Goal: Task Accomplishment & Management: Use online tool/utility

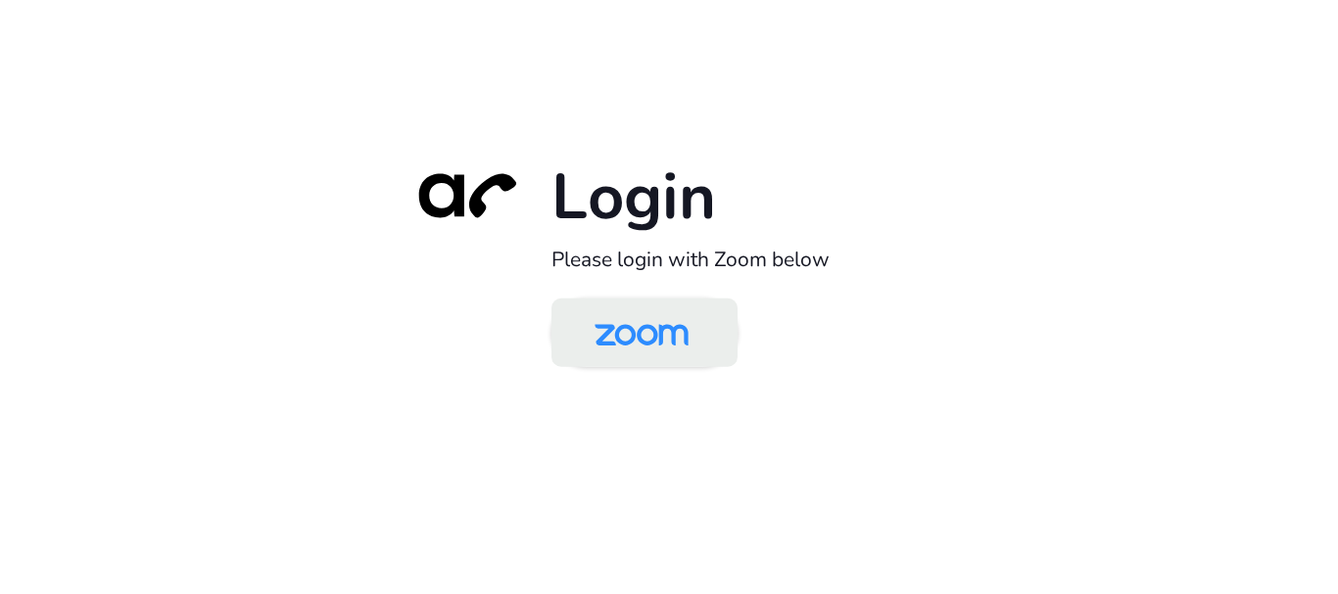
click at [622, 340] on img at bounding box center [641, 335] width 135 height 64
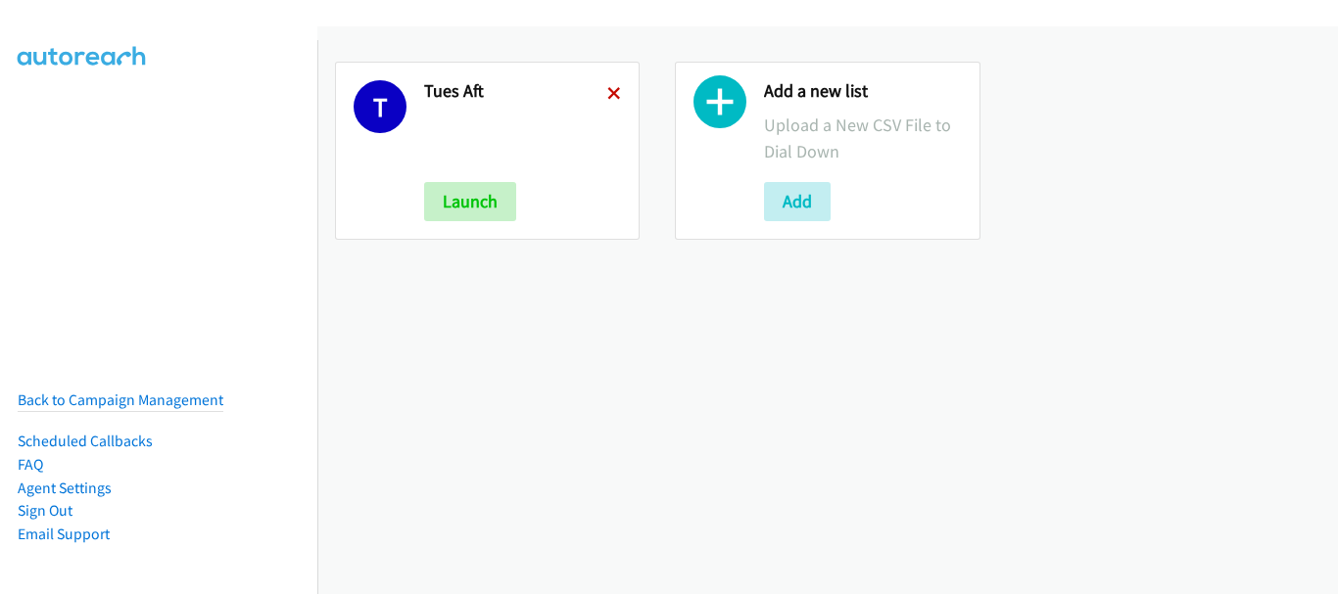
click at [607, 91] on icon at bounding box center [614, 95] width 14 height 14
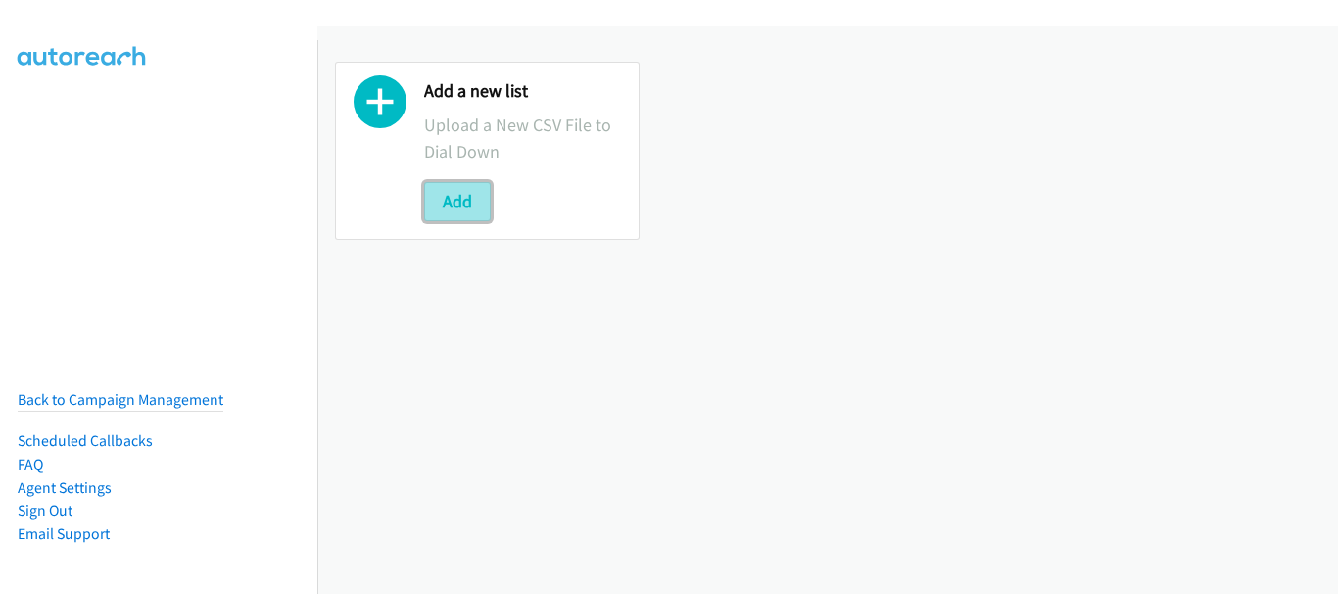
click at [479, 199] on button "Add" at bounding box center [457, 201] width 67 height 39
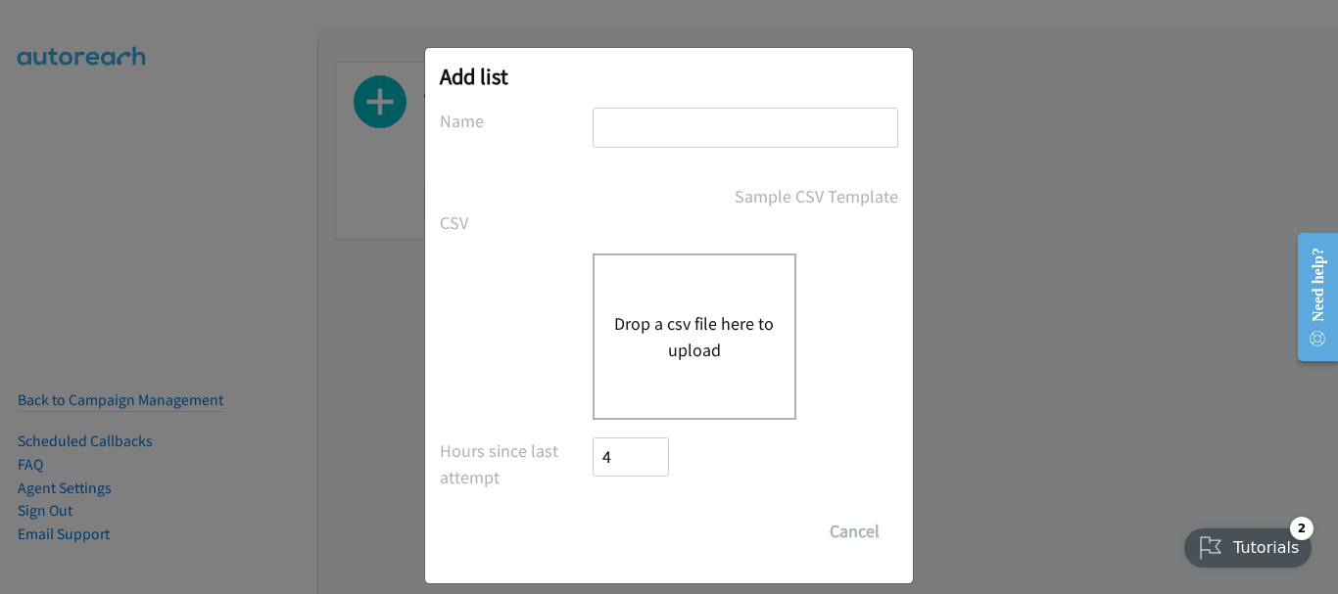
click at [646, 119] on input "text" at bounding box center [745, 128] width 306 height 40
type input "Wed morn"
click at [664, 282] on div "Drop a csv file here to upload" at bounding box center [694, 337] width 204 height 166
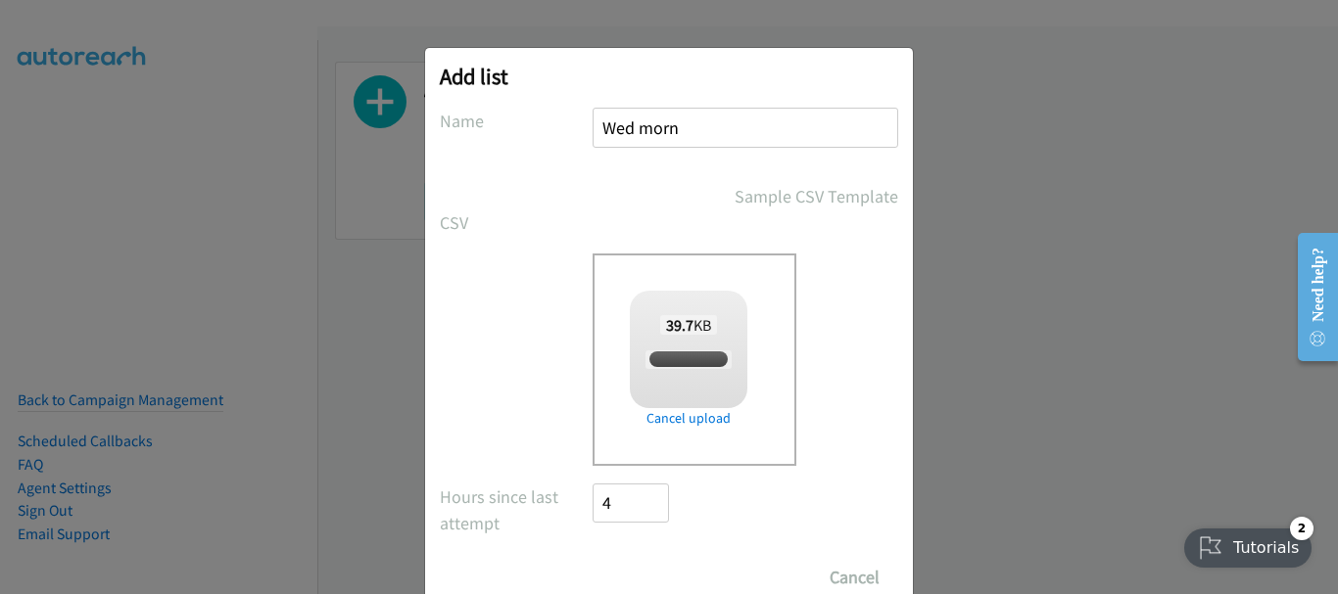
checkbox input "true"
click at [661, 568] on input "Save List" at bounding box center [643, 577] width 103 height 39
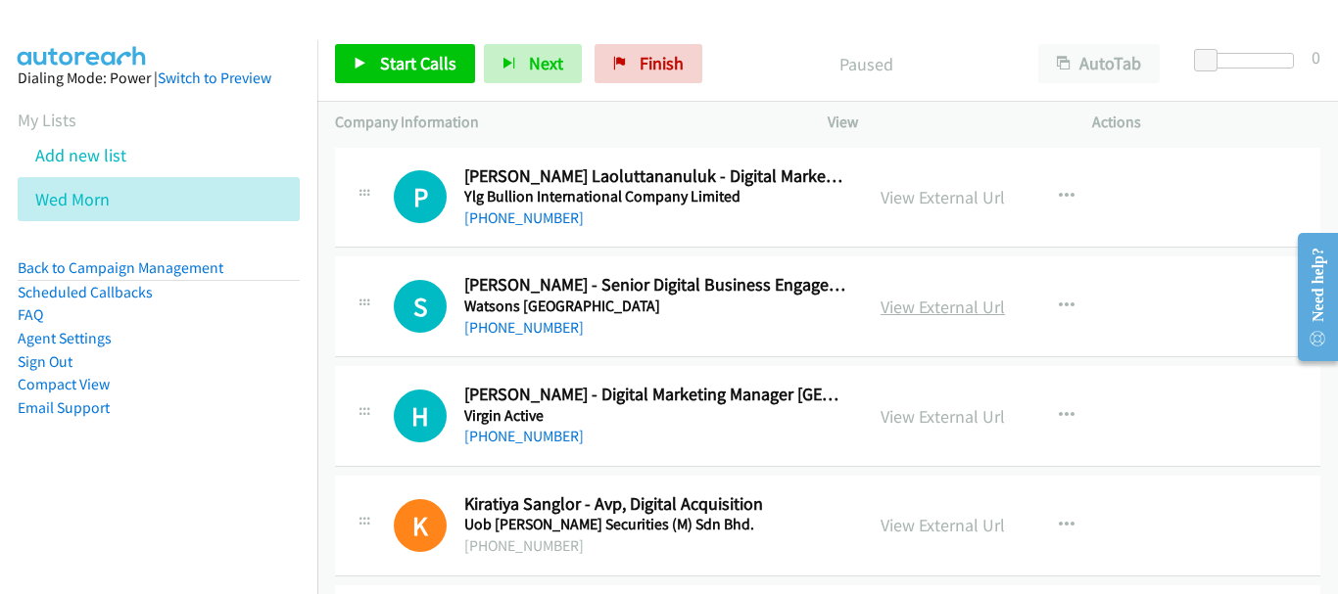
click at [924, 304] on link "View External Url" at bounding box center [942, 307] width 124 height 23
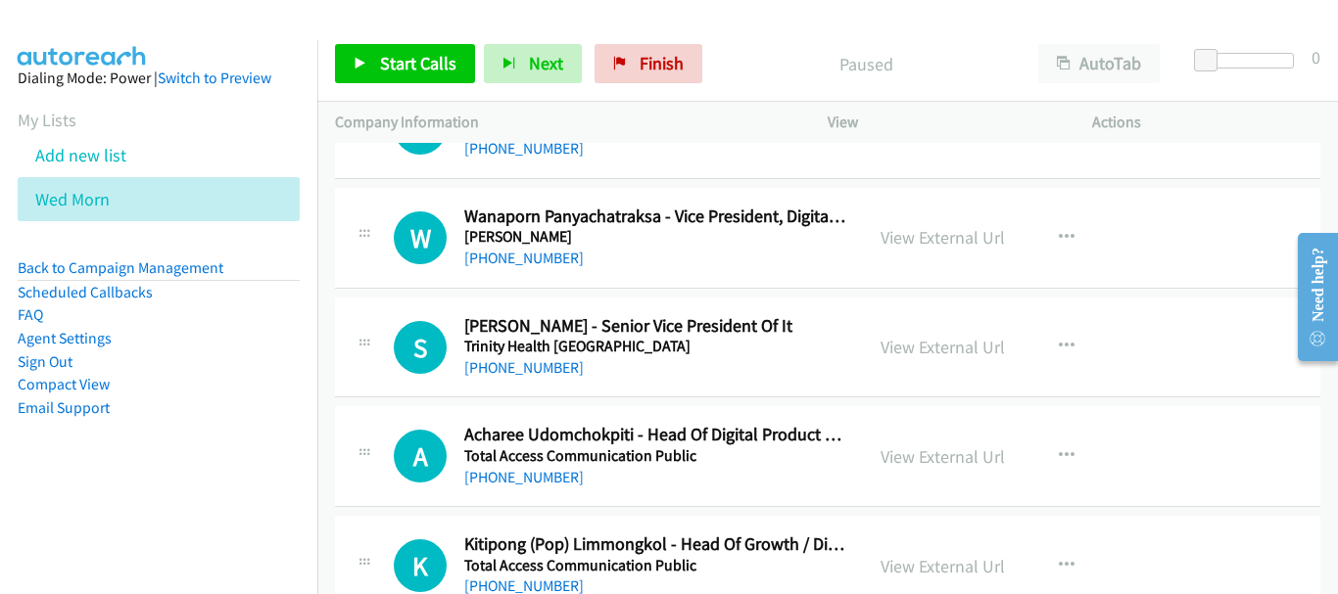
scroll to position [979, 0]
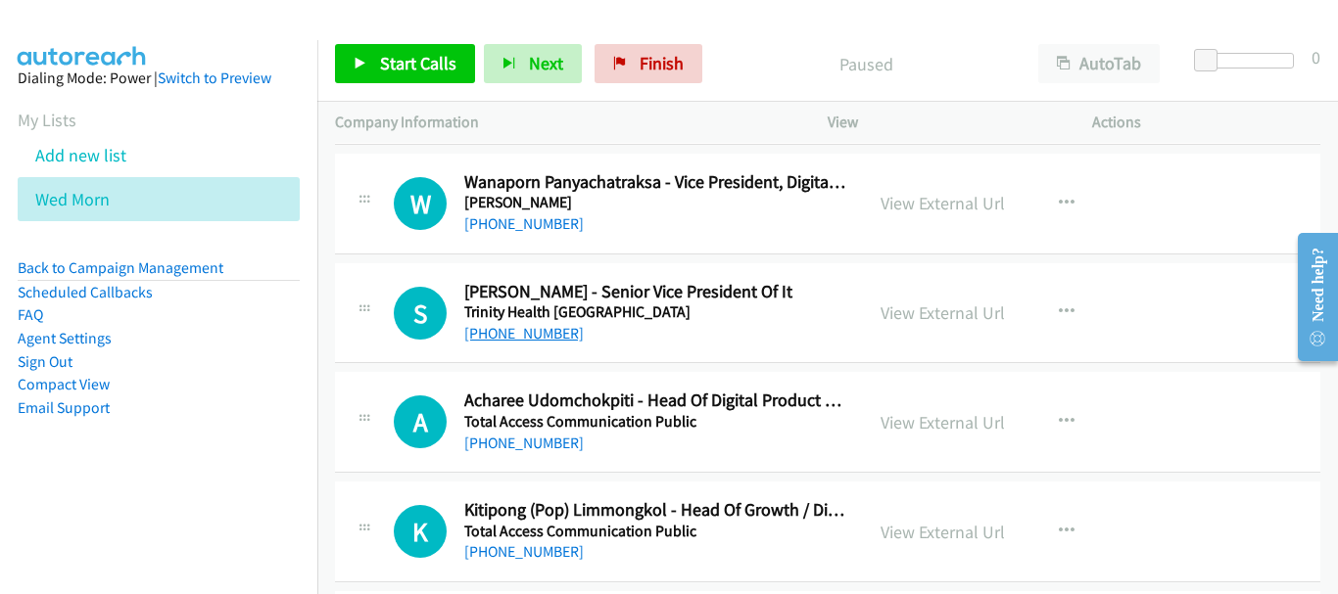
click at [538, 333] on link "[PHONE_NUMBER]" at bounding box center [523, 333] width 119 height 19
click at [904, 426] on link "View External Url" at bounding box center [942, 422] width 124 height 23
click at [875, 512] on div "View External Url View External Url Schedule/Manage Callback Start Calls Here R…" at bounding box center [1004, 531] width 282 height 65
click at [883, 529] on link "View External Url" at bounding box center [942, 532] width 124 height 23
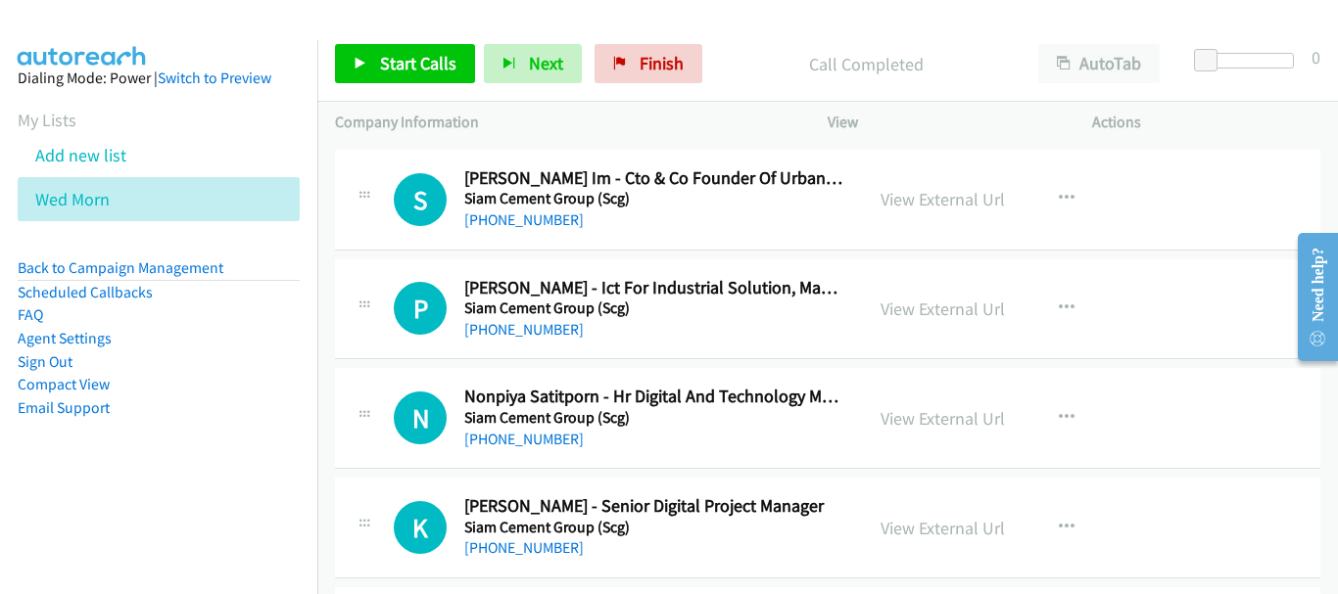
scroll to position [3427, 0]
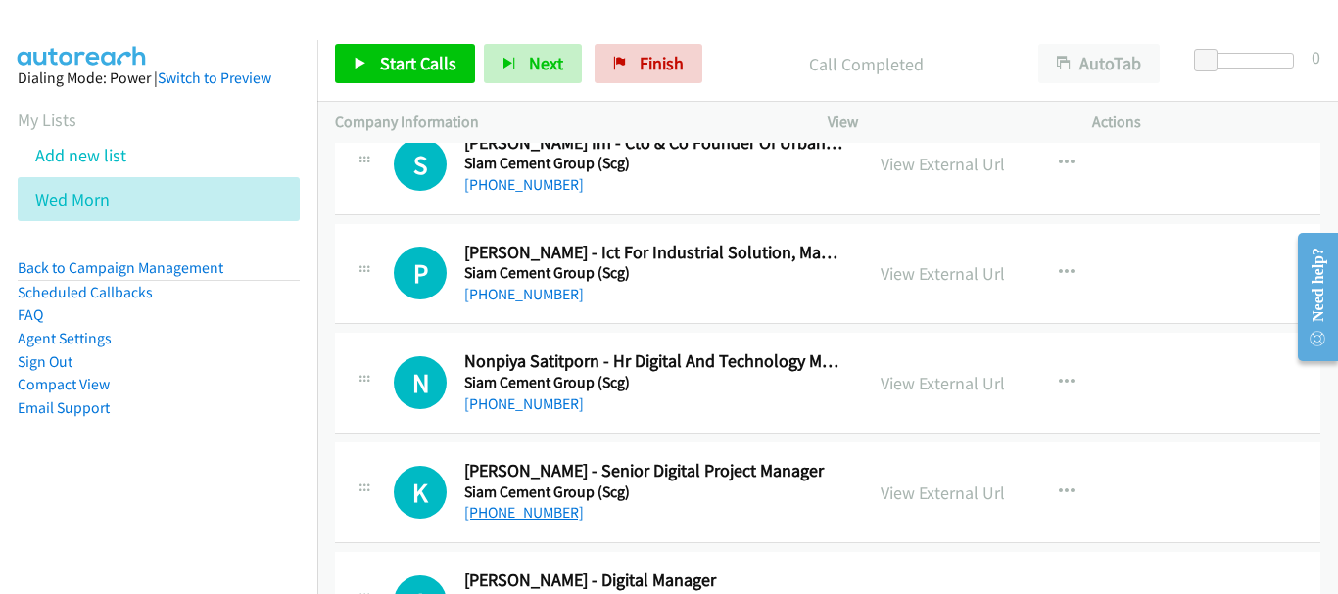
click at [553, 517] on link "[PHONE_NUMBER]" at bounding box center [523, 512] width 119 height 19
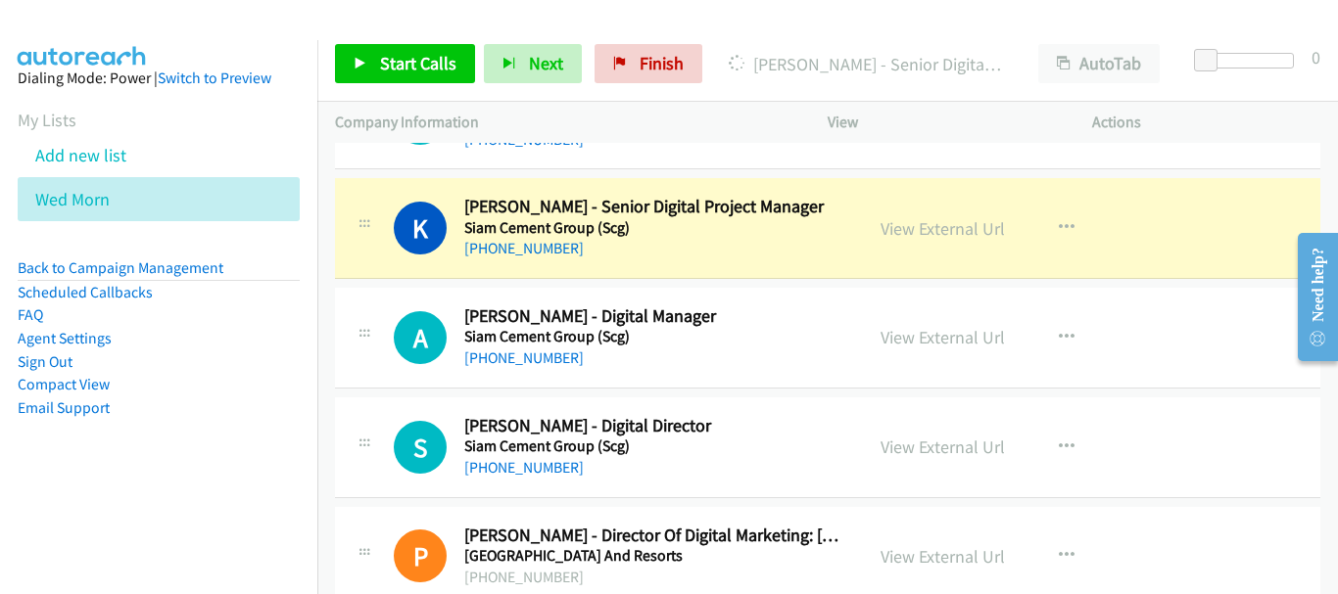
scroll to position [3721, 0]
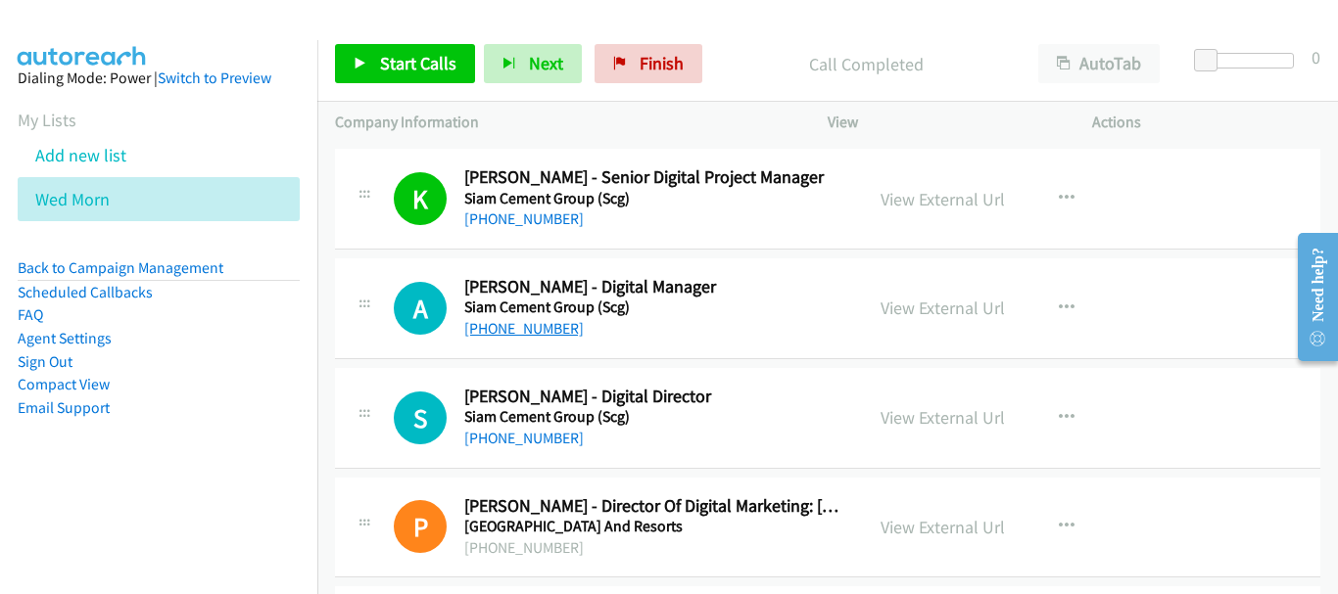
click at [551, 337] on link "[PHONE_NUMBER]" at bounding box center [523, 328] width 119 height 19
click at [545, 427] on div "[PHONE_NUMBER]" at bounding box center [654, 439] width 381 height 24
click at [543, 441] on link "[PHONE_NUMBER]" at bounding box center [523, 438] width 119 height 19
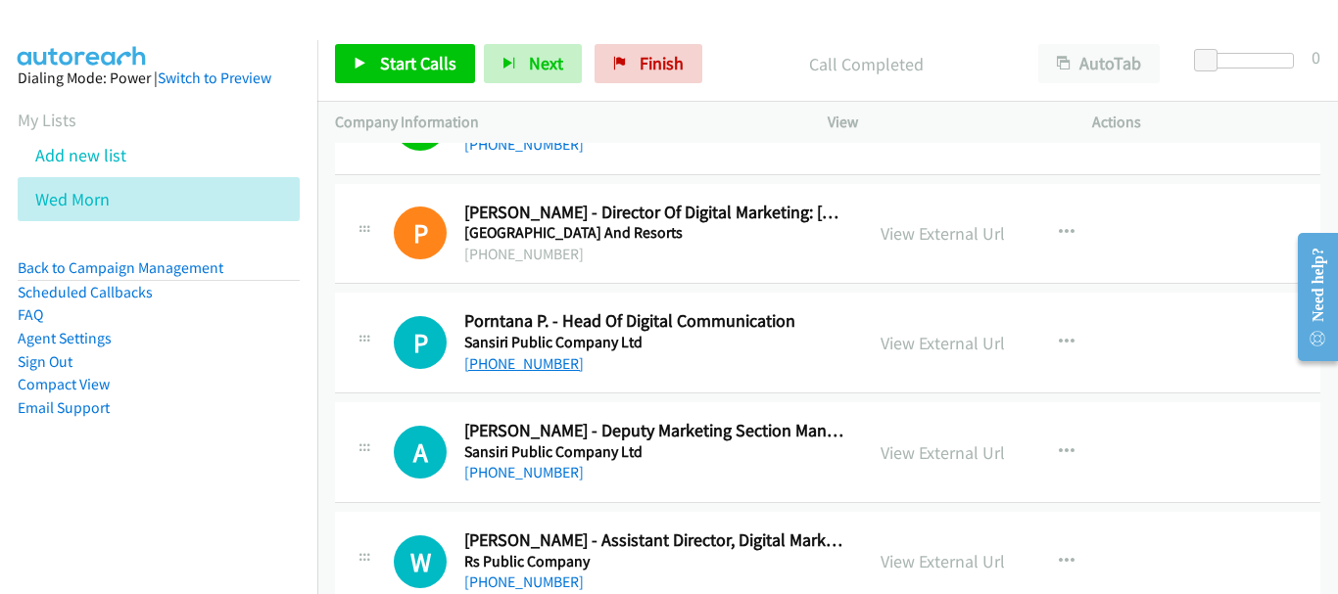
click at [533, 359] on link "[PHONE_NUMBER]" at bounding box center [523, 363] width 119 height 19
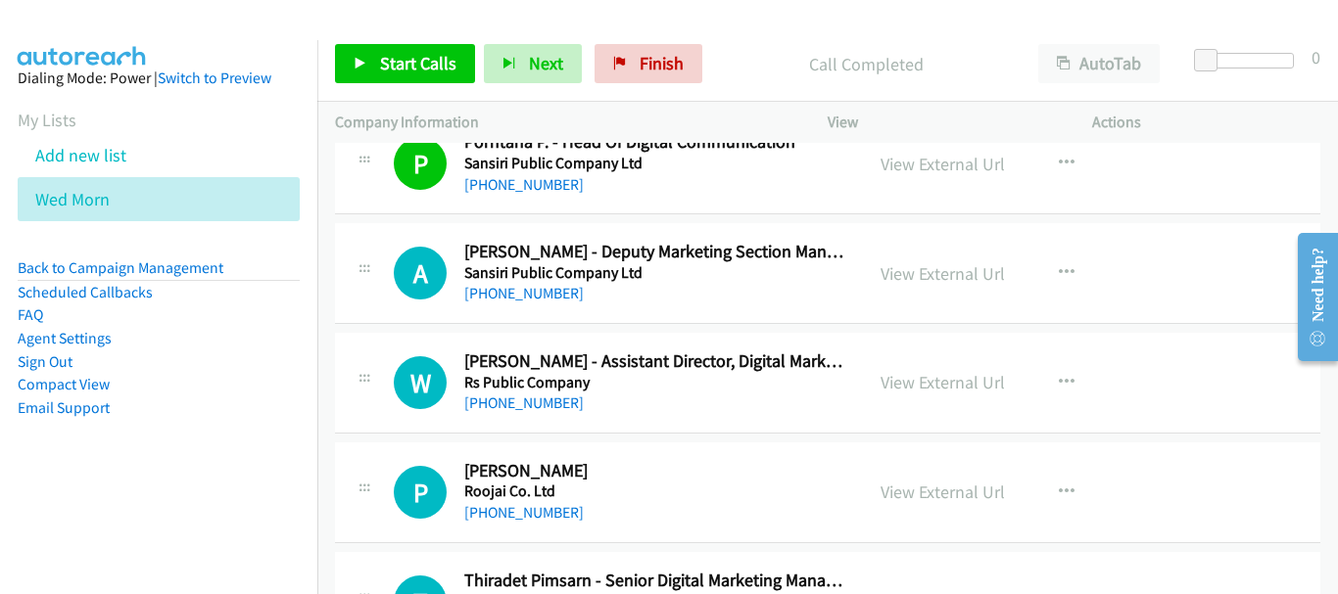
scroll to position [4211, 0]
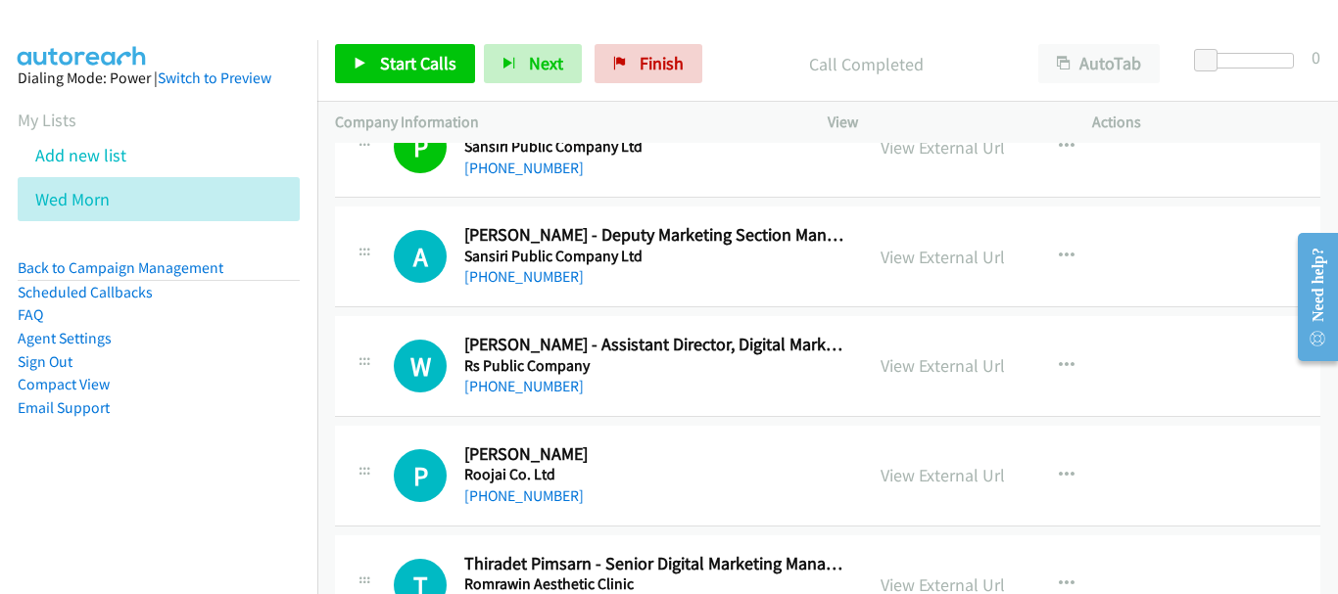
click at [524, 399] on div "W Callback Scheduled [PERSON_NAME] - Assistant Director, Digital Marketing & E …" at bounding box center [827, 366] width 985 height 101
click at [520, 388] on link "[PHONE_NUMBER]" at bounding box center [523, 386] width 119 height 19
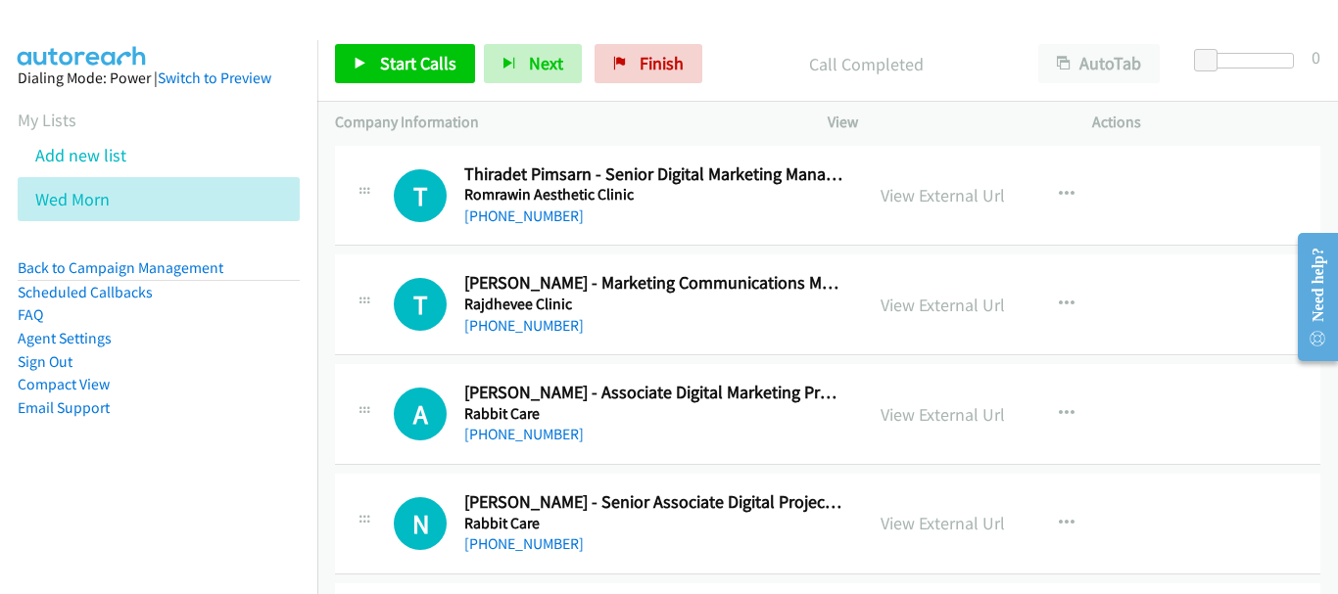
scroll to position [4603, 0]
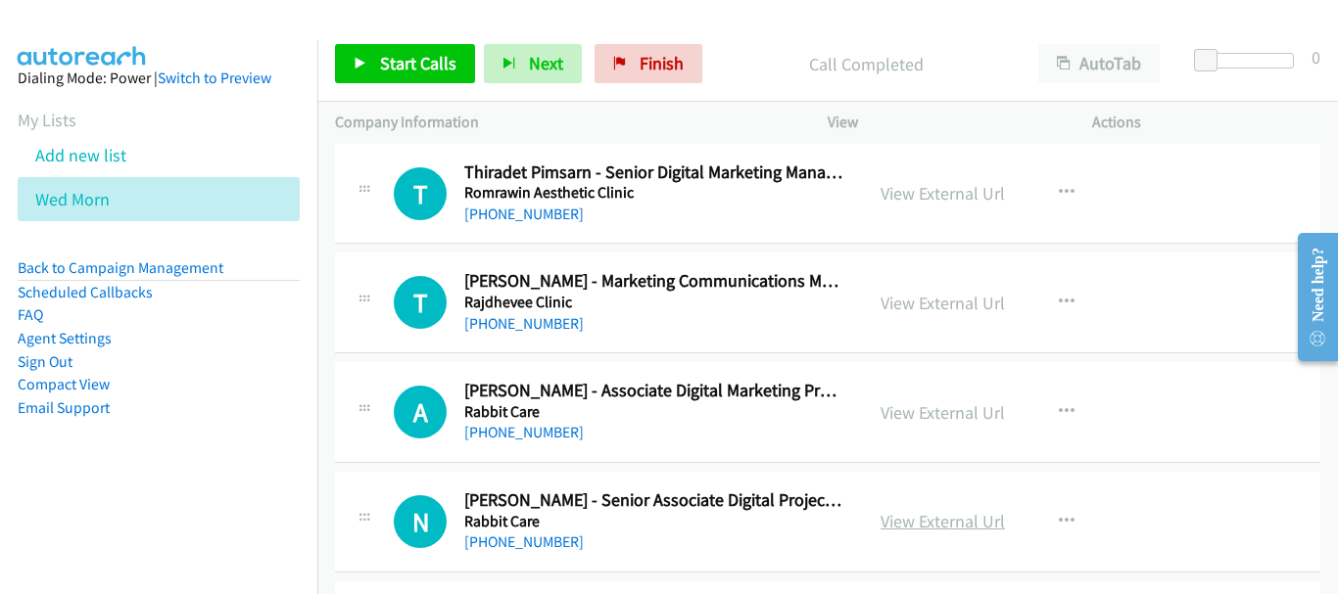
click at [917, 530] on link "View External Url" at bounding box center [942, 521] width 124 height 23
click at [901, 414] on link "View External Url" at bounding box center [942, 412] width 124 height 23
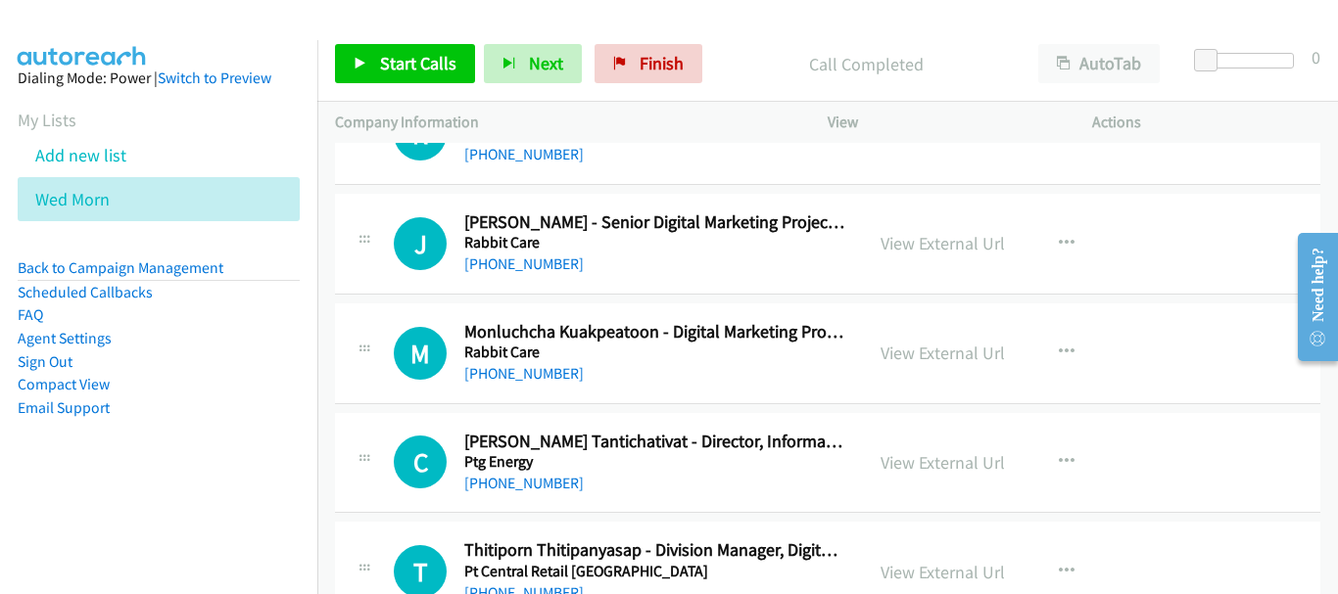
scroll to position [4994, 0]
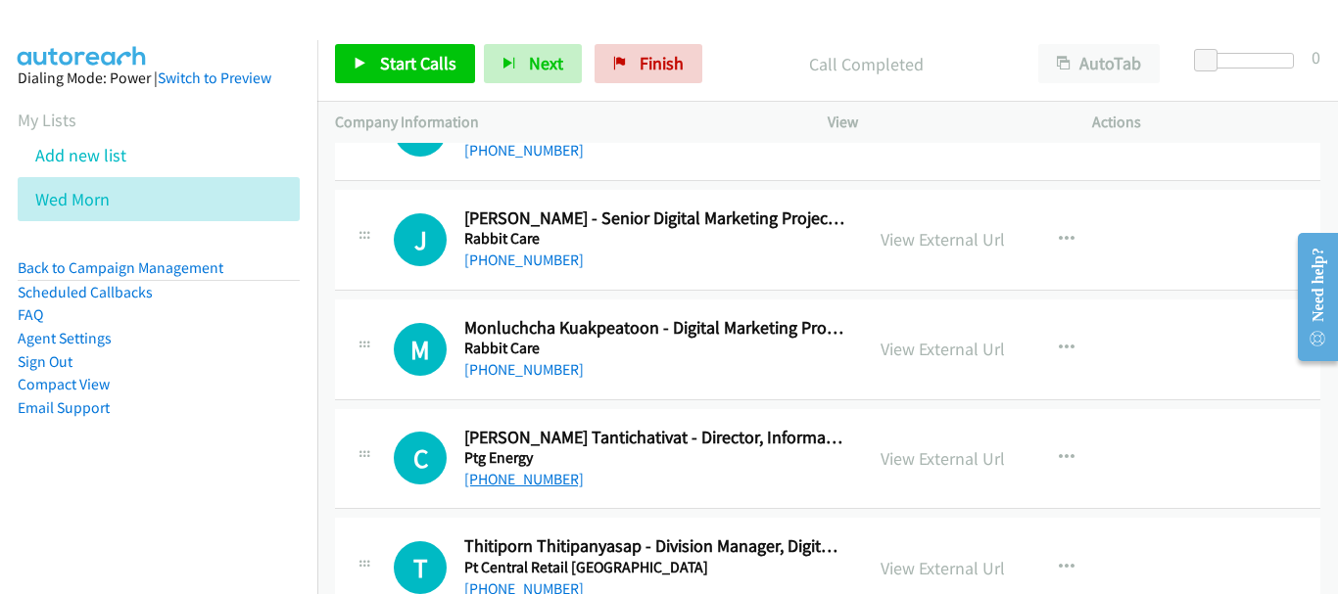
click at [550, 487] on link "[PHONE_NUMBER]" at bounding box center [523, 479] width 119 height 19
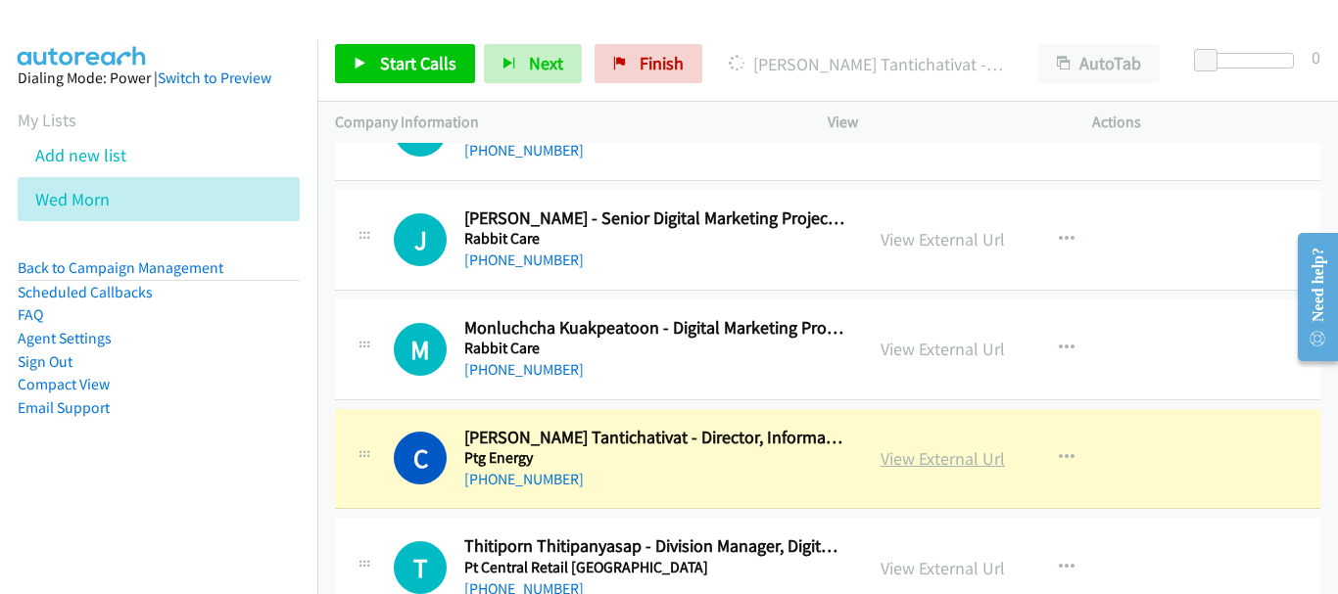
click at [912, 457] on link "View External Url" at bounding box center [942, 459] width 124 height 23
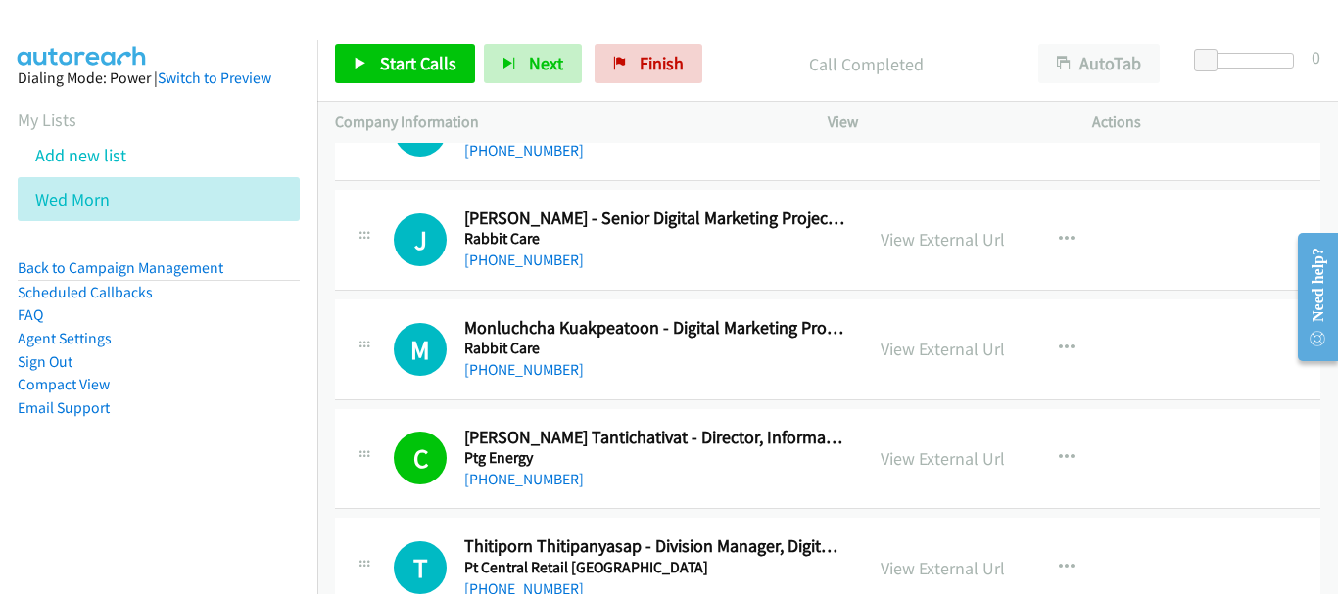
scroll to position [5092, 0]
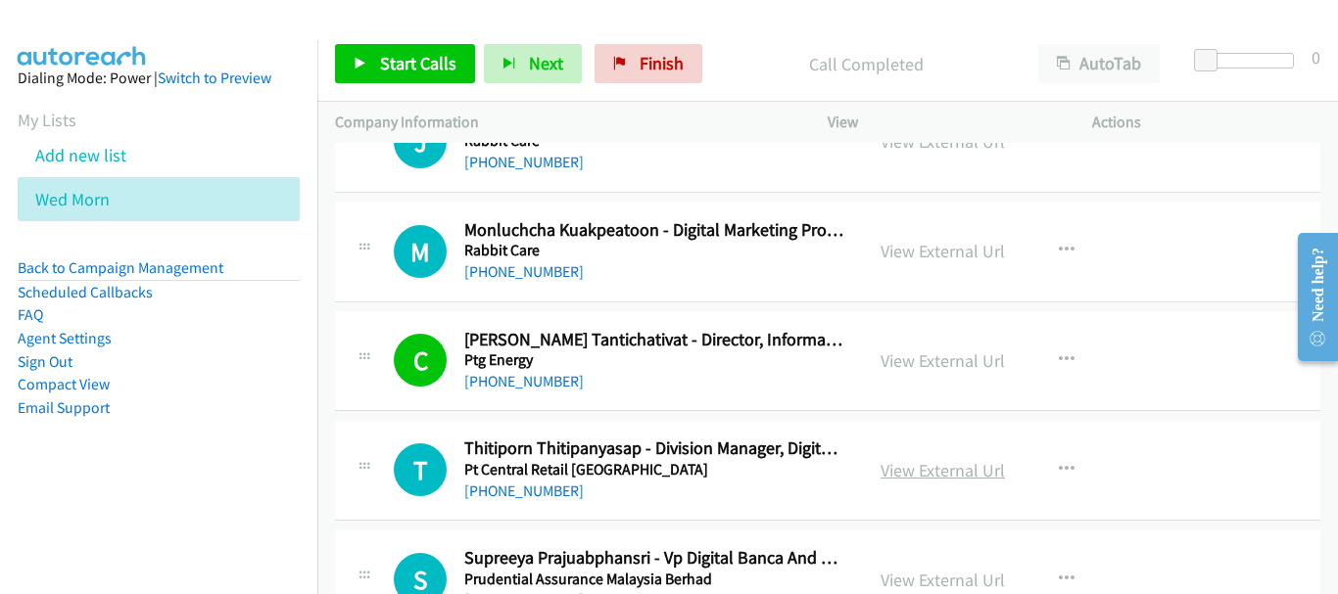
click at [933, 466] on link "View External Url" at bounding box center [942, 470] width 124 height 23
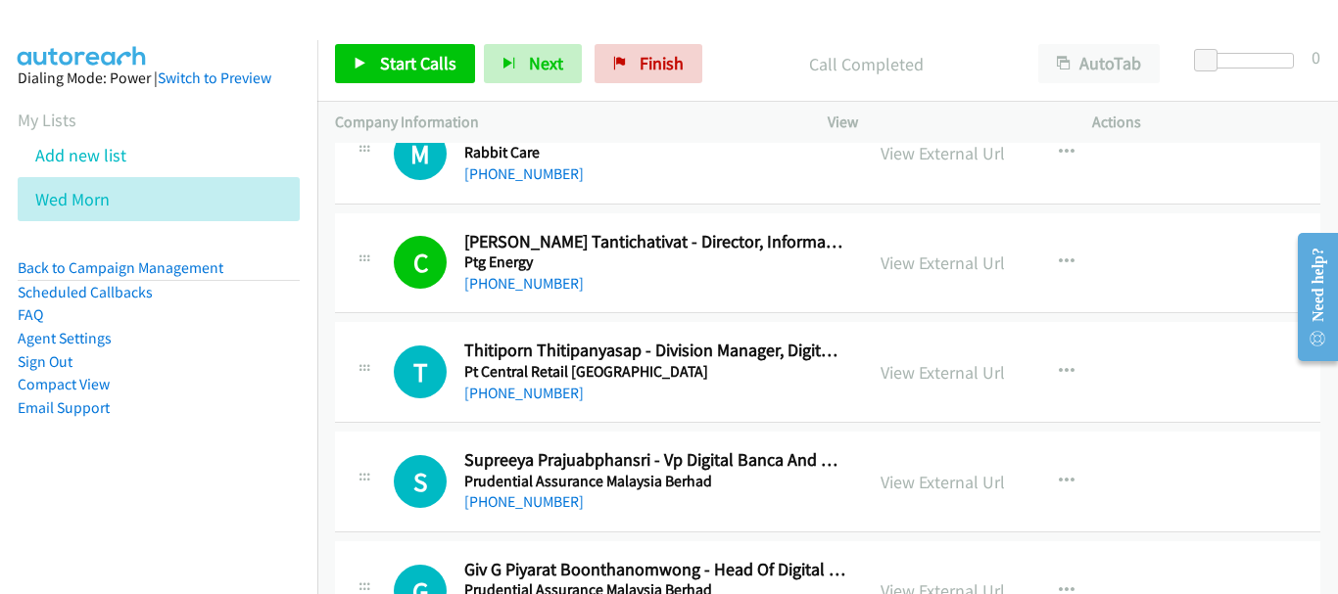
scroll to position [5288, 0]
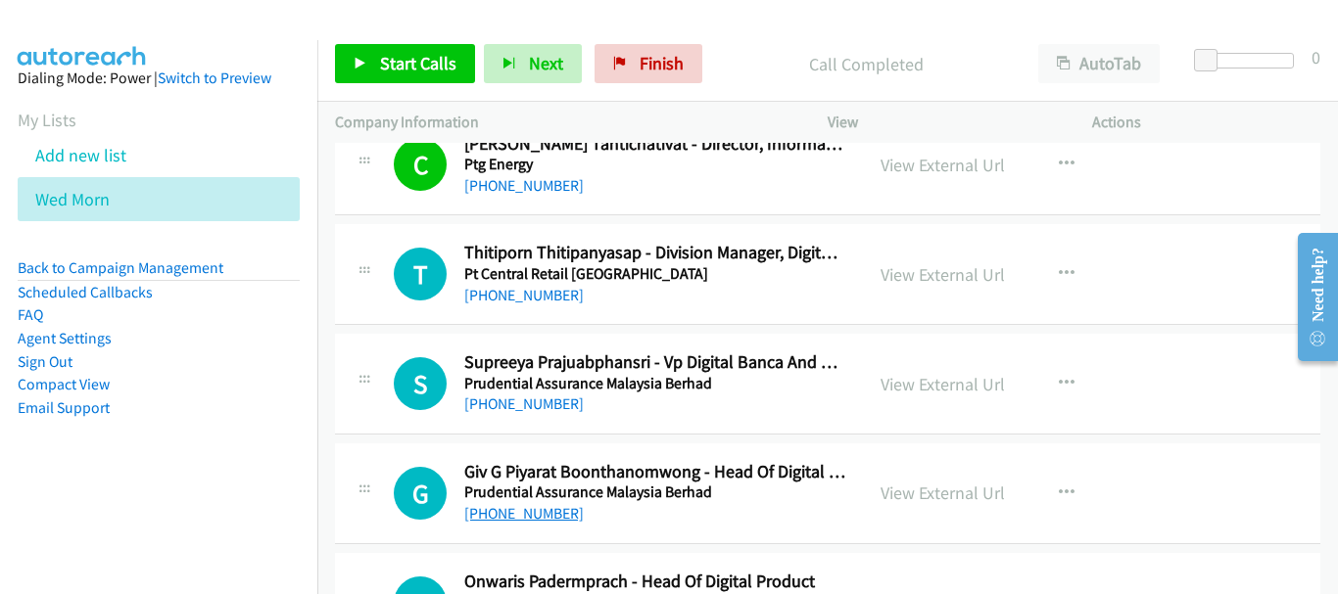
click at [543, 515] on link "[PHONE_NUMBER]" at bounding box center [523, 513] width 119 height 19
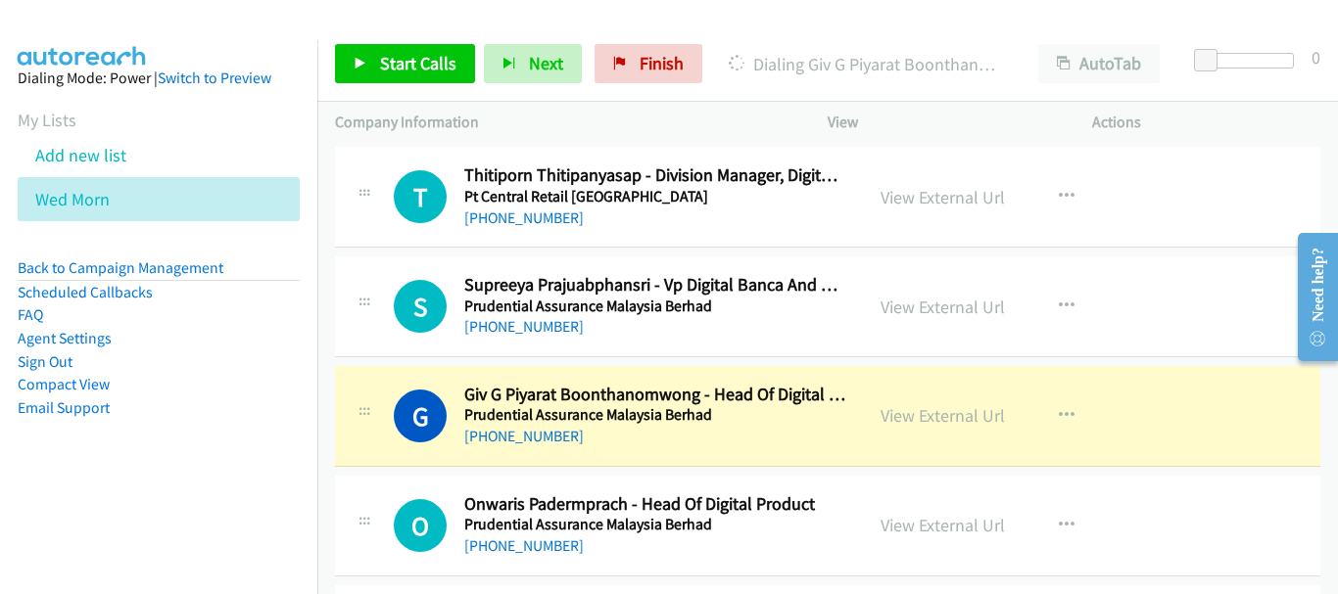
scroll to position [5484, 0]
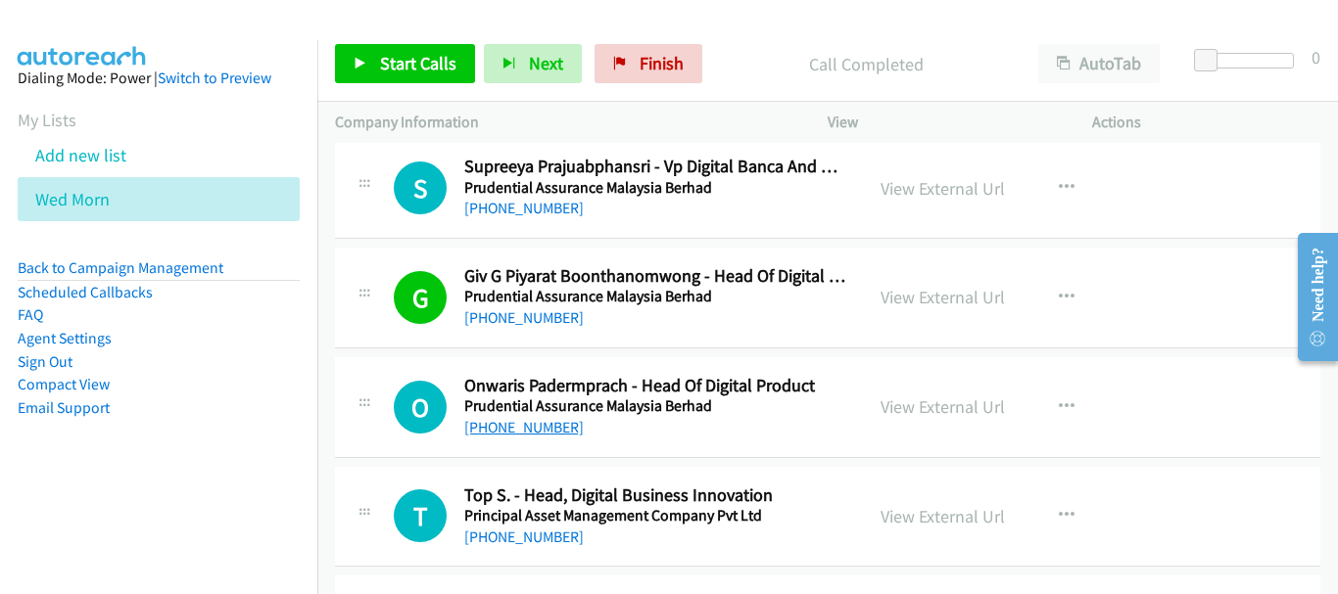
click at [491, 425] on link "[PHONE_NUMBER]" at bounding box center [523, 427] width 119 height 19
click at [553, 530] on link "[PHONE_NUMBER]" at bounding box center [523, 537] width 119 height 19
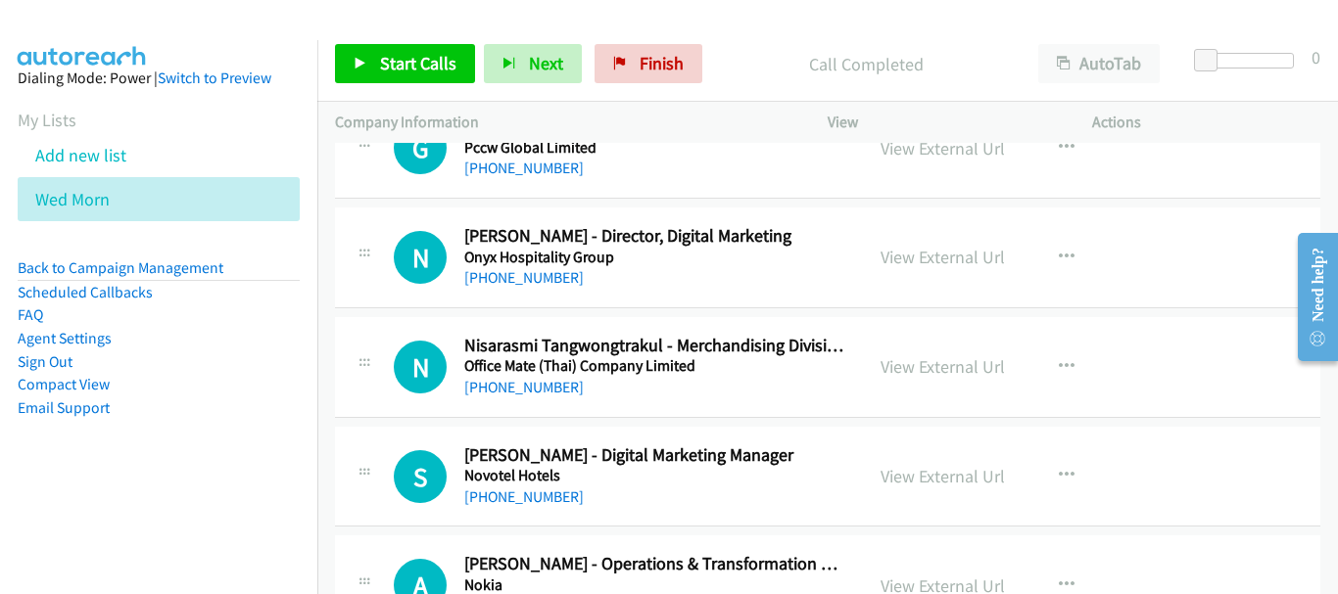
scroll to position [6267, 0]
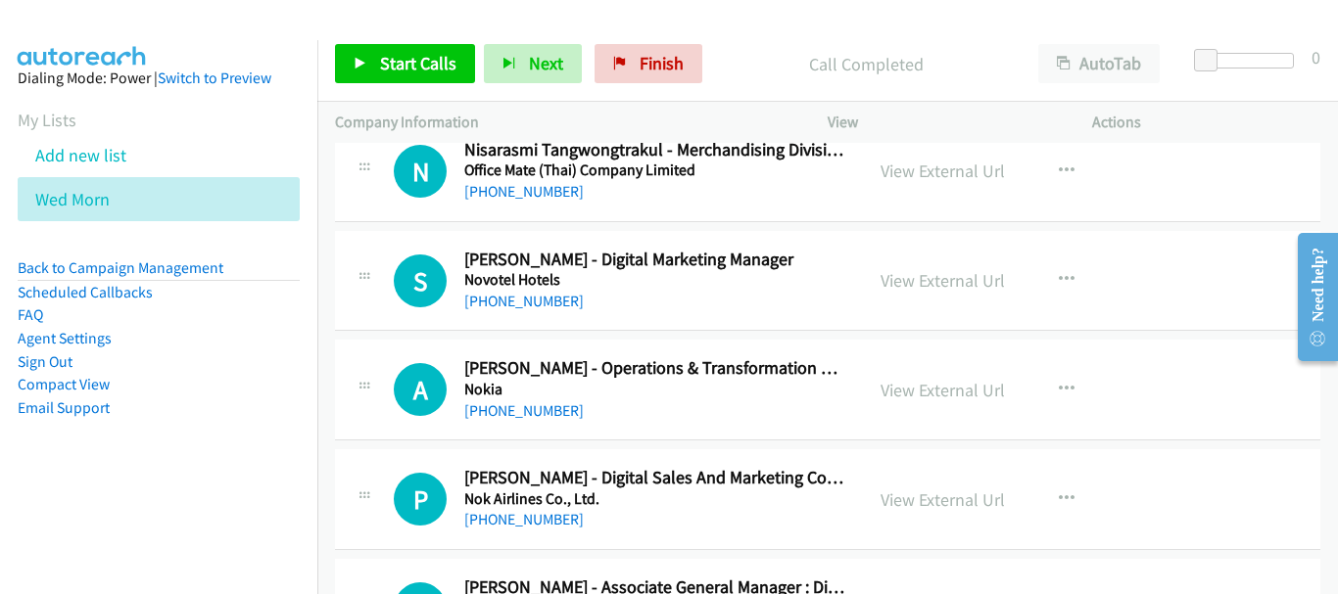
click at [504, 420] on div "[PHONE_NUMBER]" at bounding box center [654, 412] width 381 height 24
click at [510, 405] on link "[PHONE_NUMBER]" at bounding box center [523, 410] width 119 height 19
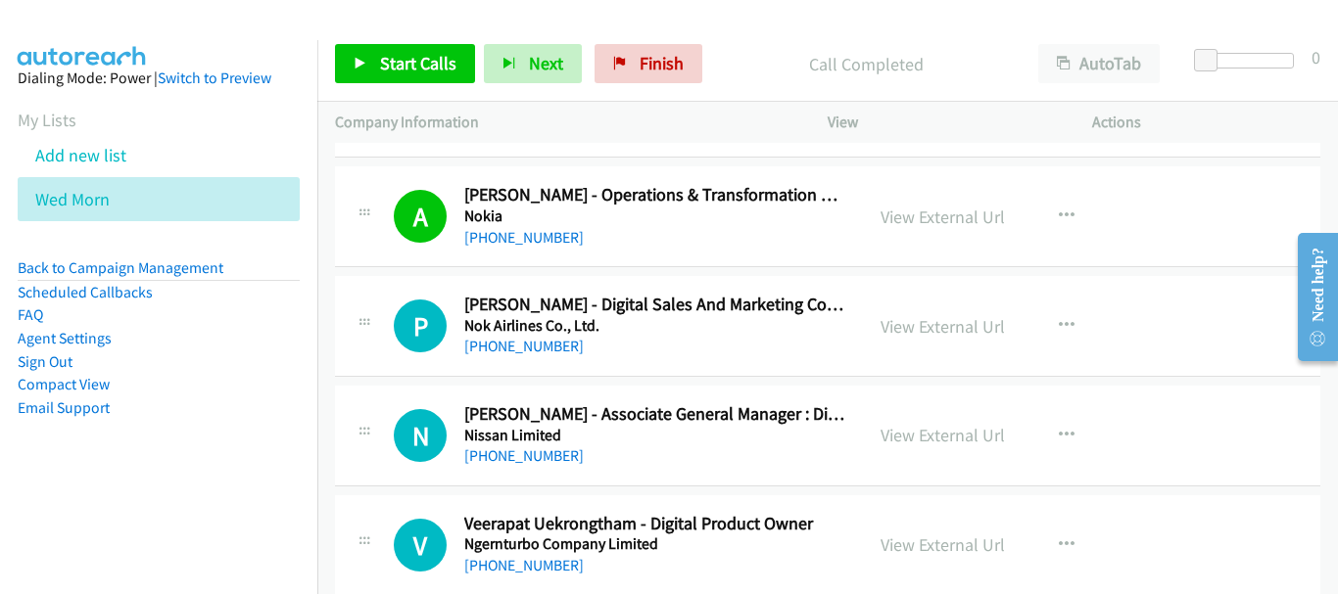
scroll to position [6463, 0]
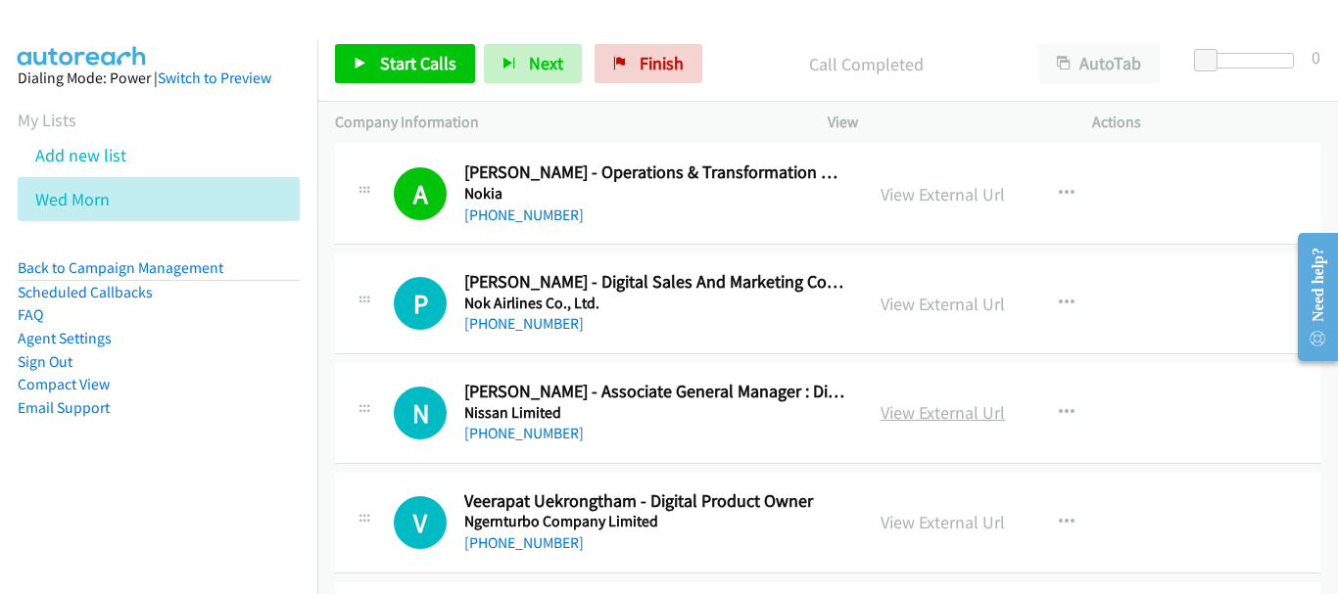
click at [893, 407] on link "View External Url" at bounding box center [942, 412] width 124 height 23
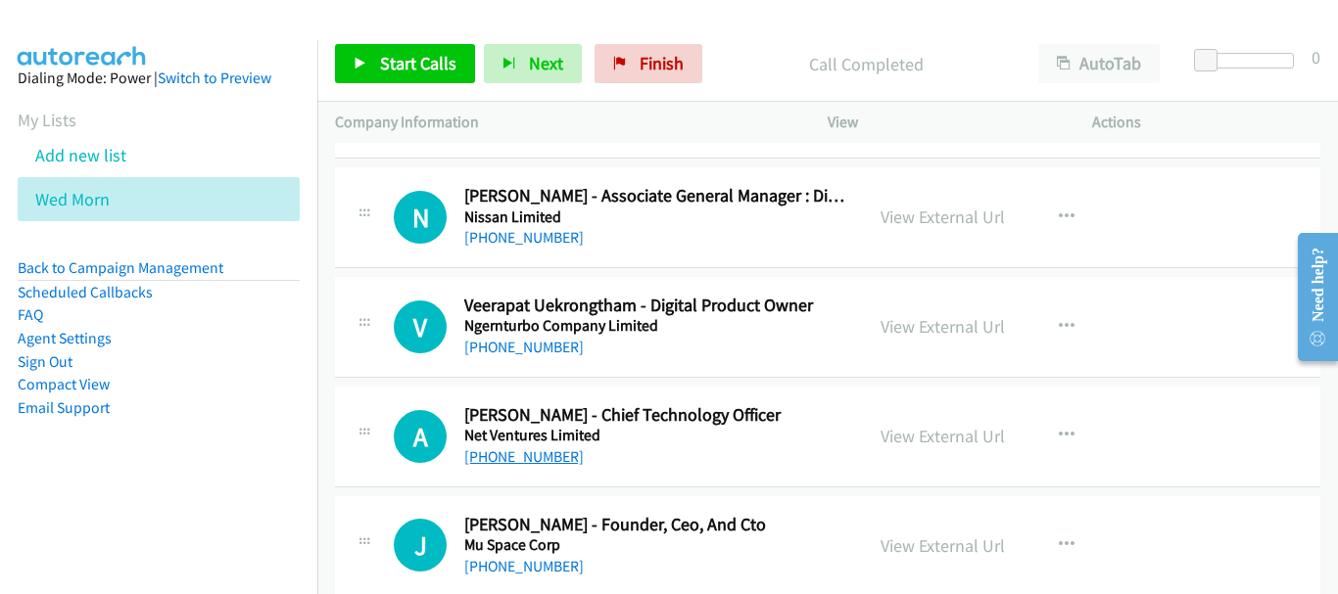
click at [559, 452] on link "[PHONE_NUMBER]" at bounding box center [523, 457] width 119 height 19
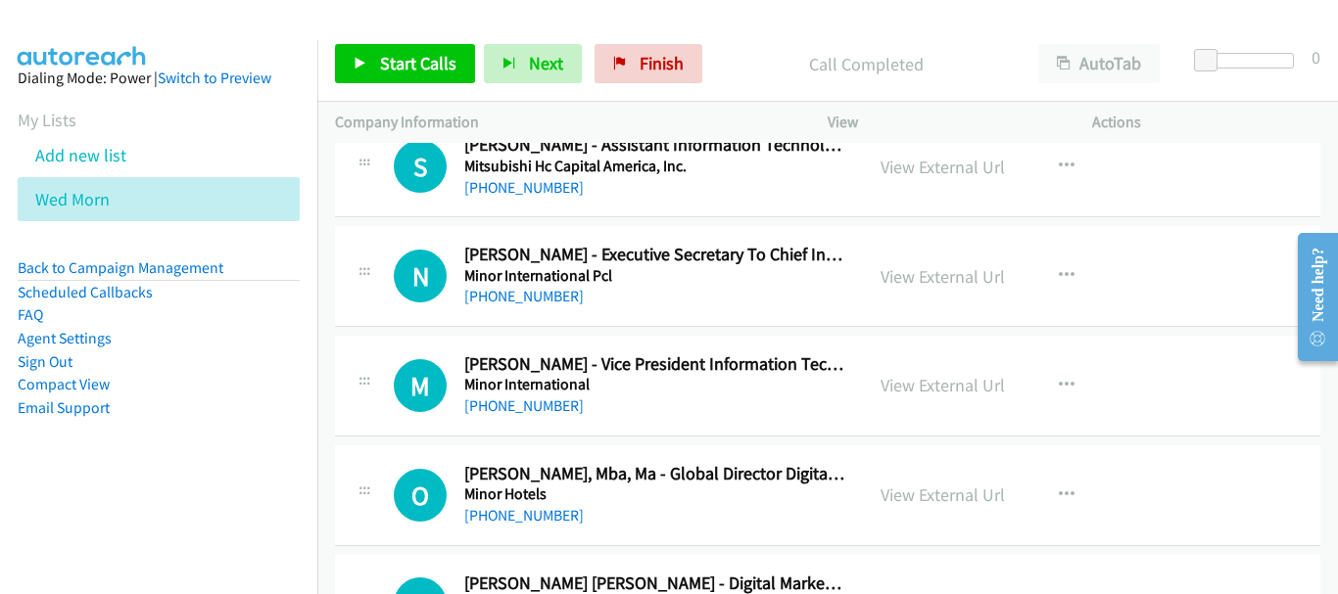
scroll to position [7149, 0]
click at [938, 382] on link "View External Url" at bounding box center [942, 384] width 124 height 23
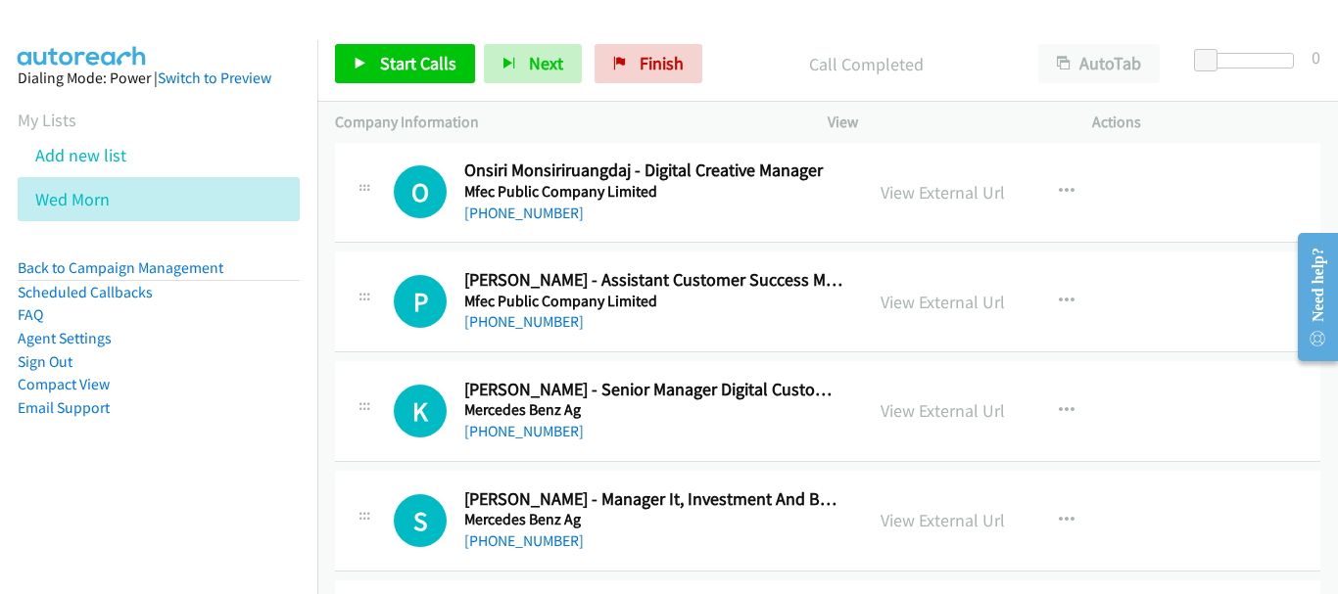
scroll to position [8911, 0]
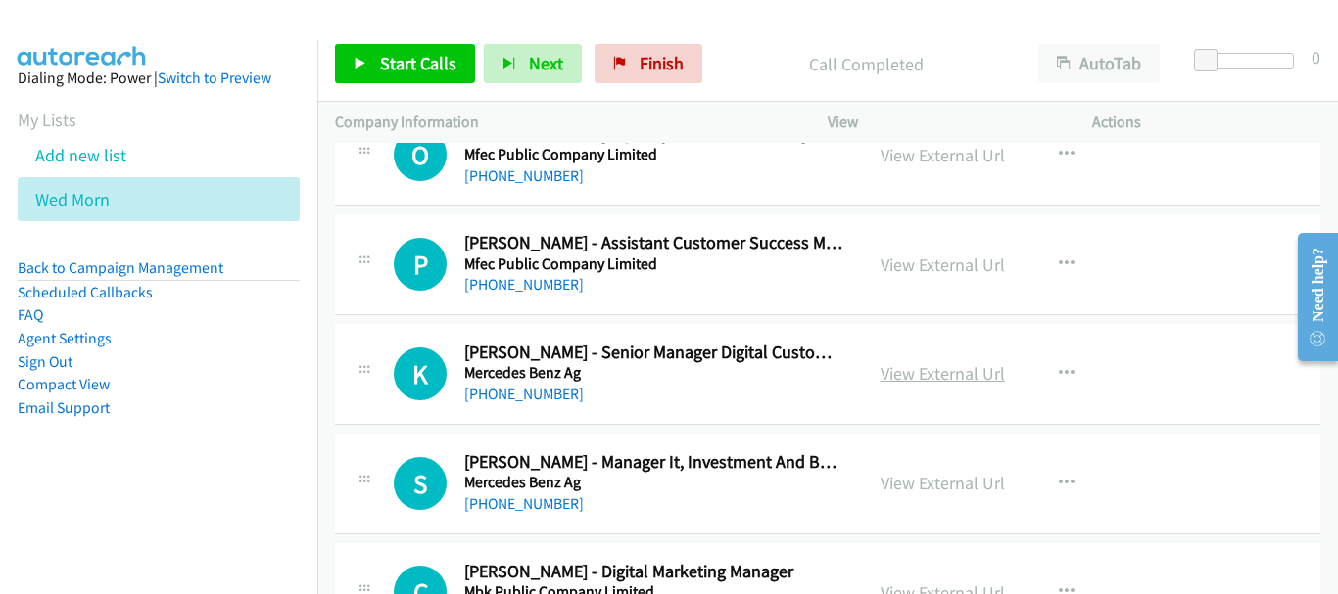
click at [882, 373] on link "View External Url" at bounding box center [942, 373] width 124 height 23
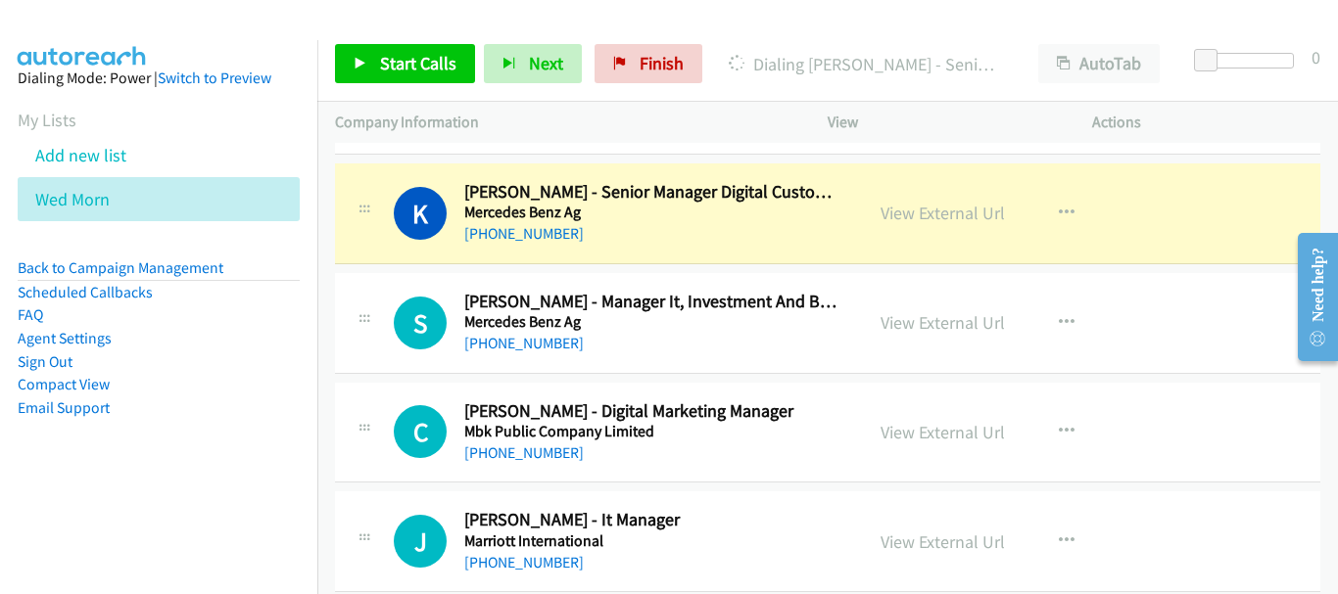
scroll to position [9107, 0]
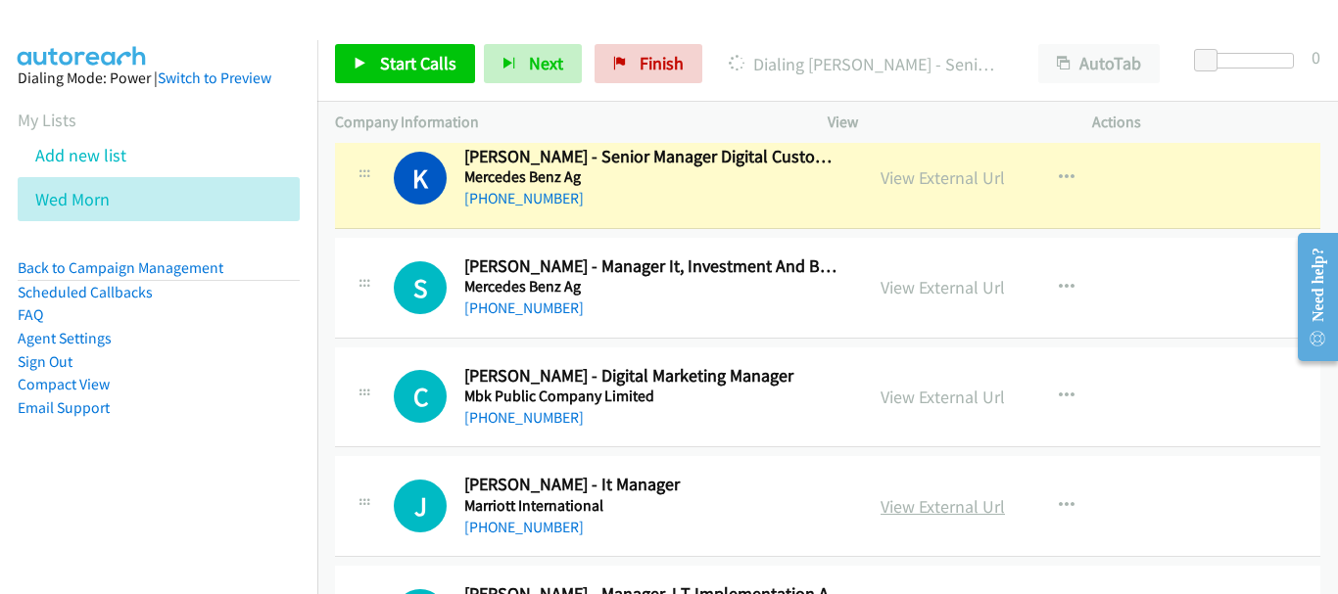
click at [923, 501] on link "View External Url" at bounding box center [942, 507] width 124 height 23
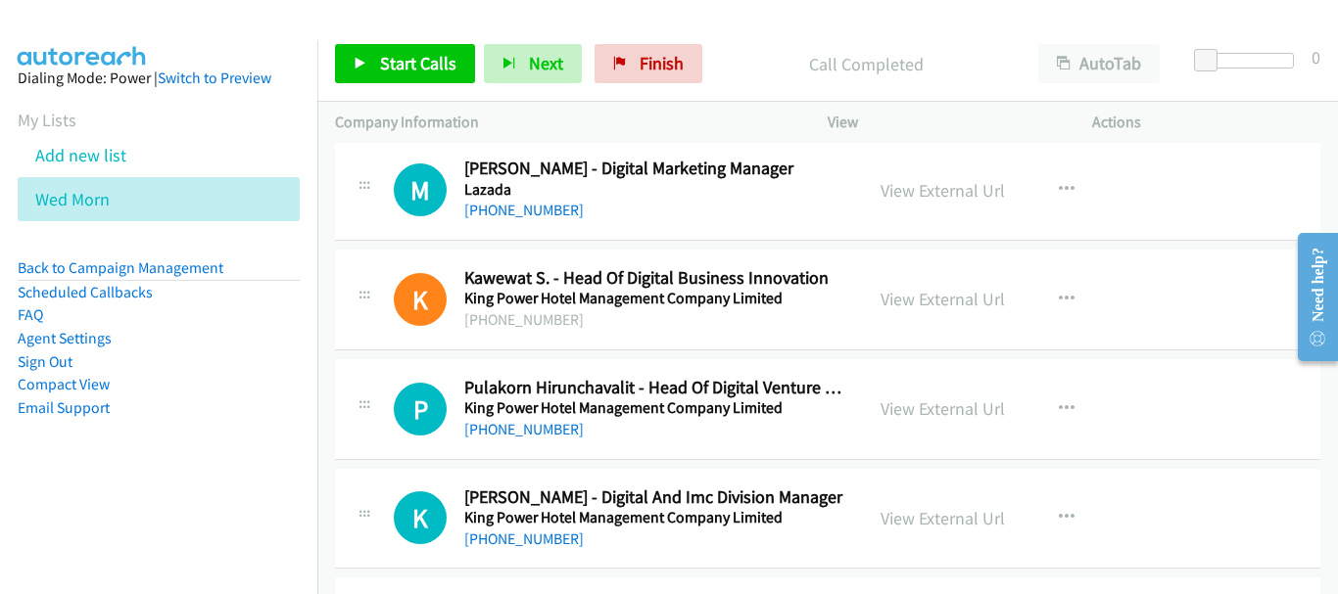
scroll to position [10772, 0]
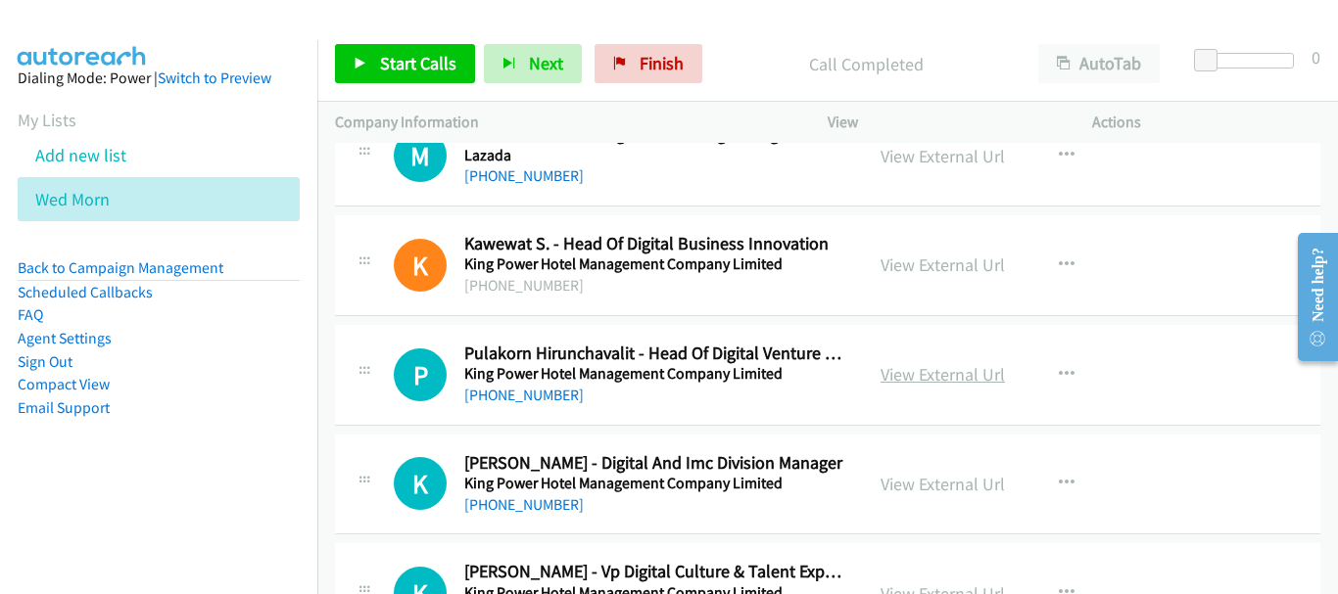
click at [933, 376] on link "View External Url" at bounding box center [942, 374] width 124 height 23
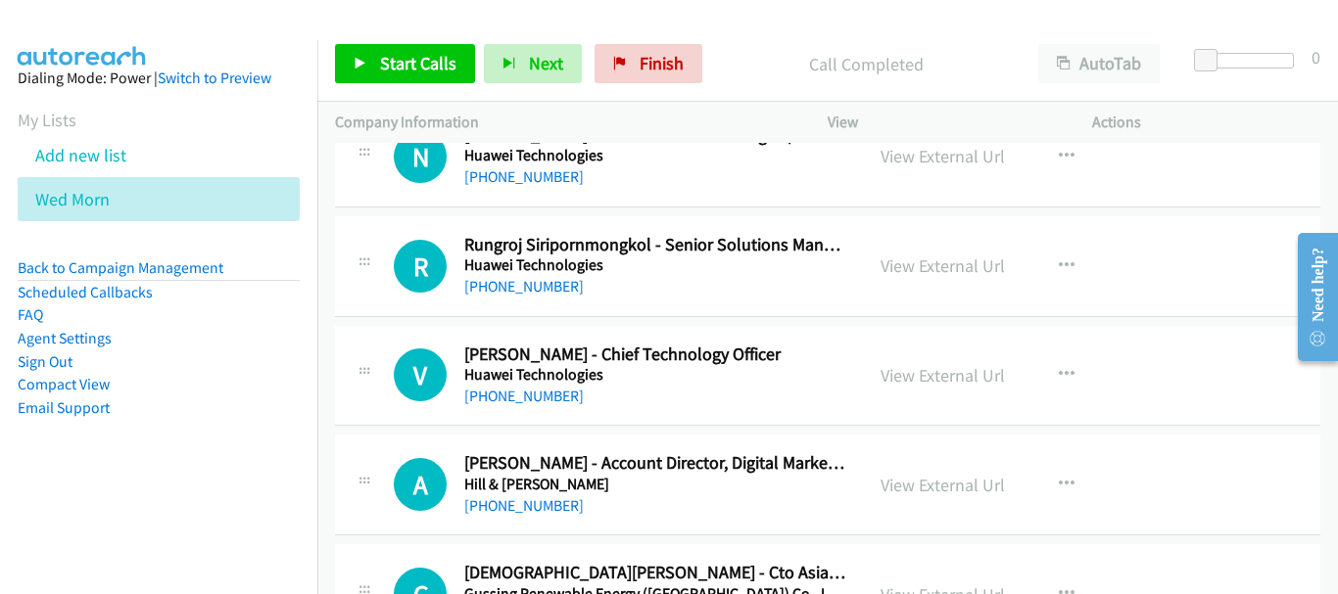
scroll to position [12730, 0]
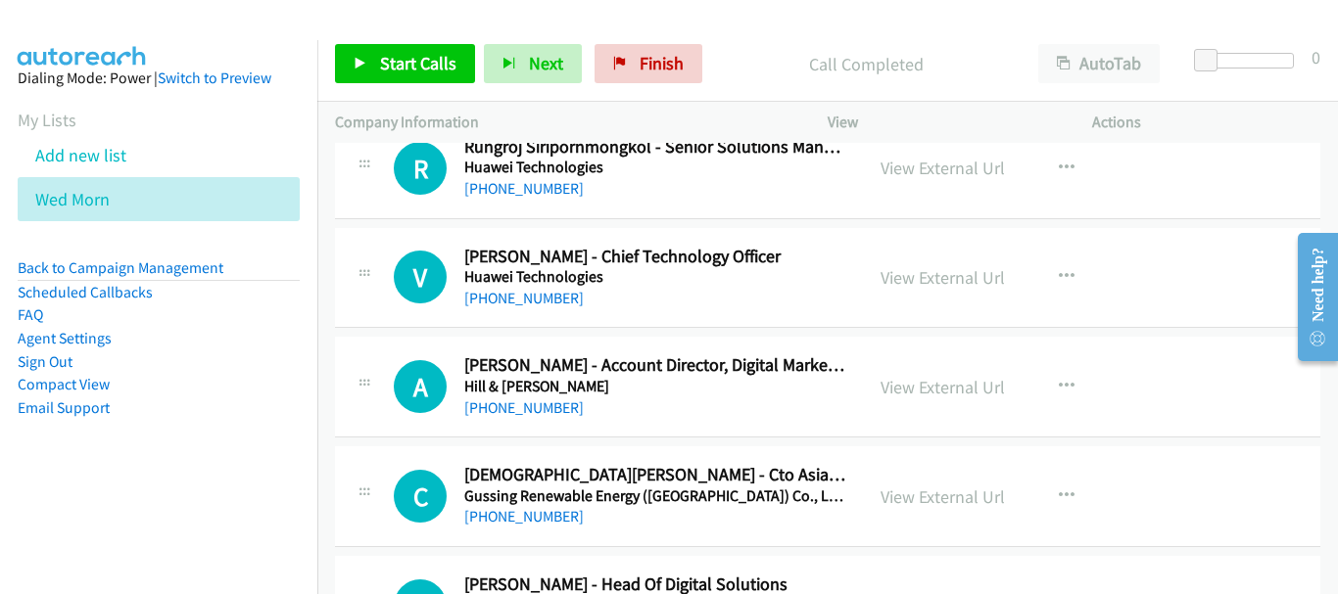
click at [551, 309] on div "[PHONE_NUMBER]" at bounding box center [654, 299] width 381 height 24
click at [548, 303] on link "[PHONE_NUMBER]" at bounding box center [523, 298] width 119 height 19
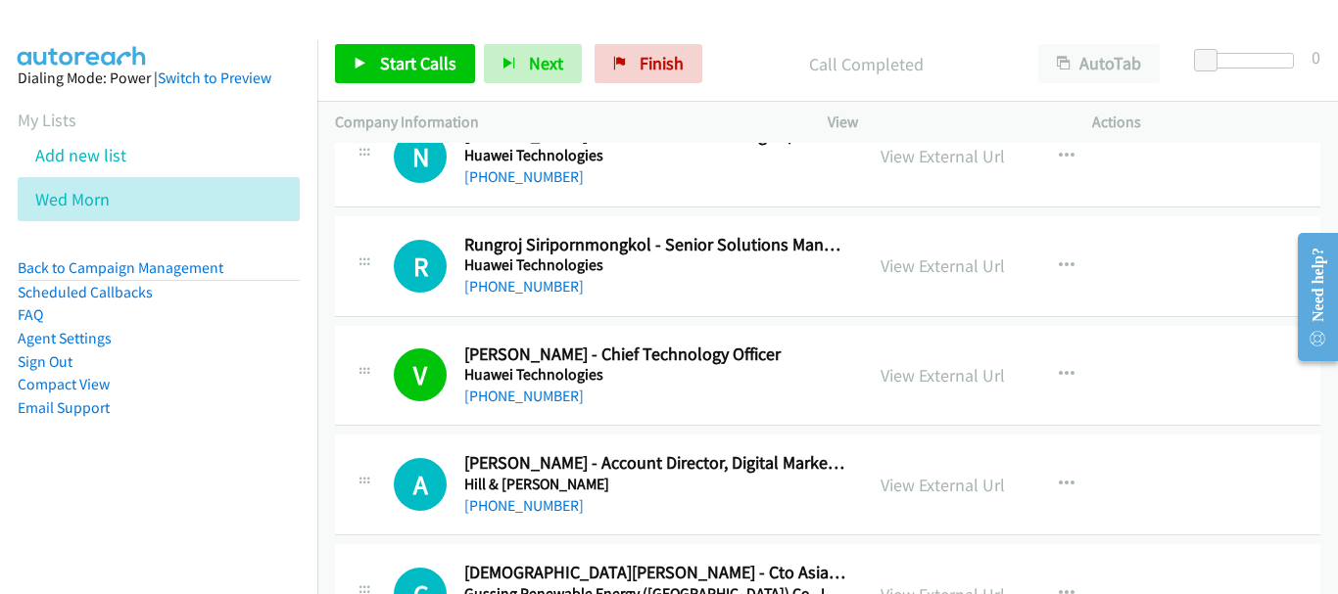
scroll to position [20815, 0]
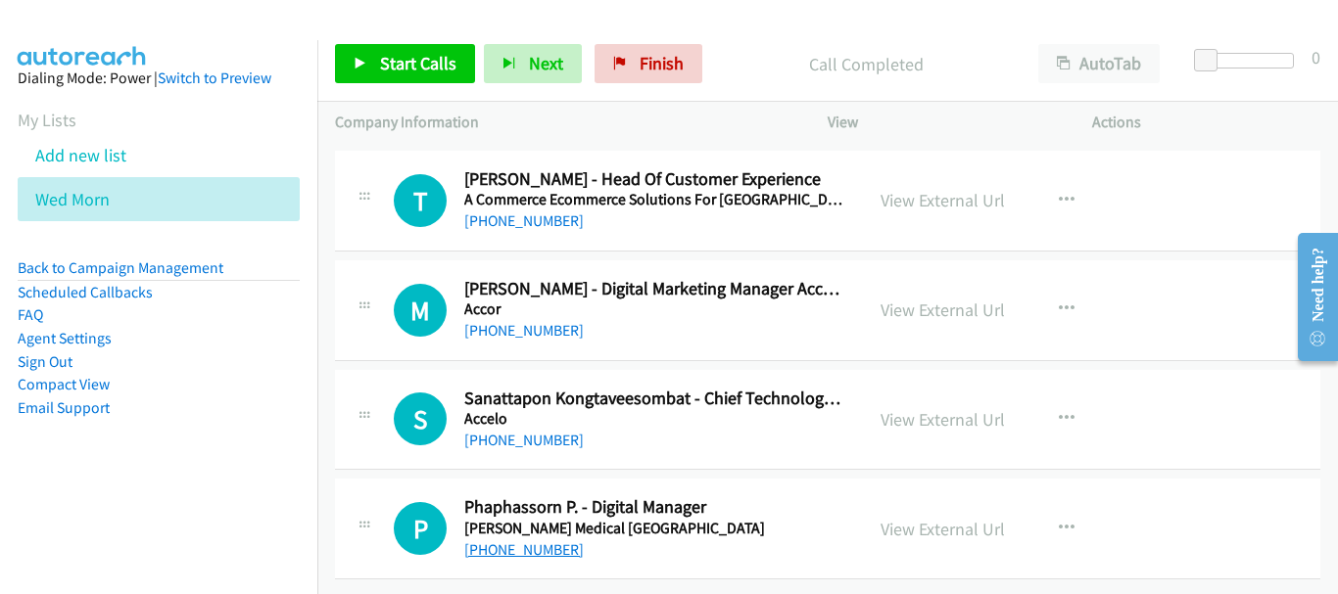
click at [527, 543] on link "[PHONE_NUMBER]" at bounding box center [523, 550] width 119 height 19
click at [558, 431] on link "[PHONE_NUMBER]" at bounding box center [523, 440] width 119 height 19
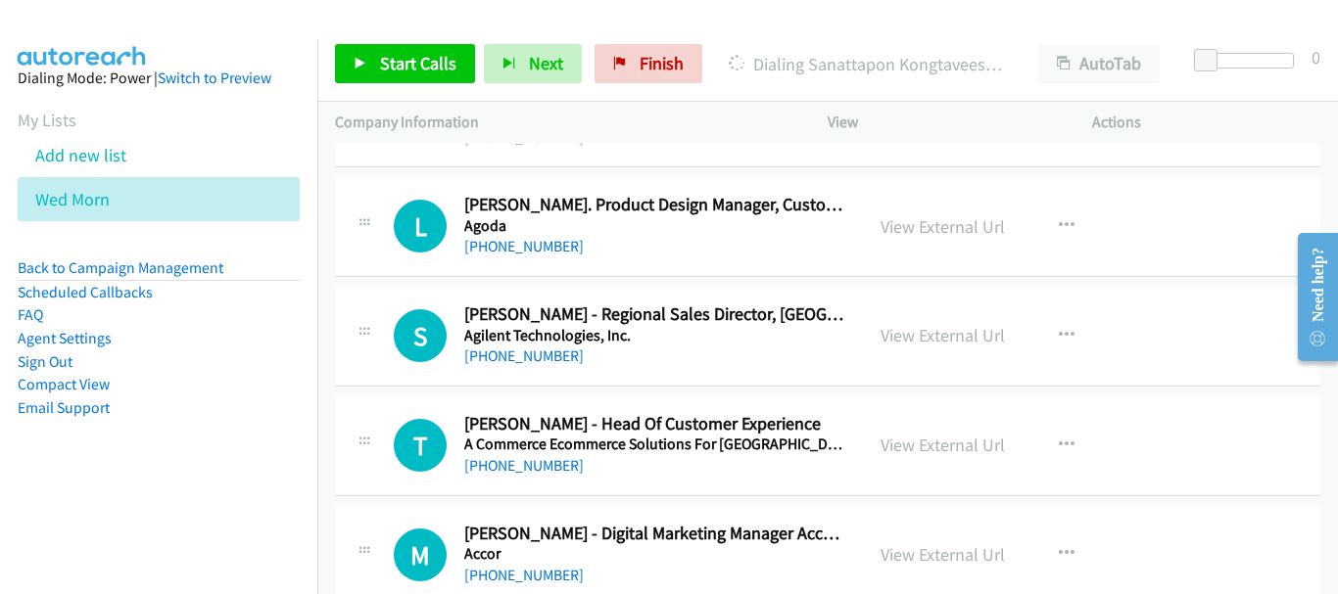
scroll to position [20521, 0]
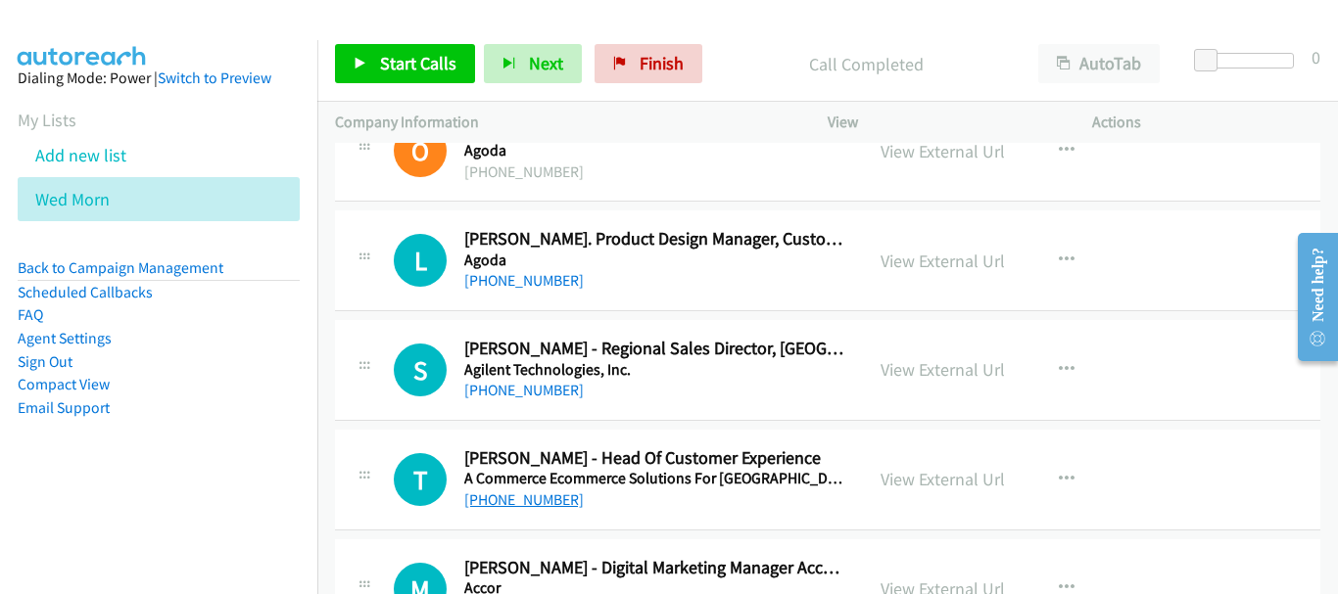
click at [553, 502] on link "[PHONE_NUMBER]" at bounding box center [523, 500] width 119 height 19
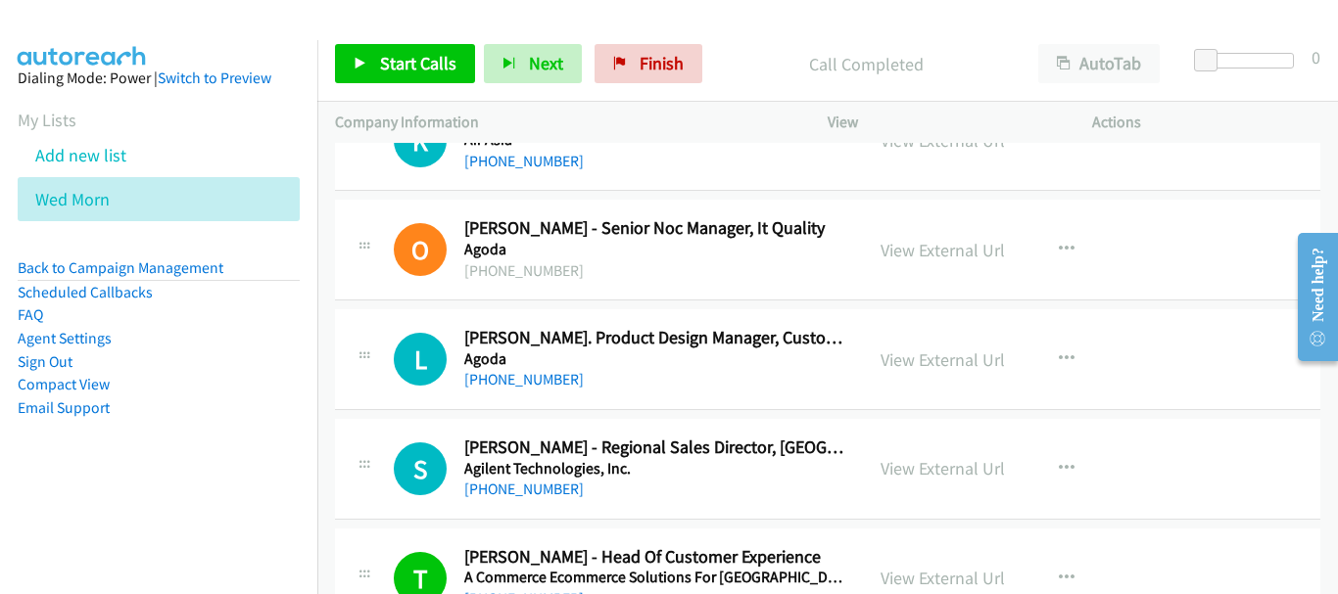
scroll to position [20326, 0]
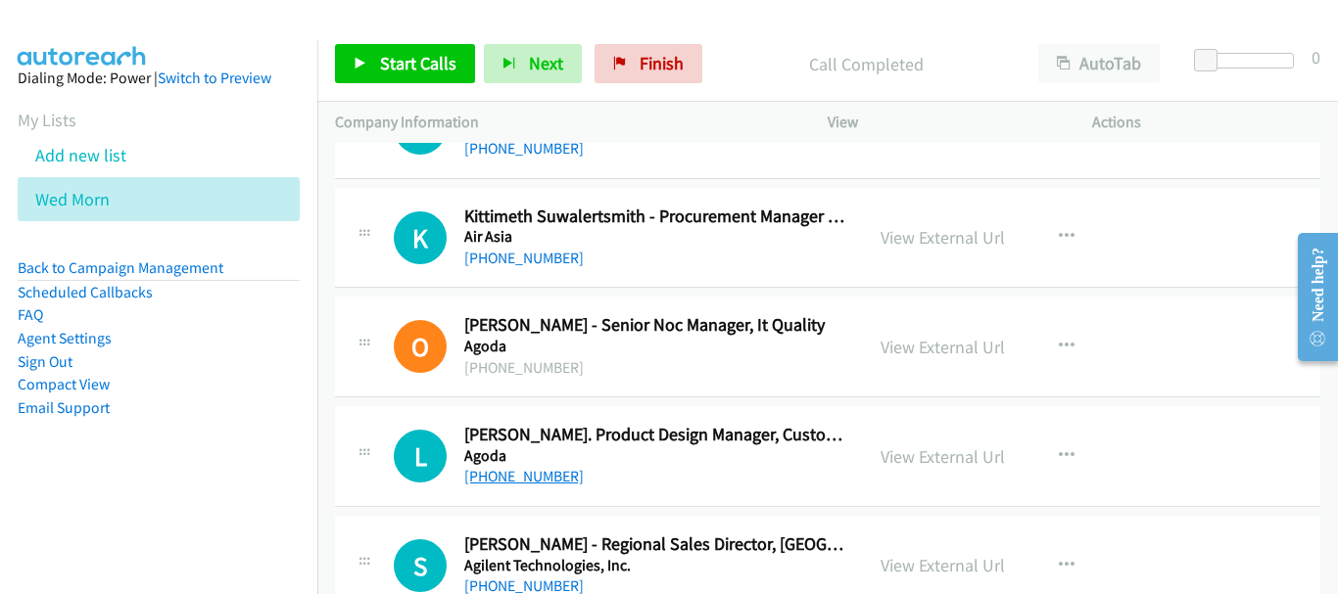
click at [553, 481] on link "[PHONE_NUMBER]" at bounding box center [523, 476] width 119 height 19
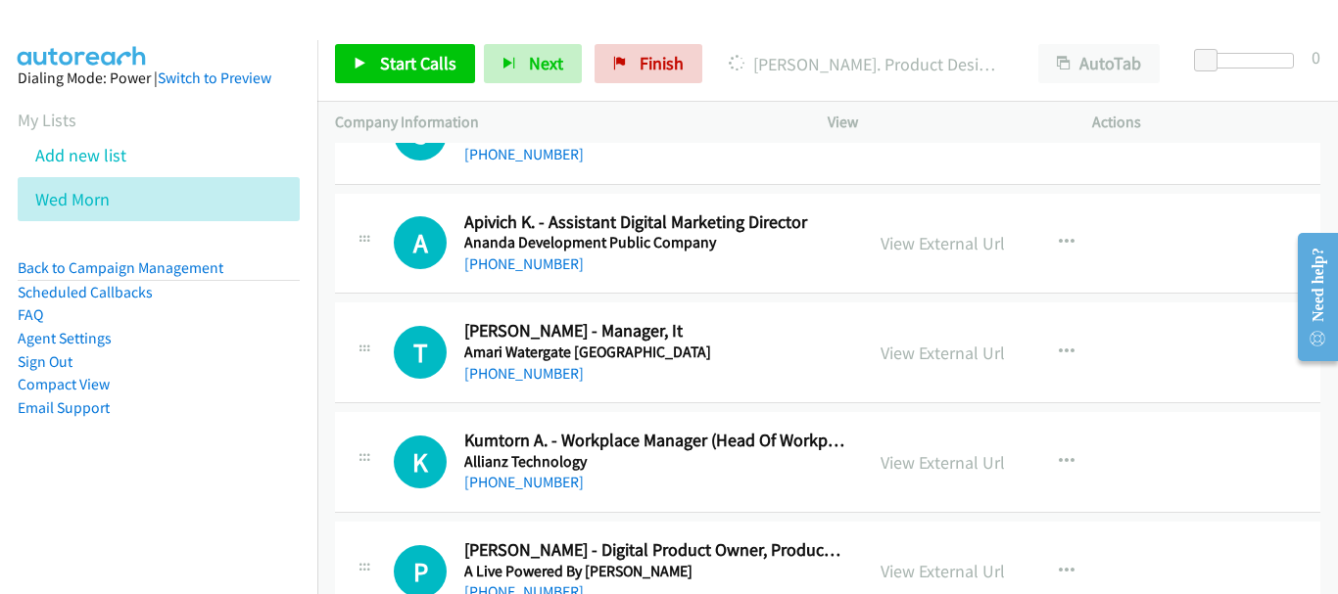
scroll to position [19738, 0]
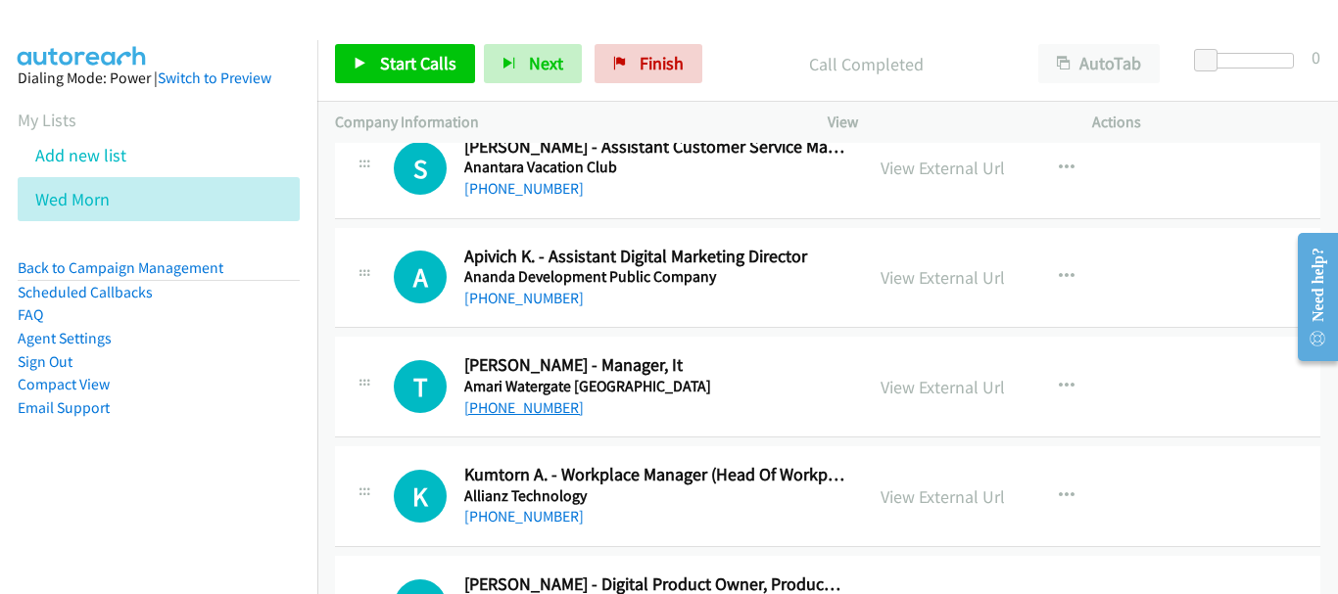
click at [561, 408] on link "[PHONE_NUMBER]" at bounding box center [523, 408] width 119 height 19
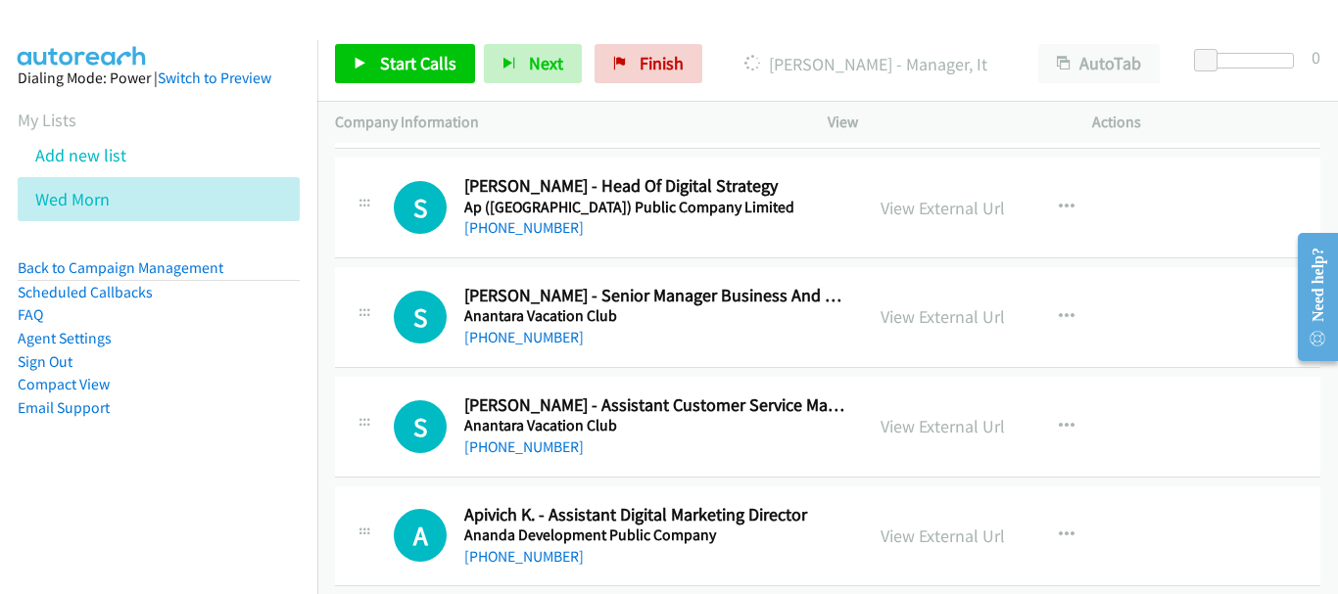
scroll to position [19444, 0]
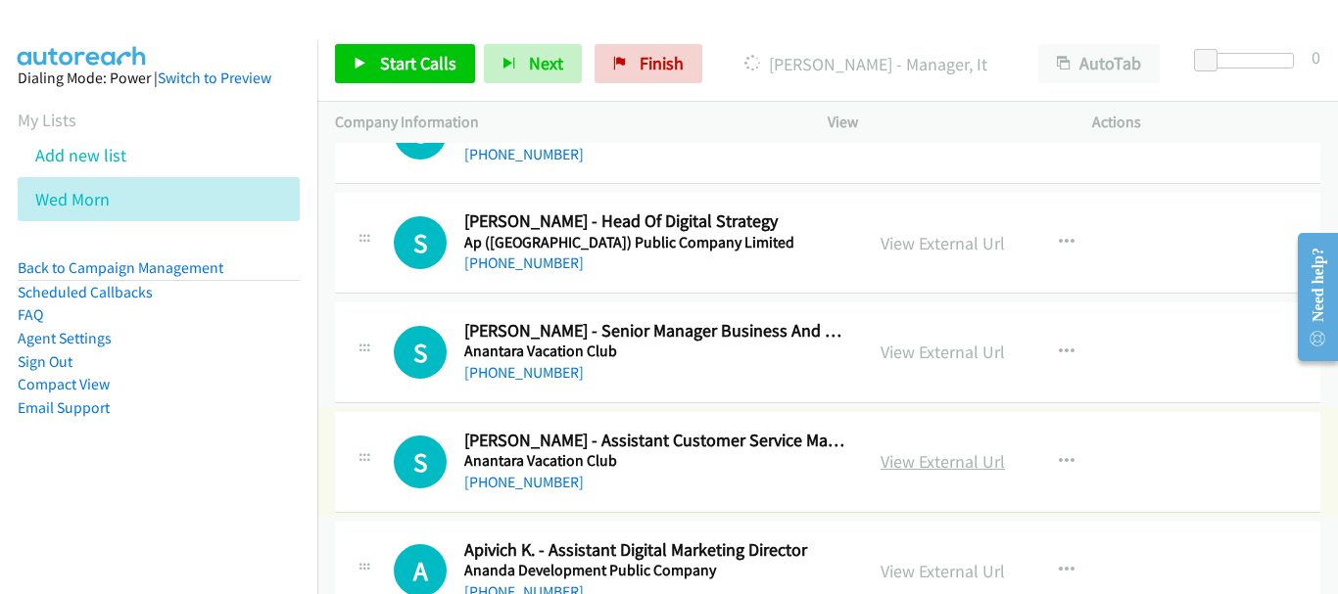
click at [911, 461] on link "View External Url" at bounding box center [942, 461] width 124 height 23
click at [974, 342] on link "View External Url" at bounding box center [942, 352] width 124 height 23
click at [555, 371] on link "[PHONE_NUMBER]" at bounding box center [523, 372] width 119 height 19
click at [560, 376] on link "[PHONE_NUMBER]" at bounding box center [523, 372] width 119 height 19
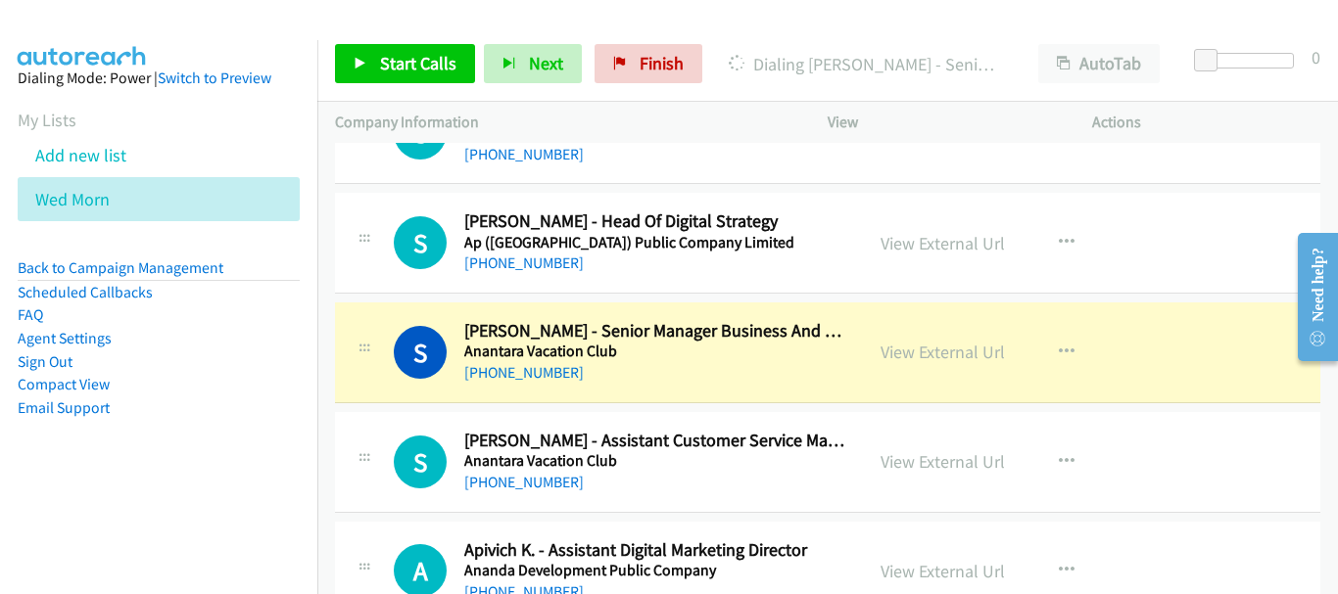
scroll to position [19346, 0]
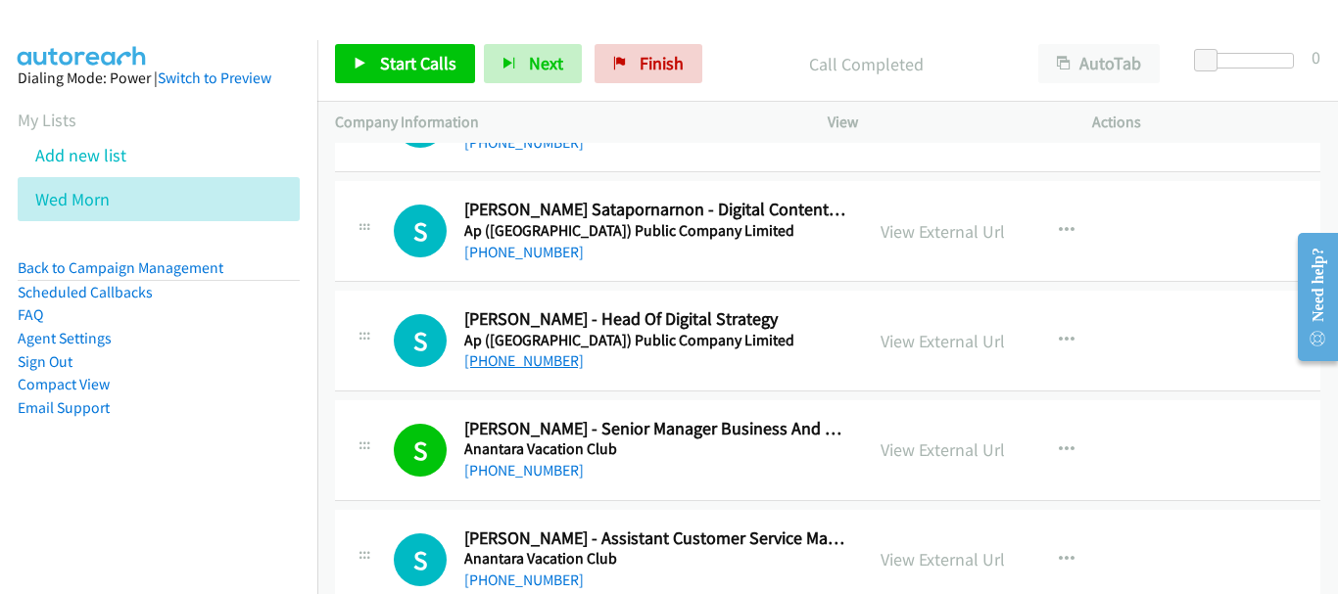
click at [525, 367] on link "[PHONE_NUMBER]" at bounding box center [523, 361] width 119 height 19
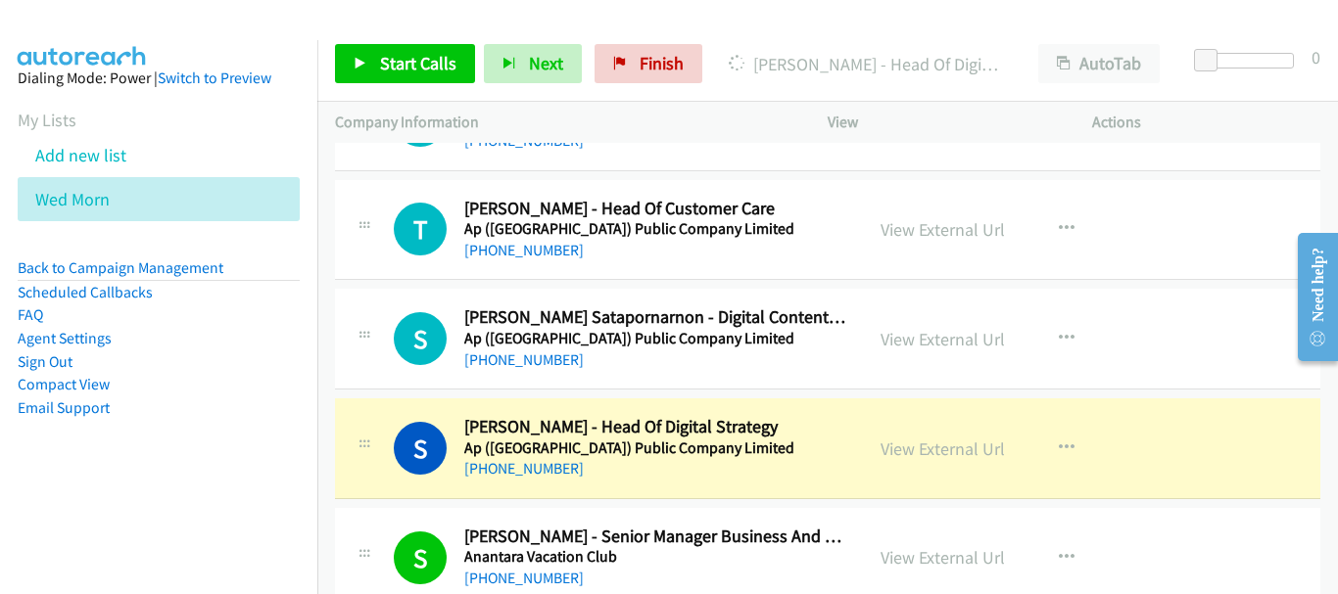
scroll to position [19150, 0]
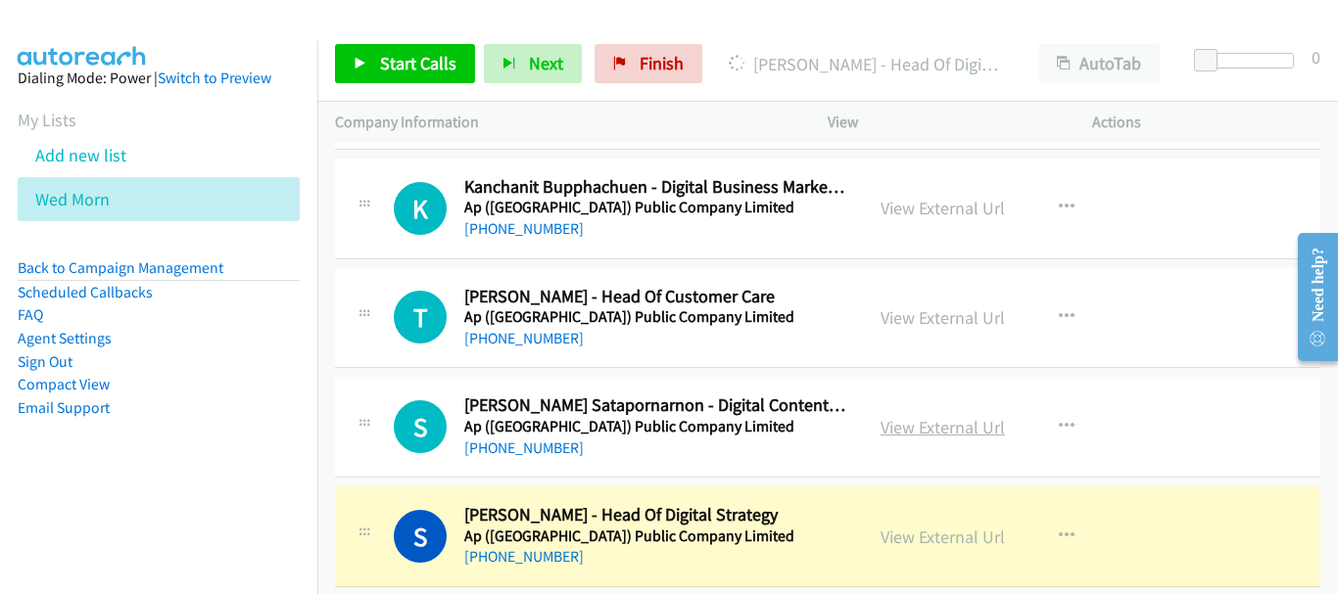
click at [937, 434] on link "View External Url" at bounding box center [942, 427] width 124 height 23
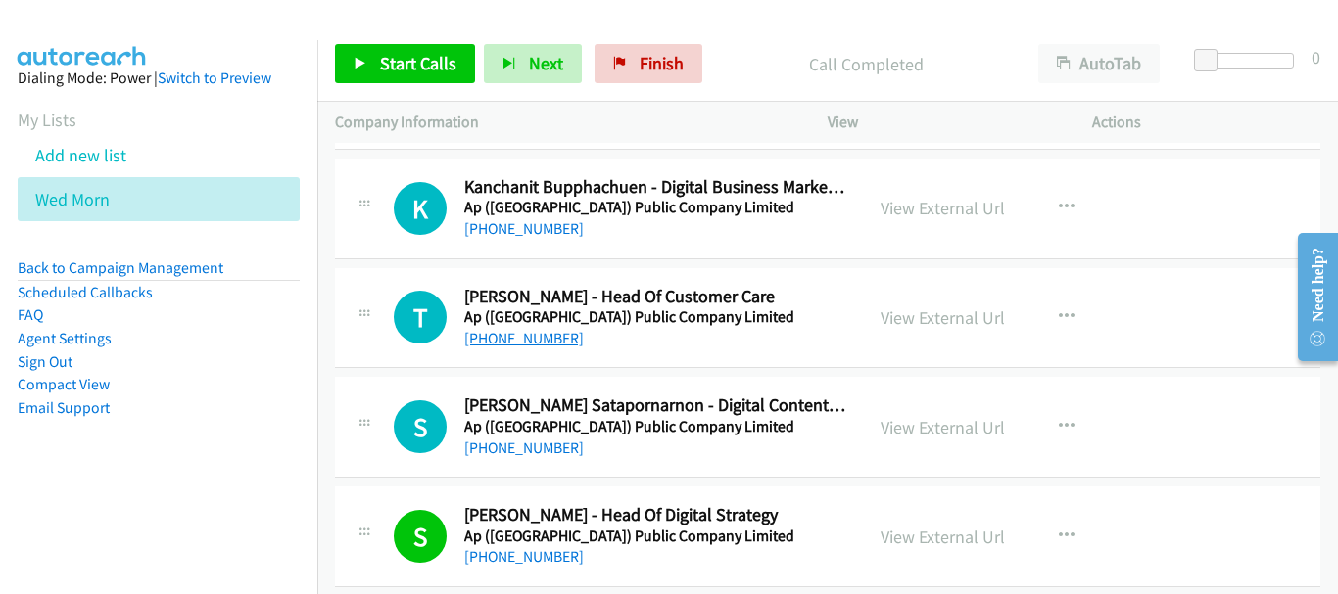
click at [540, 342] on link "[PHONE_NUMBER]" at bounding box center [523, 338] width 119 height 19
click at [549, 339] on link "[PHONE_NUMBER]" at bounding box center [523, 338] width 119 height 19
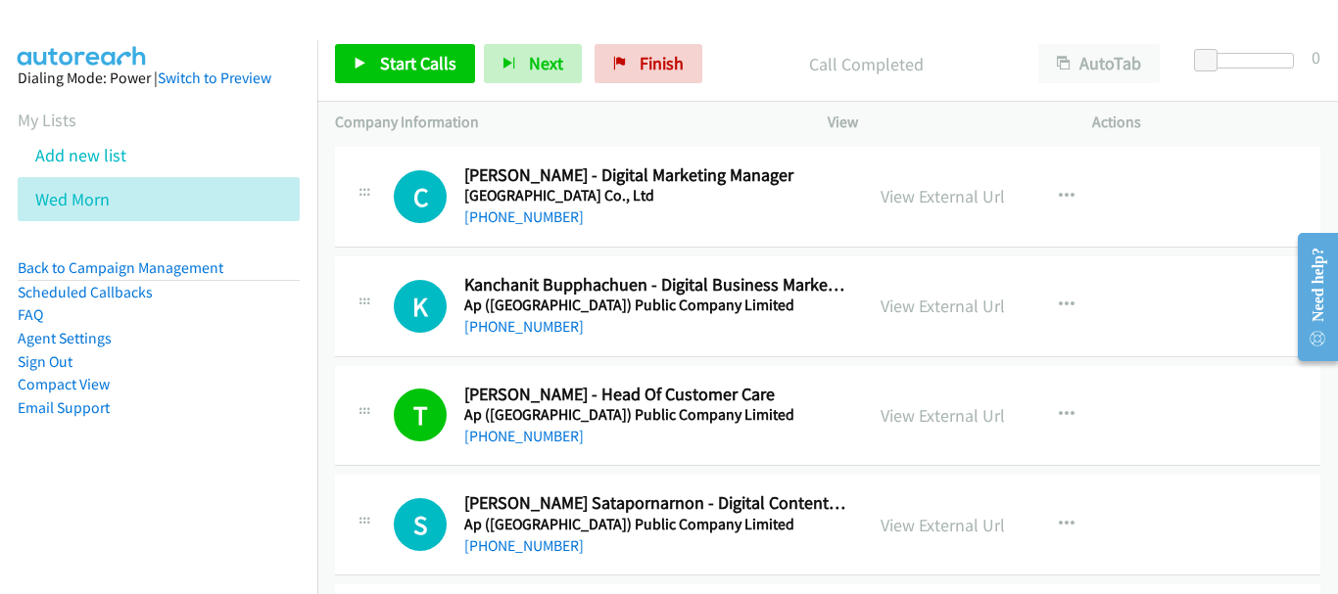
scroll to position [18955, 0]
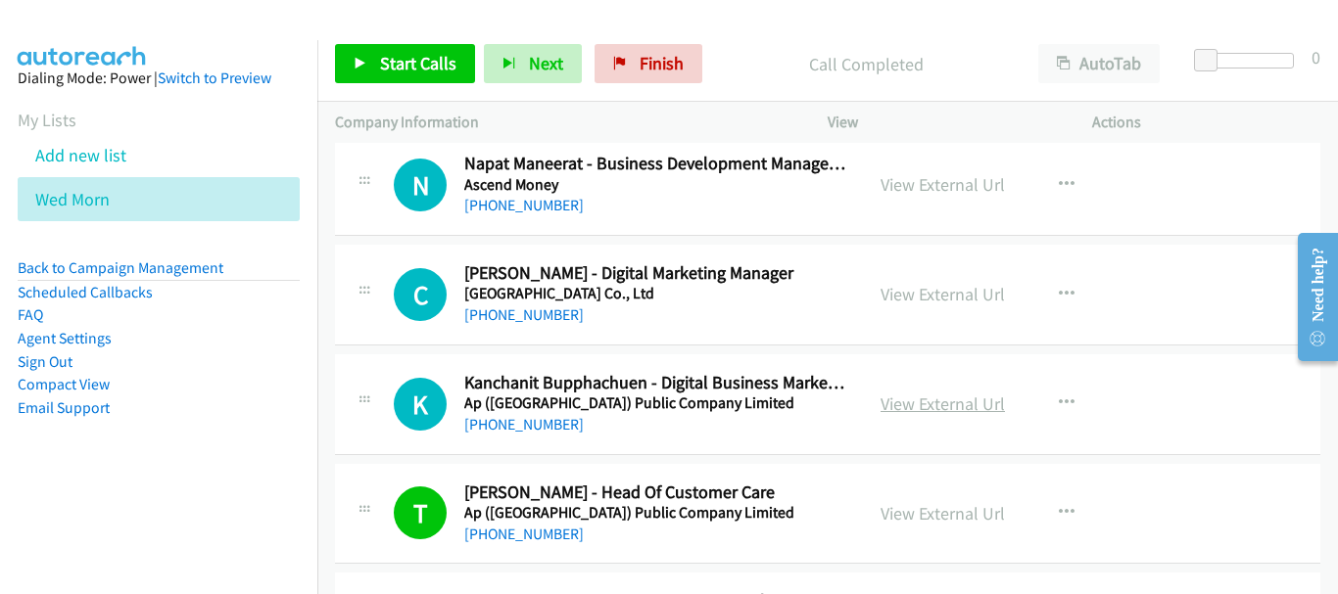
click at [910, 409] on link "View External Url" at bounding box center [942, 404] width 124 height 23
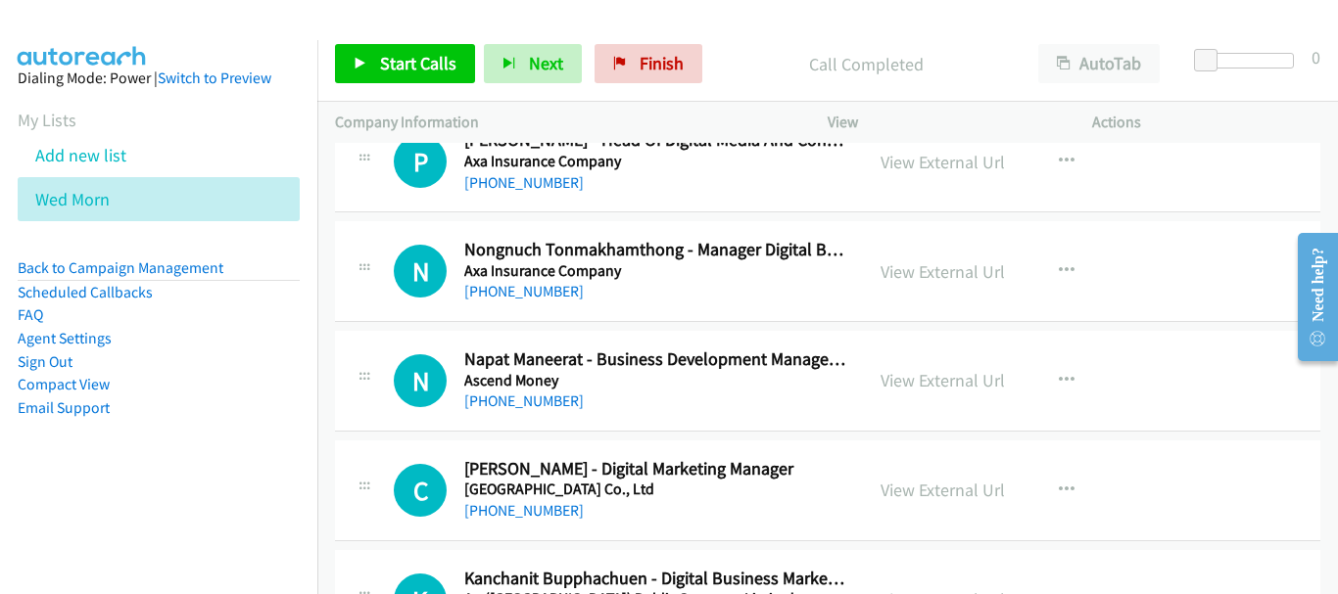
scroll to position [18661, 0]
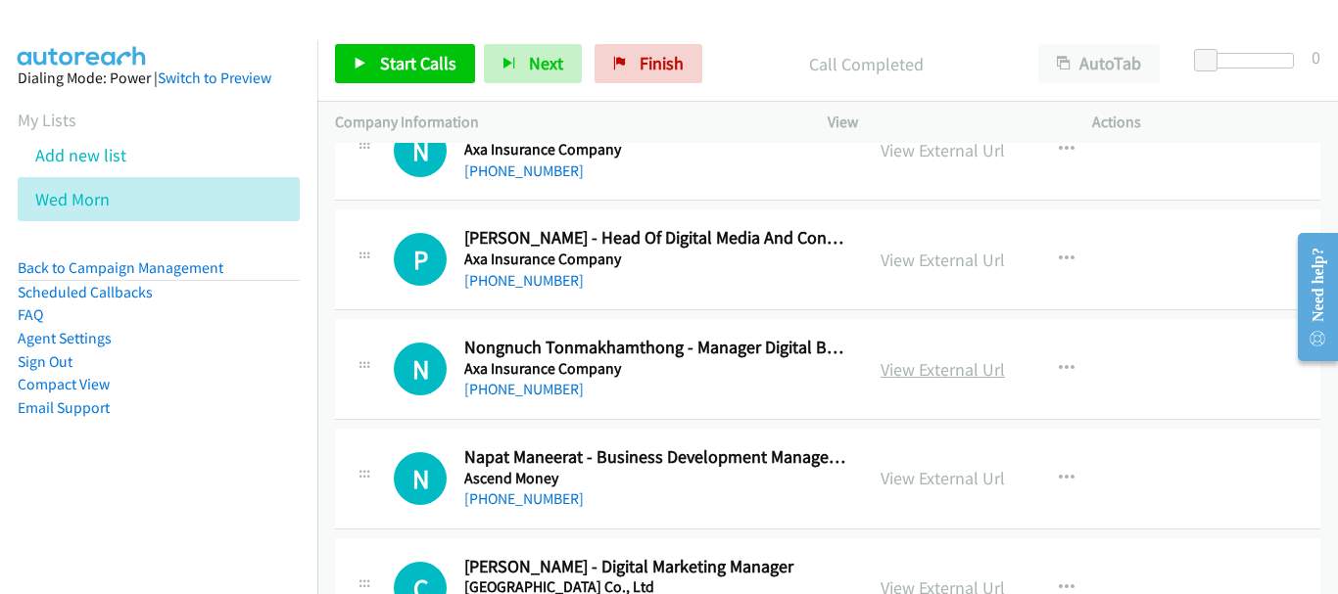
click at [921, 362] on link "View External Url" at bounding box center [942, 369] width 124 height 23
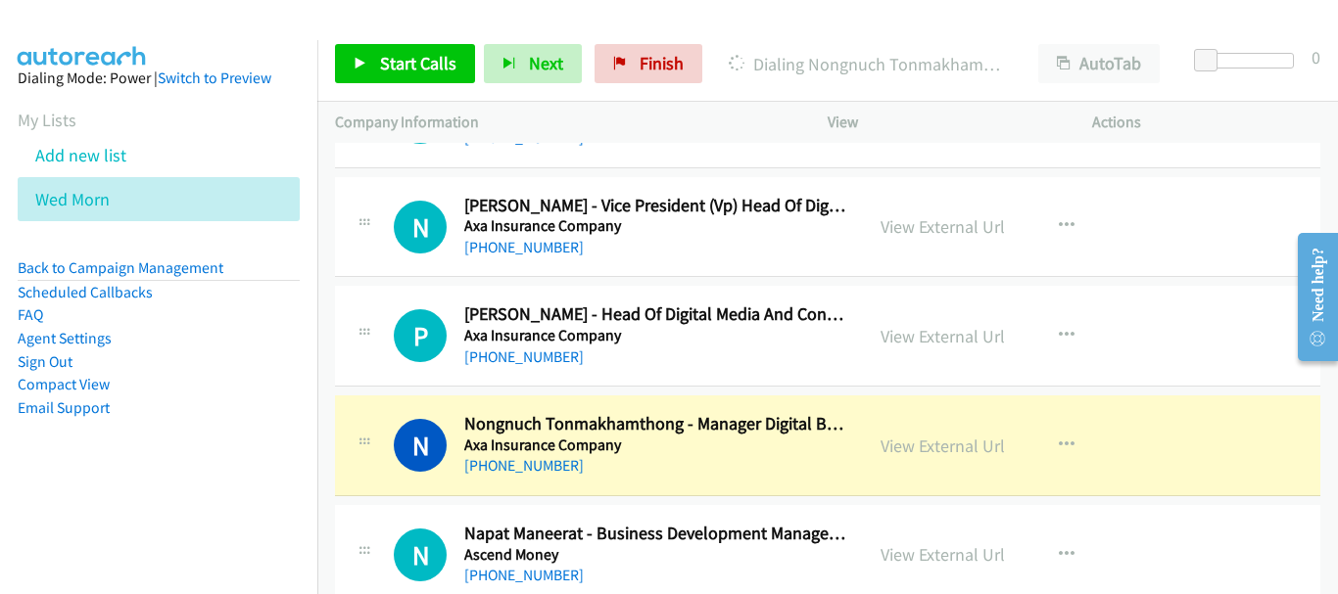
scroll to position [18563, 0]
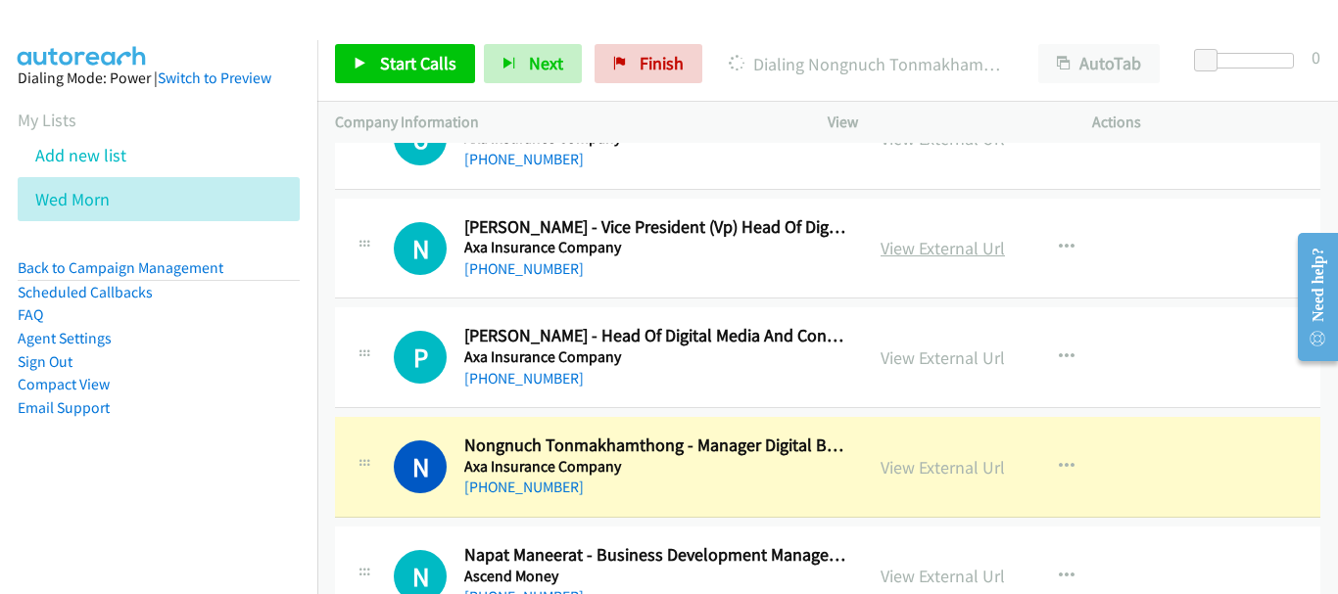
click at [892, 250] on link "View External Url" at bounding box center [942, 248] width 124 height 23
click at [919, 356] on link "View External Url" at bounding box center [942, 358] width 124 height 23
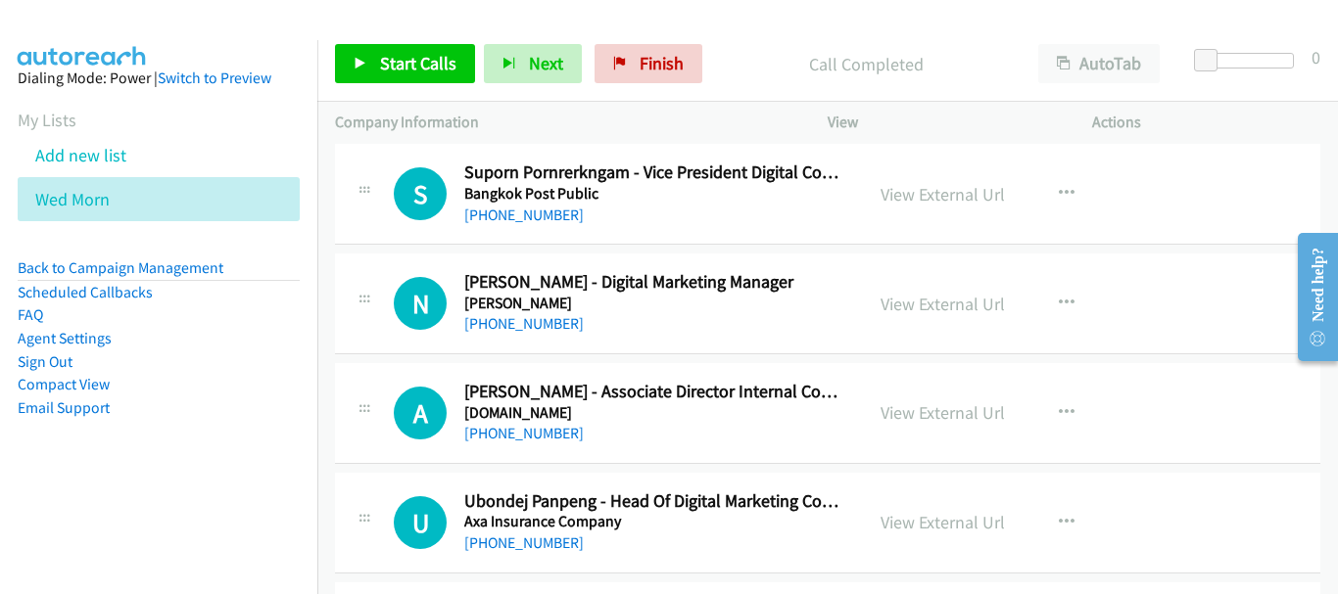
scroll to position [18171, 0]
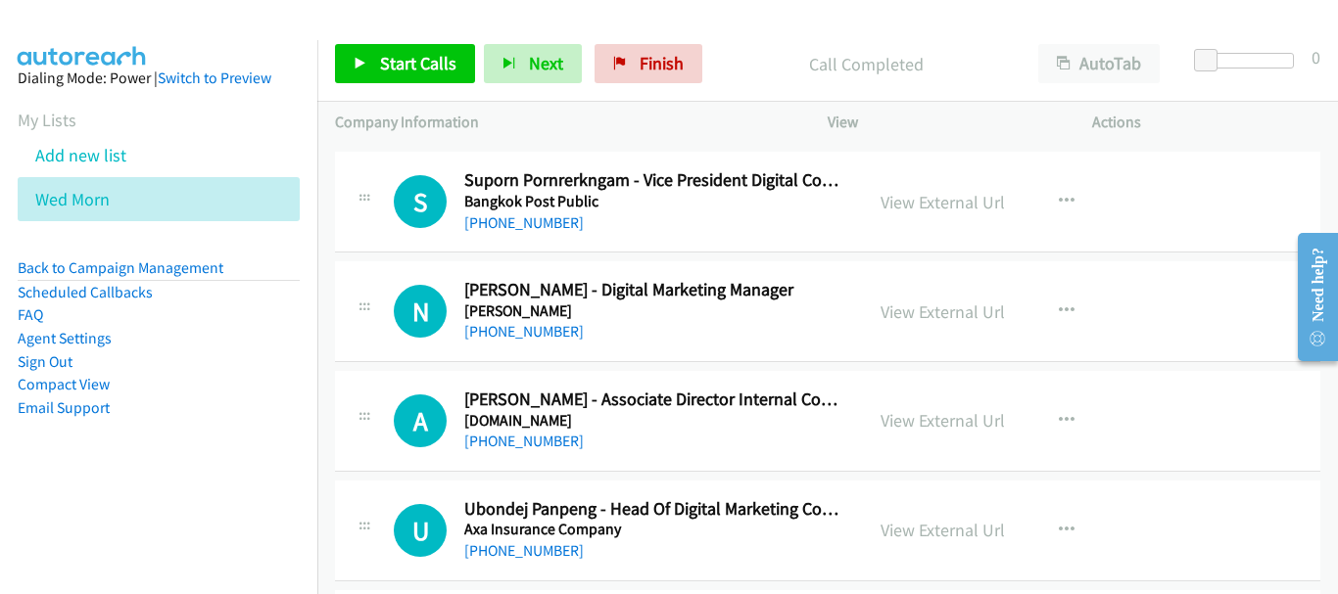
click at [975, 406] on div "View External Url View External Url Schedule/Manage Callback Start Calls Here R…" at bounding box center [1004, 421] width 282 height 65
click at [975, 417] on link "View External Url" at bounding box center [942, 420] width 124 height 23
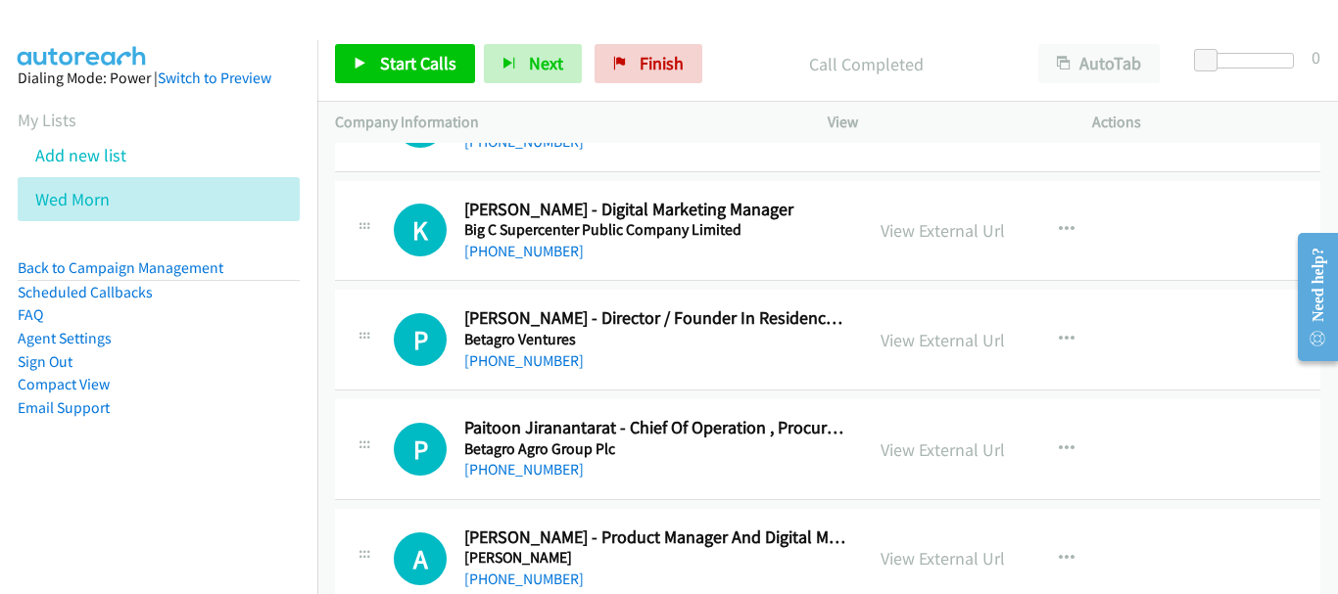
scroll to position [17290, 0]
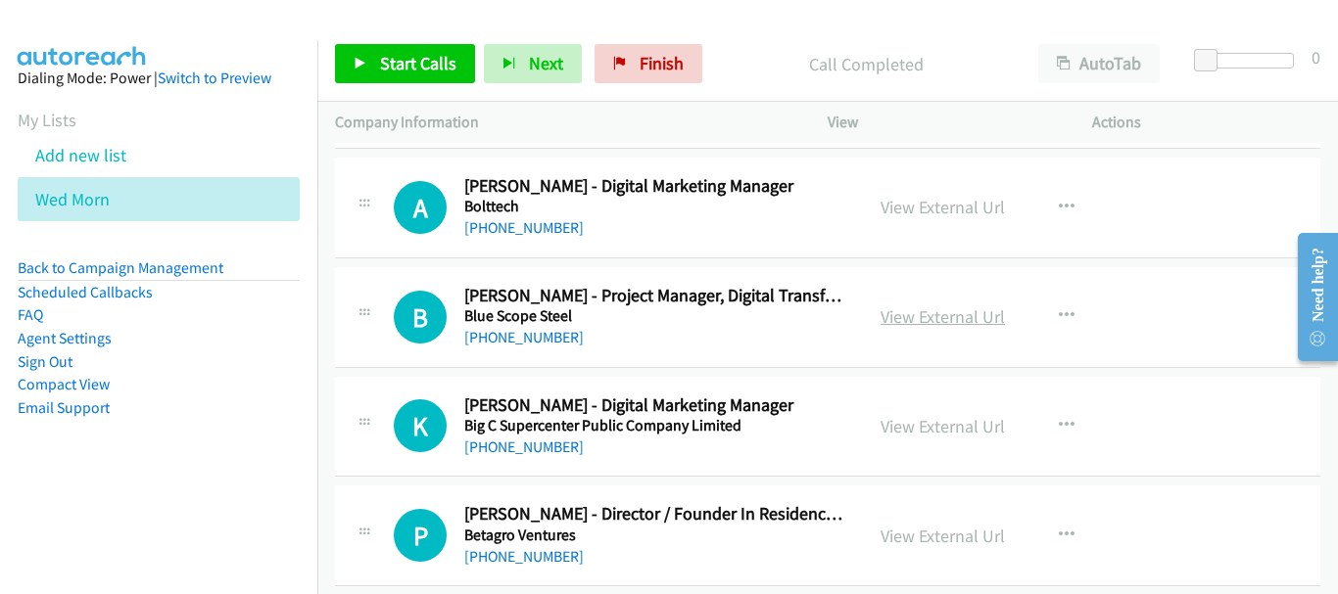
click at [937, 312] on link "View External Url" at bounding box center [942, 317] width 124 height 23
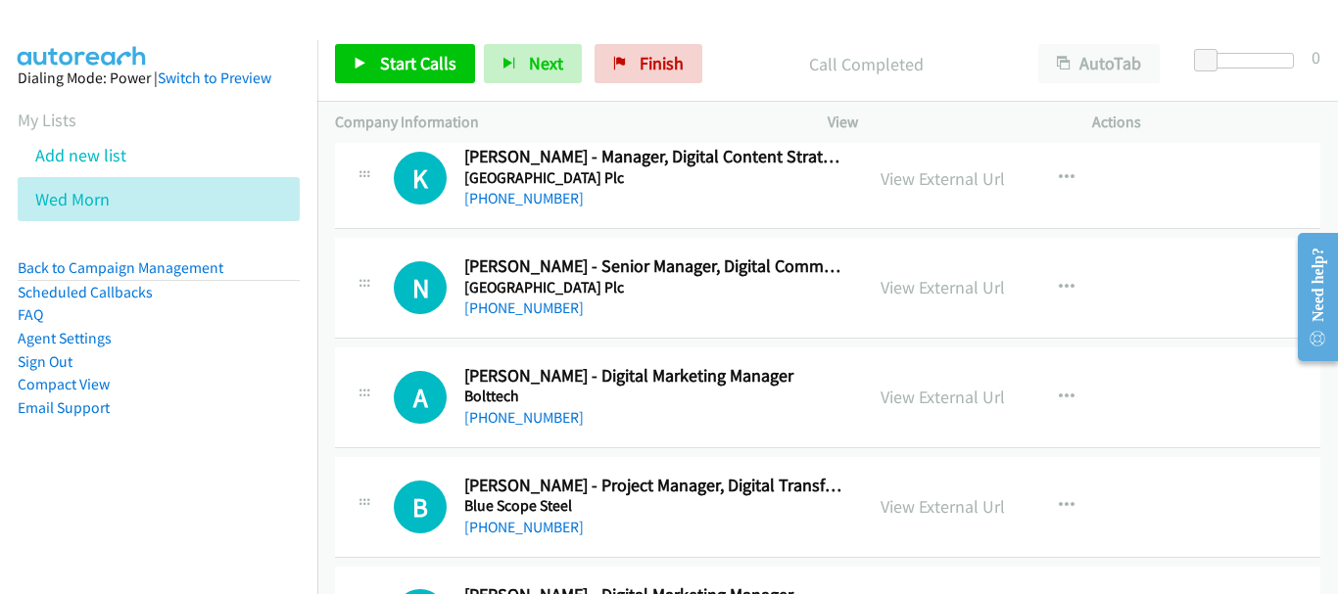
scroll to position [17094, 0]
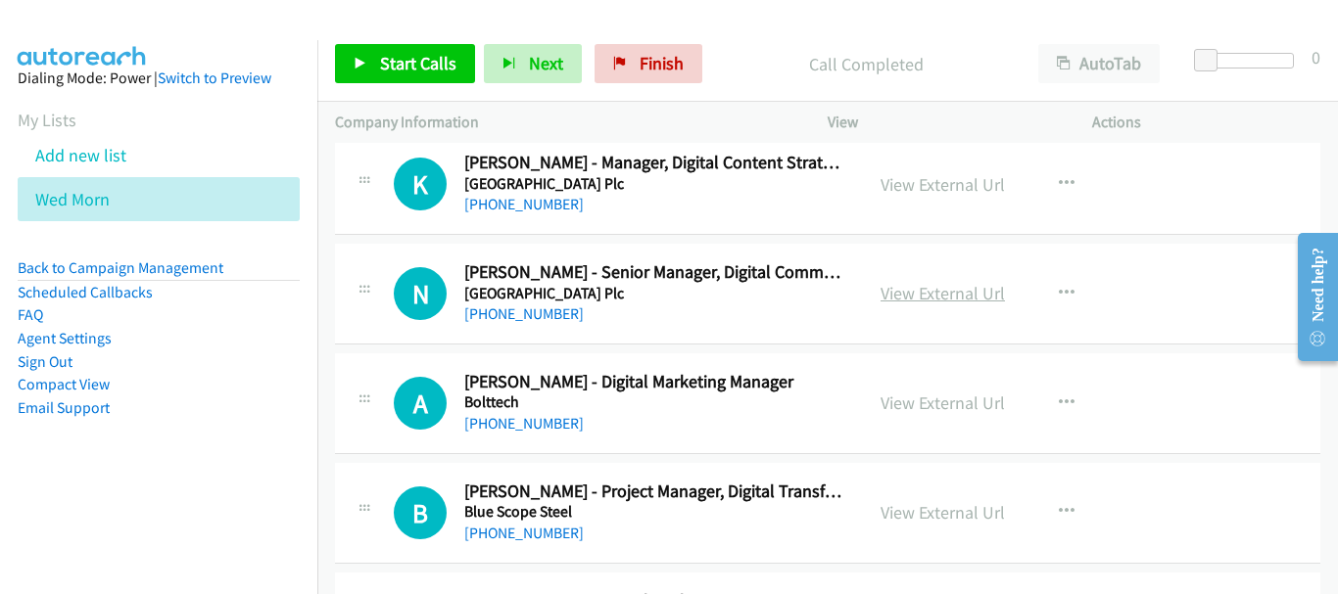
click at [934, 296] on link "View External Url" at bounding box center [942, 293] width 124 height 23
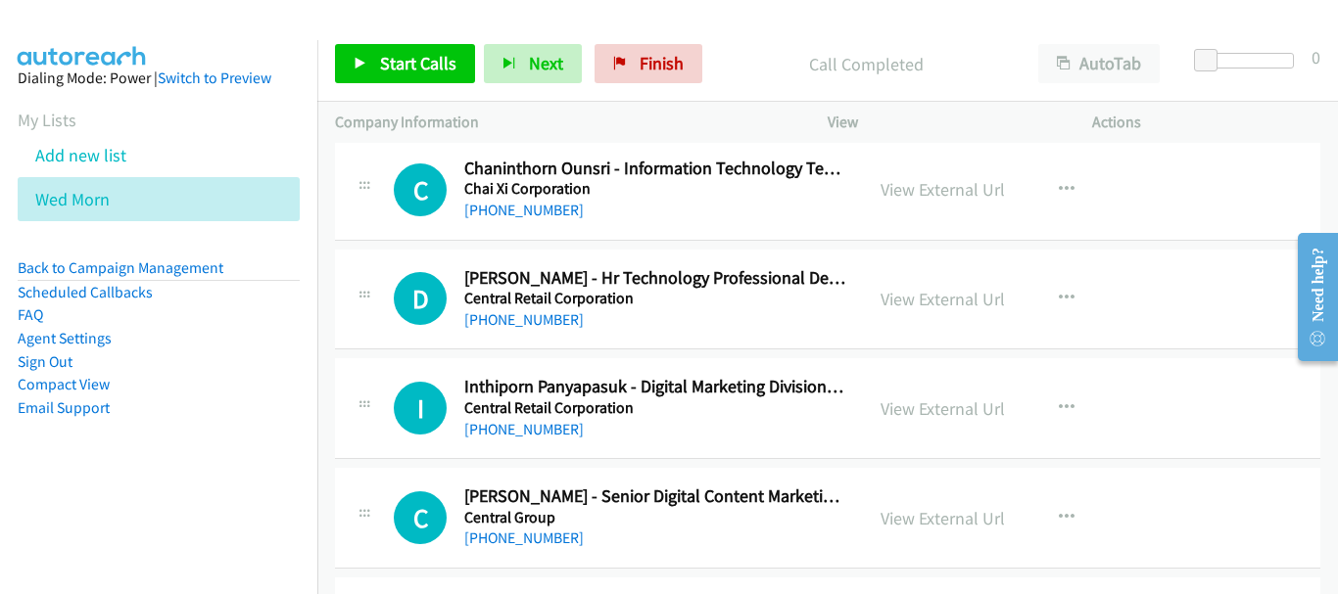
scroll to position [16115, 0]
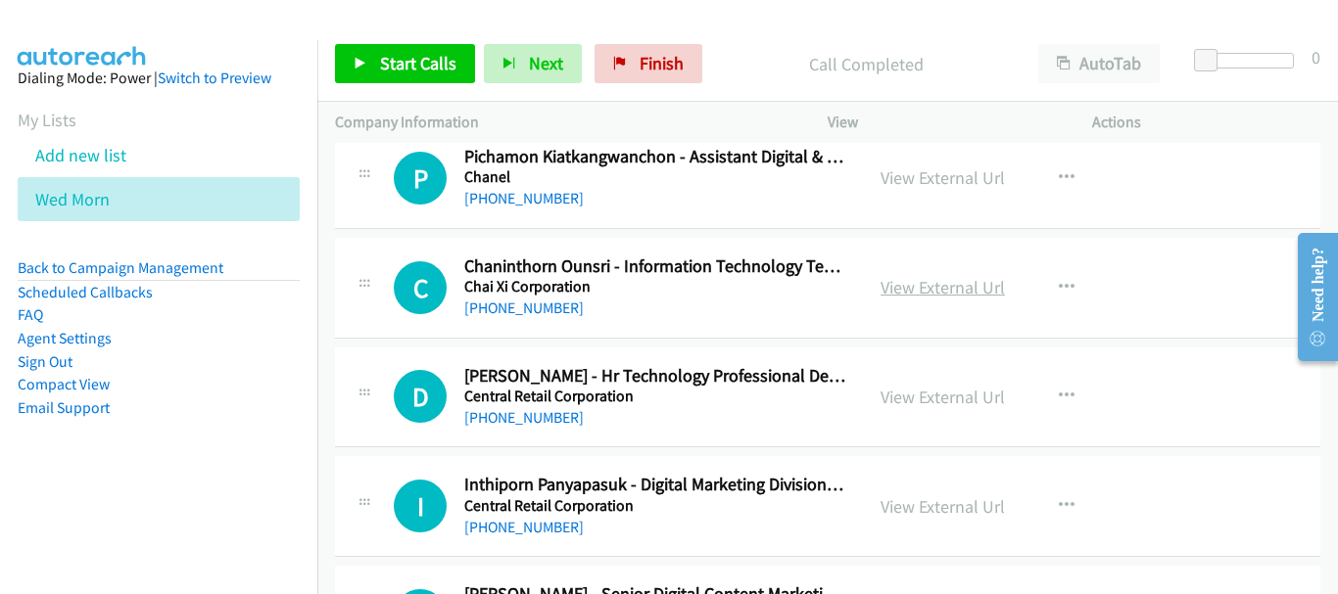
click at [922, 286] on link "View External Url" at bounding box center [942, 287] width 124 height 23
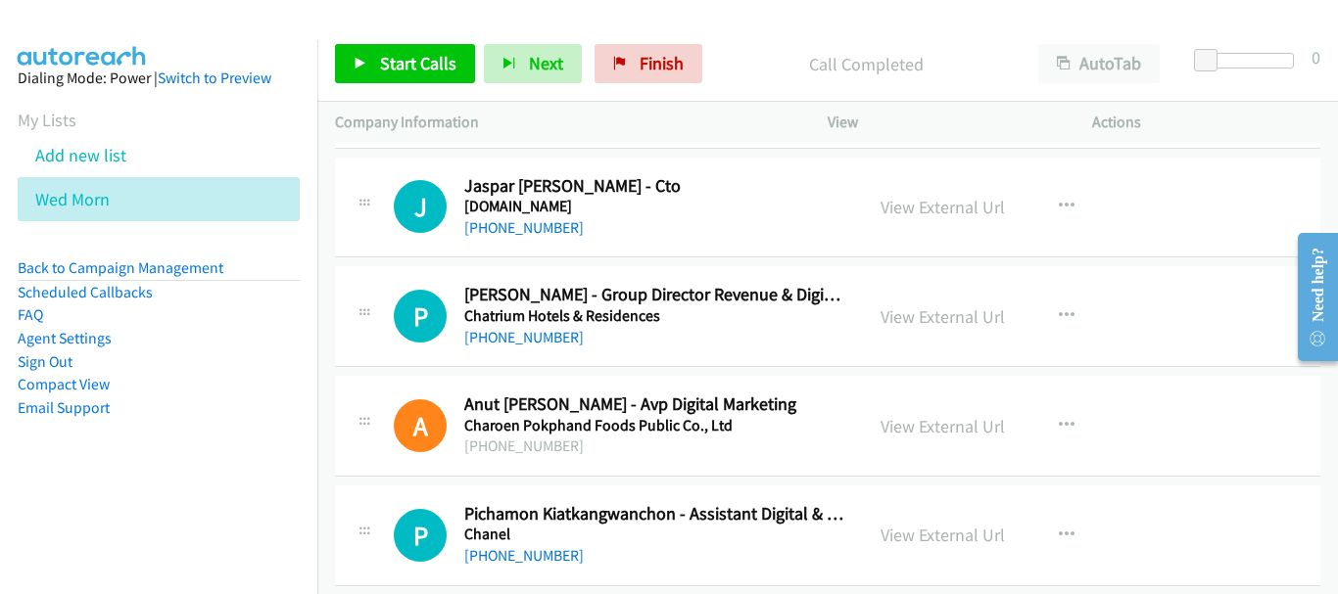
scroll to position [15723, 0]
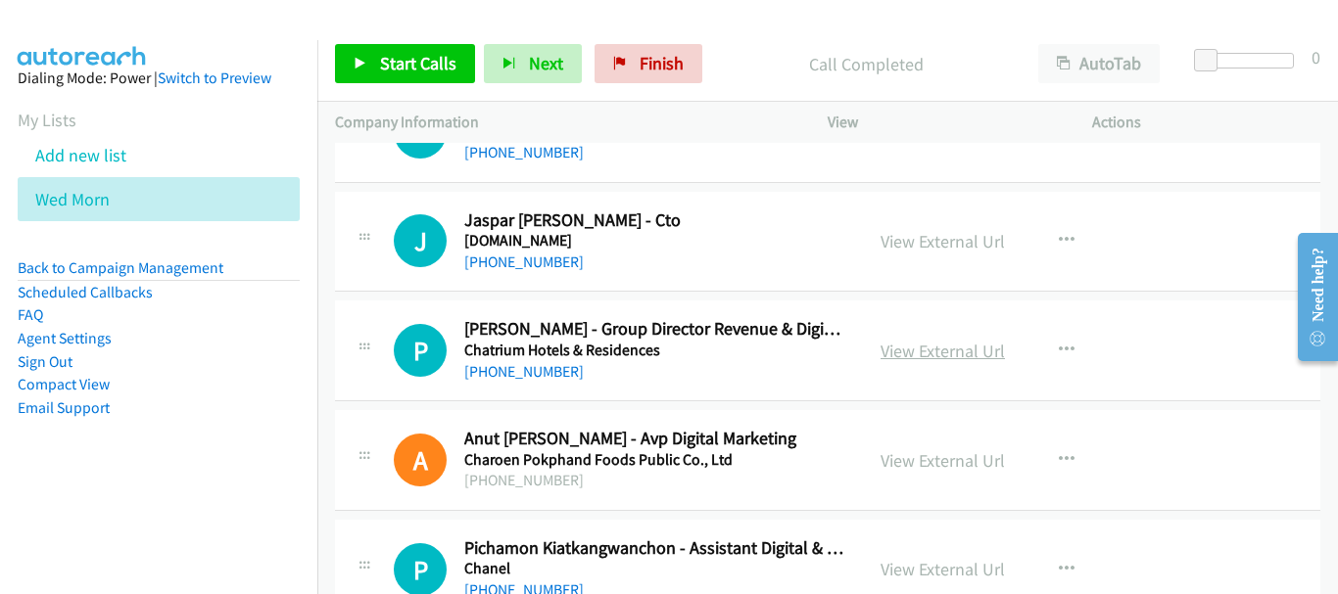
click at [928, 348] on link "View External Url" at bounding box center [942, 351] width 124 height 23
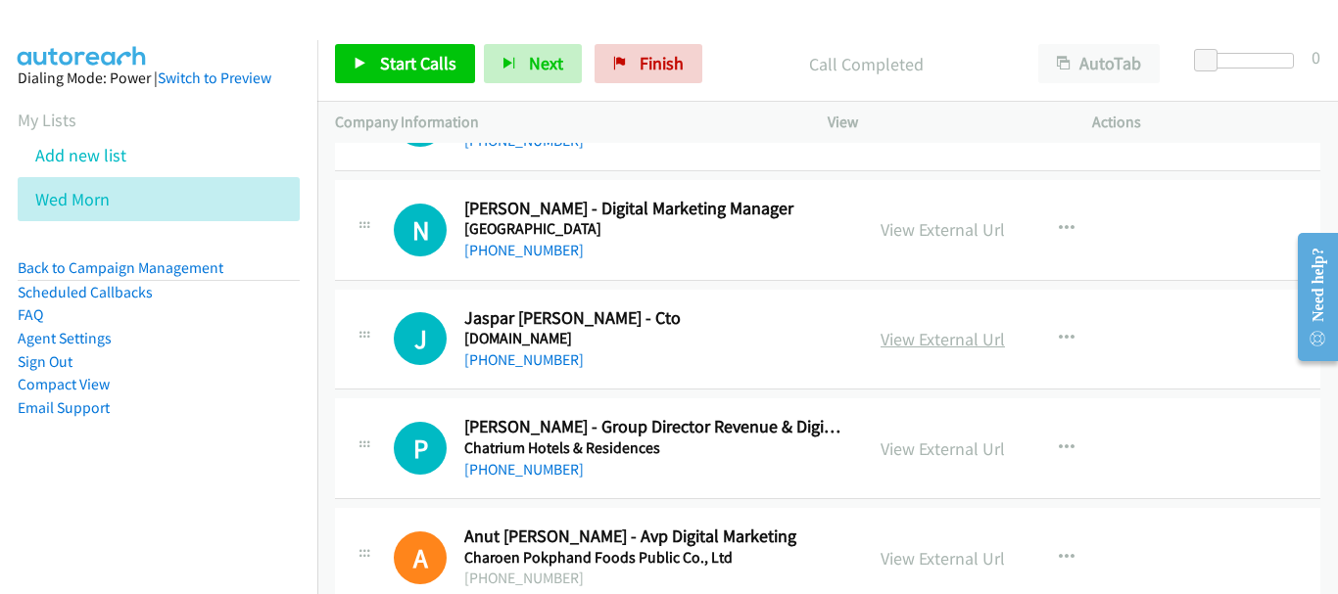
click at [919, 334] on link "View External Url" at bounding box center [942, 339] width 124 height 23
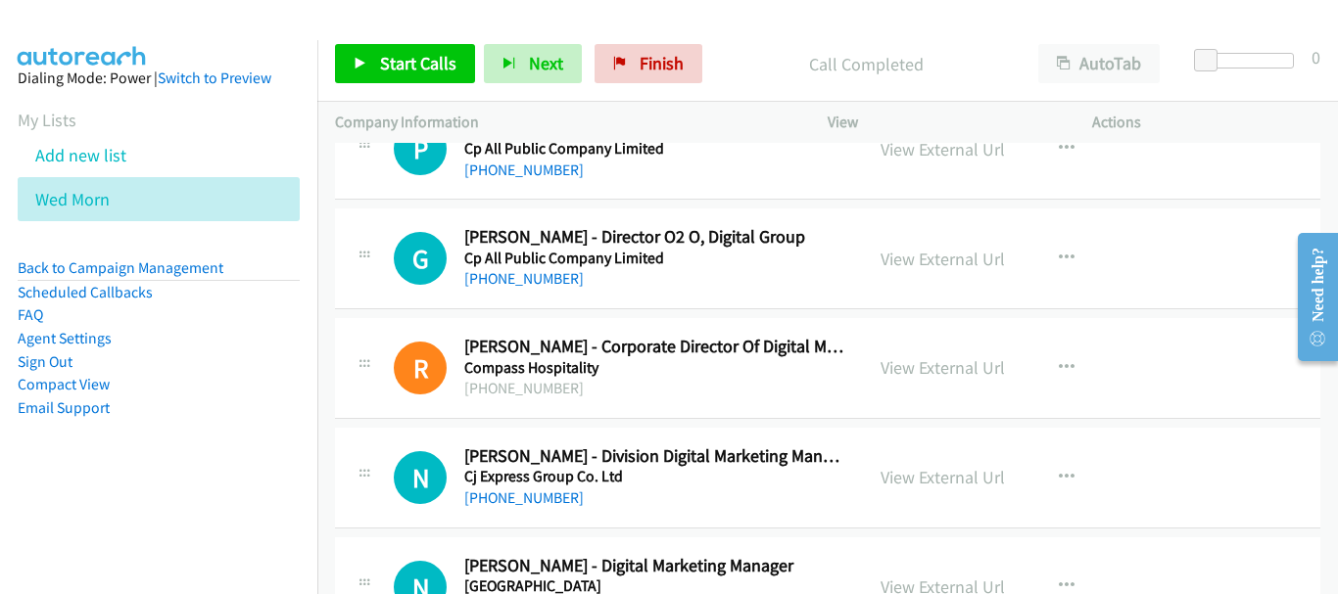
scroll to position [15233, 0]
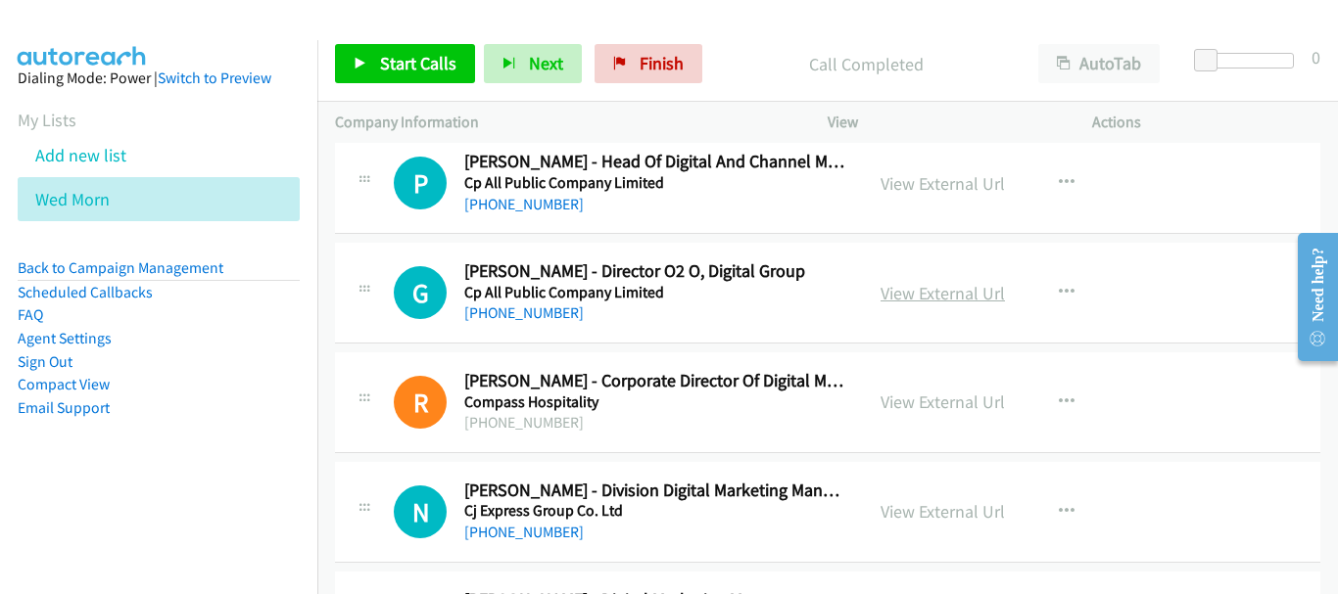
click at [955, 293] on link "View External Url" at bounding box center [942, 293] width 124 height 23
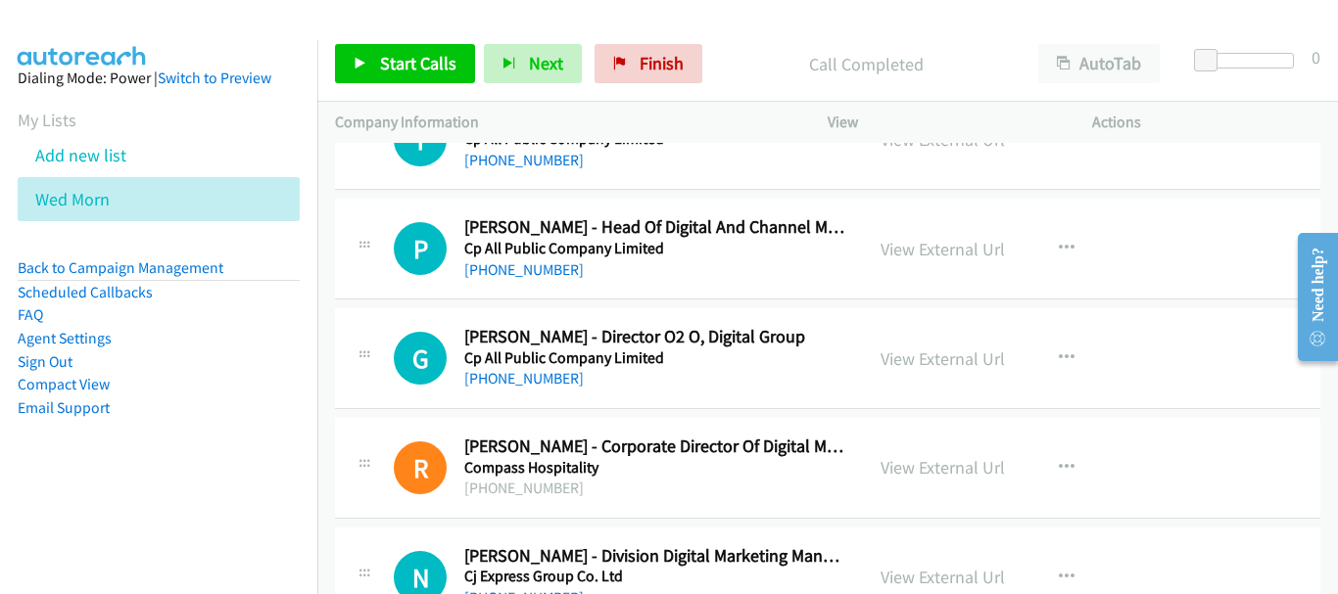
scroll to position [15135, 0]
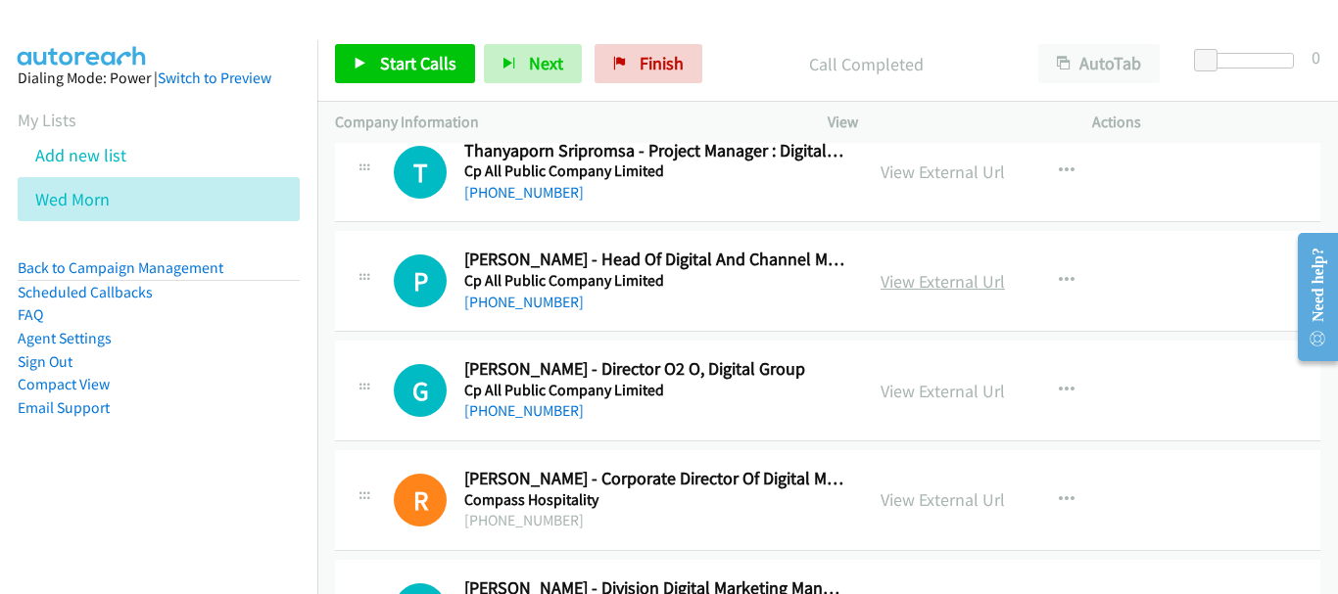
click at [931, 291] on link "View External Url" at bounding box center [942, 281] width 124 height 23
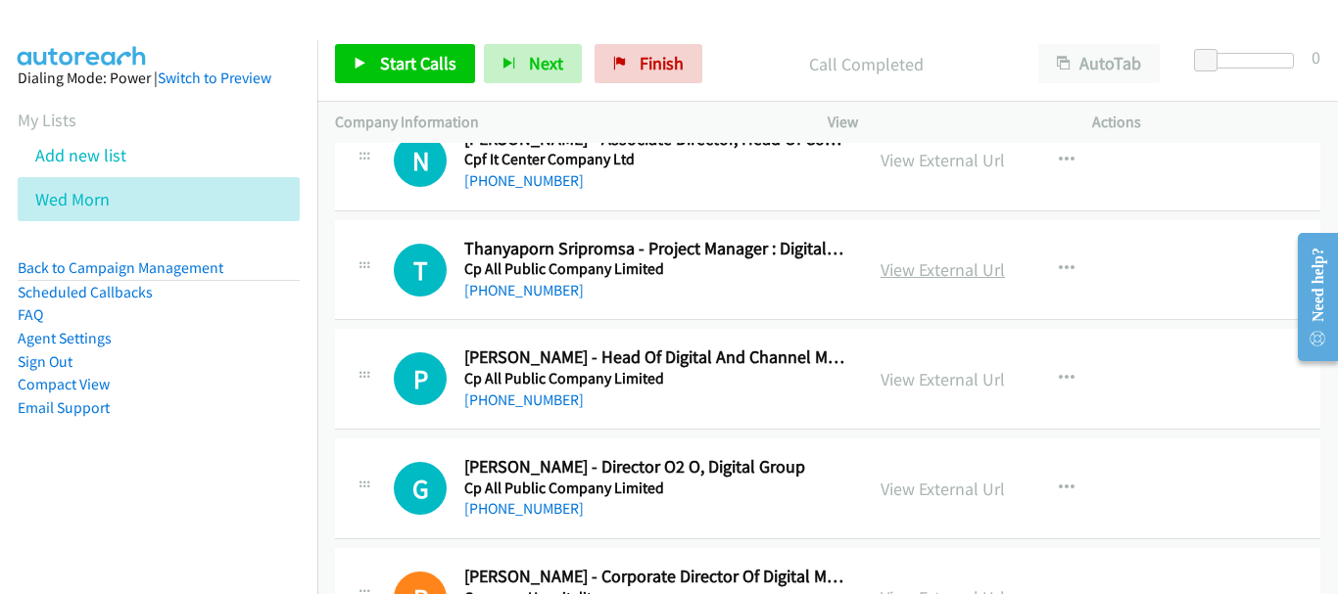
click at [896, 271] on link "View External Url" at bounding box center [942, 270] width 124 height 23
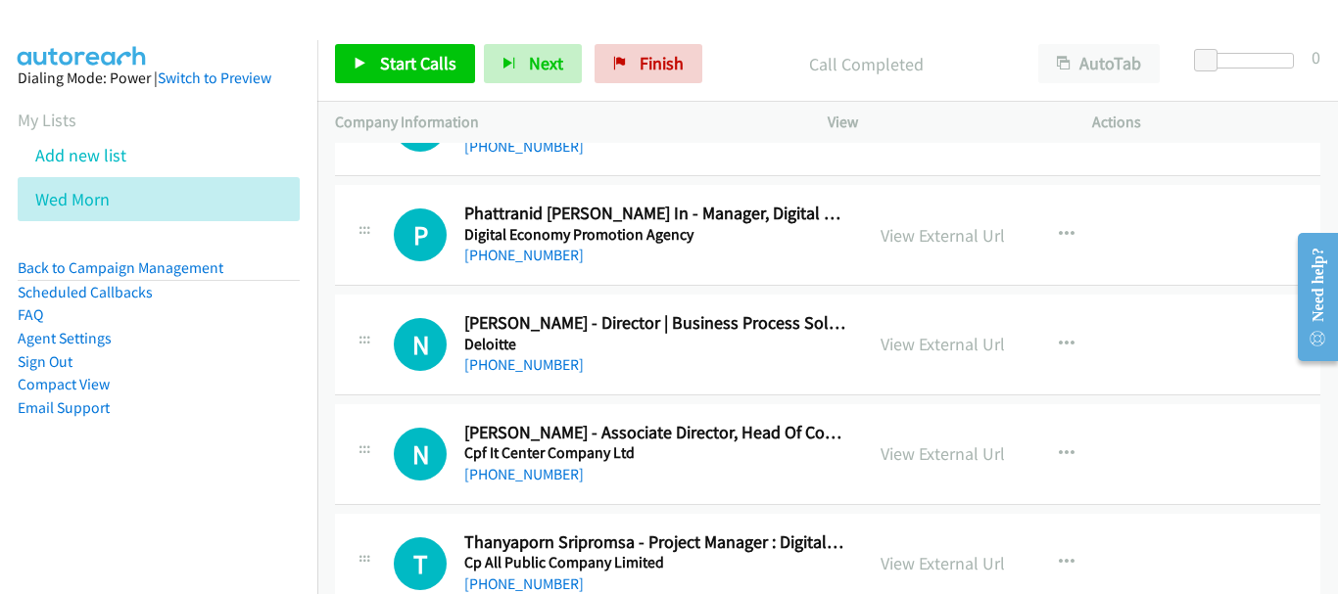
scroll to position [14842, 0]
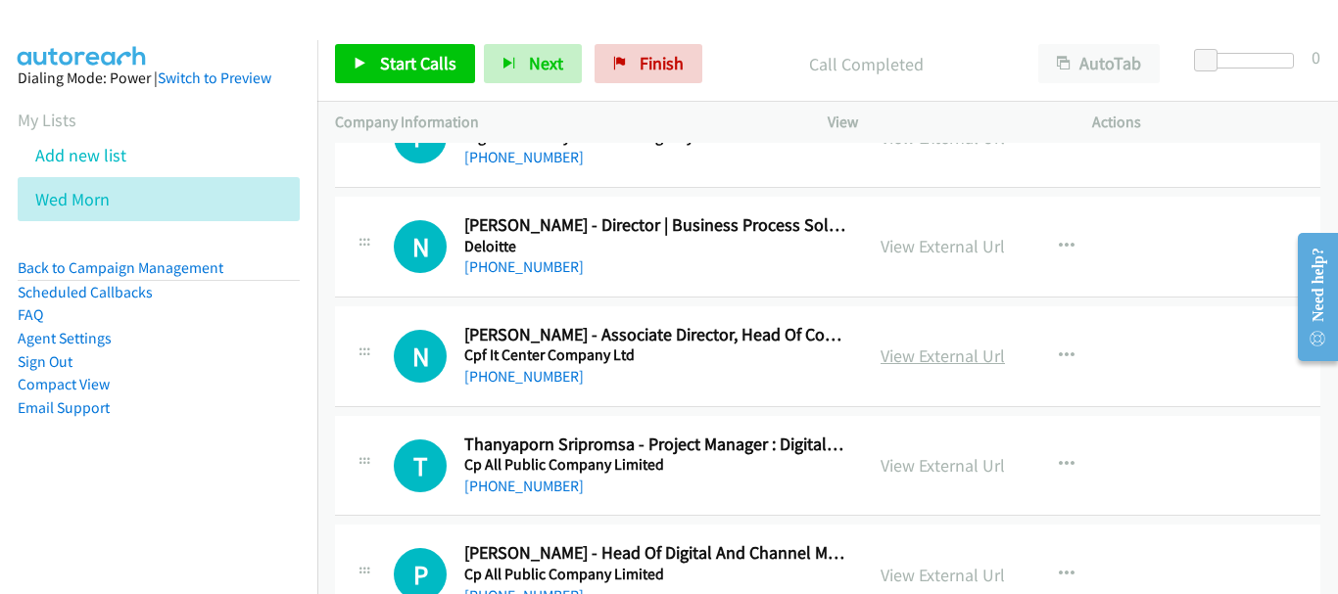
click at [920, 356] on link "View External Url" at bounding box center [942, 356] width 124 height 23
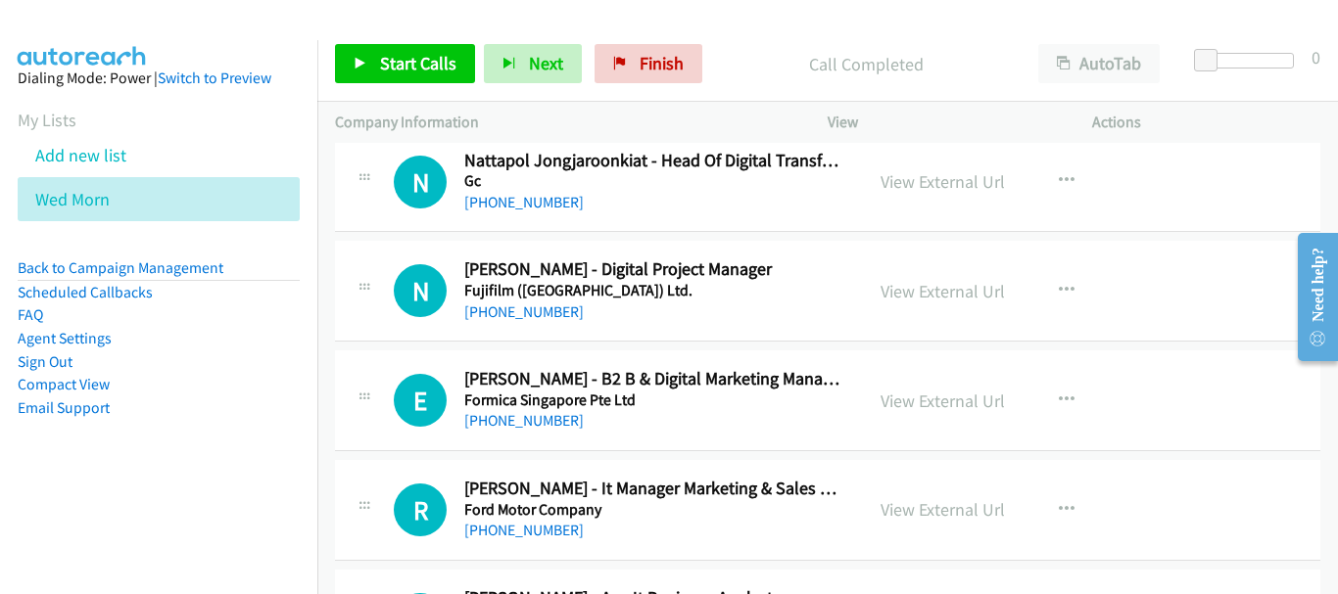
scroll to position [13373, 0]
click at [926, 292] on link "View External Url" at bounding box center [942, 292] width 124 height 23
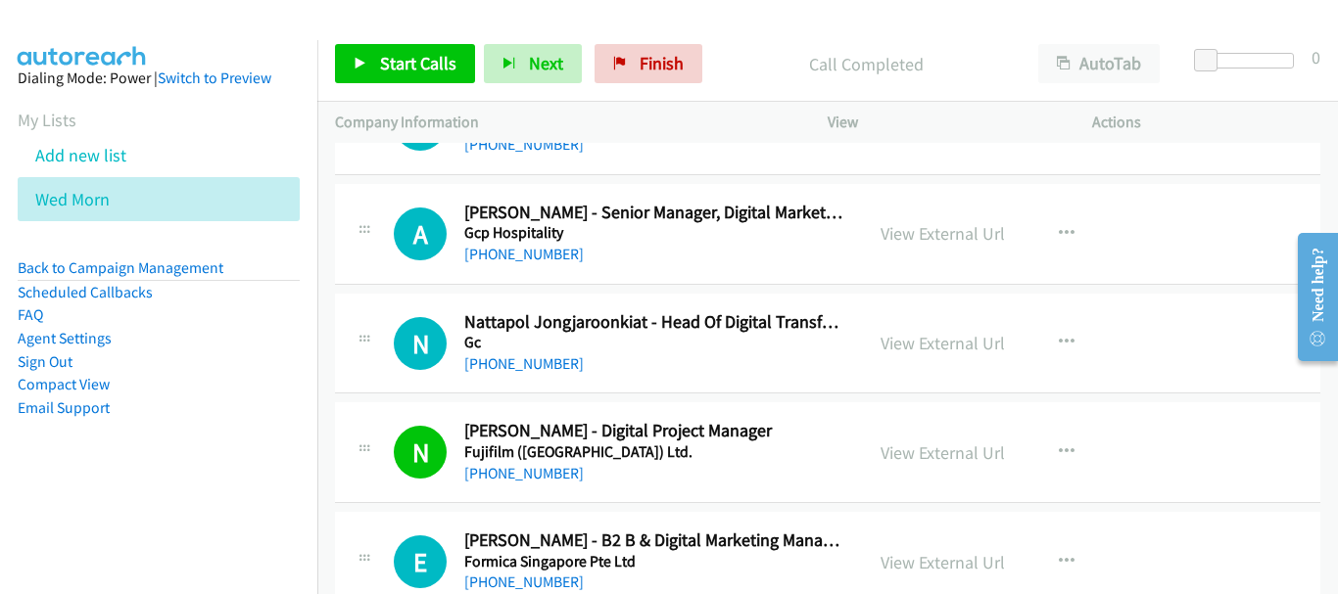
scroll to position [13177, 0]
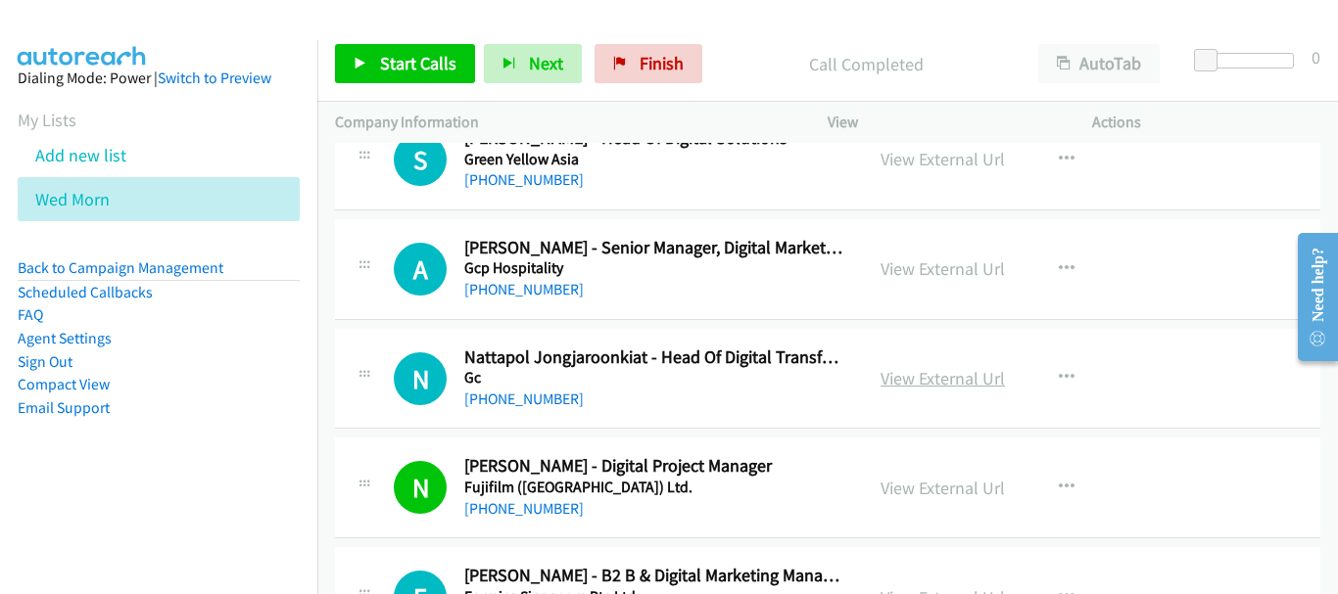
click at [904, 376] on link "View External Url" at bounding box center [942, 378] width 124 height 23
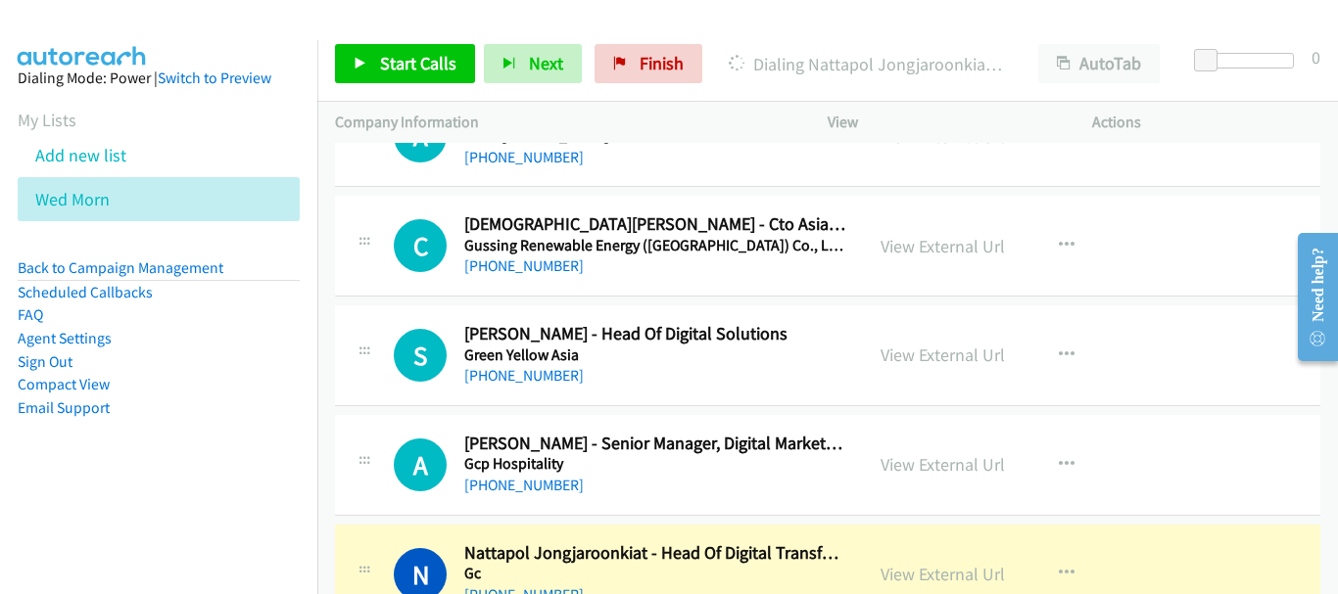
scroll to position [12883, 0]
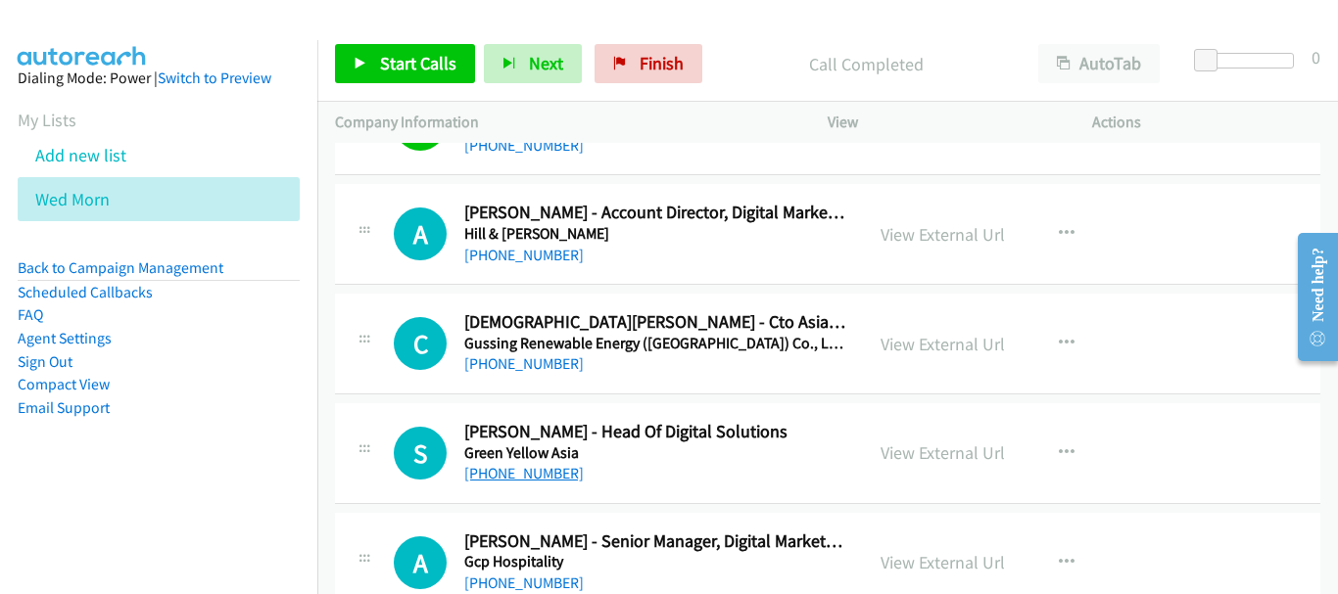
click at [550, 468] on link "[PHONE_NUMBER]" at bounding box center [523, 473] width 119 height 19
click at [523, 468] on link "[PHONE_NUMBER]" at bounding box center [523, 473] width 119 height 19
click at [547, 364] on link "[PHONE_NUMBER]" at bounding box center [523, 363] width 119 height 19
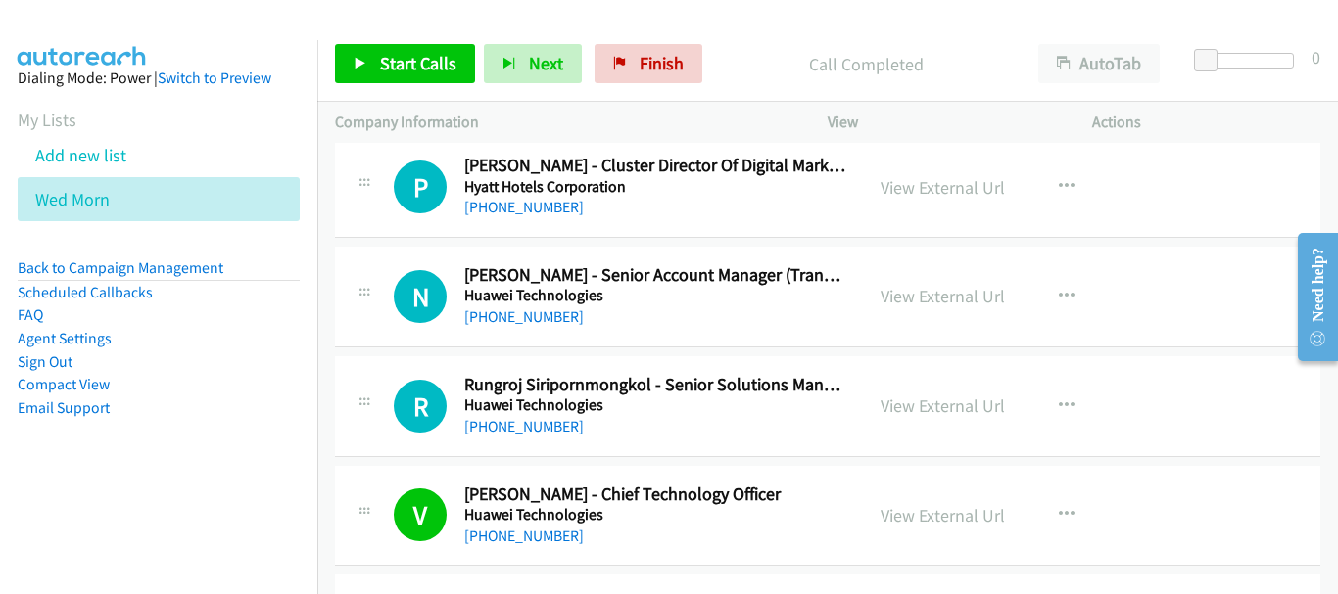
scroll to position [12491, 0]
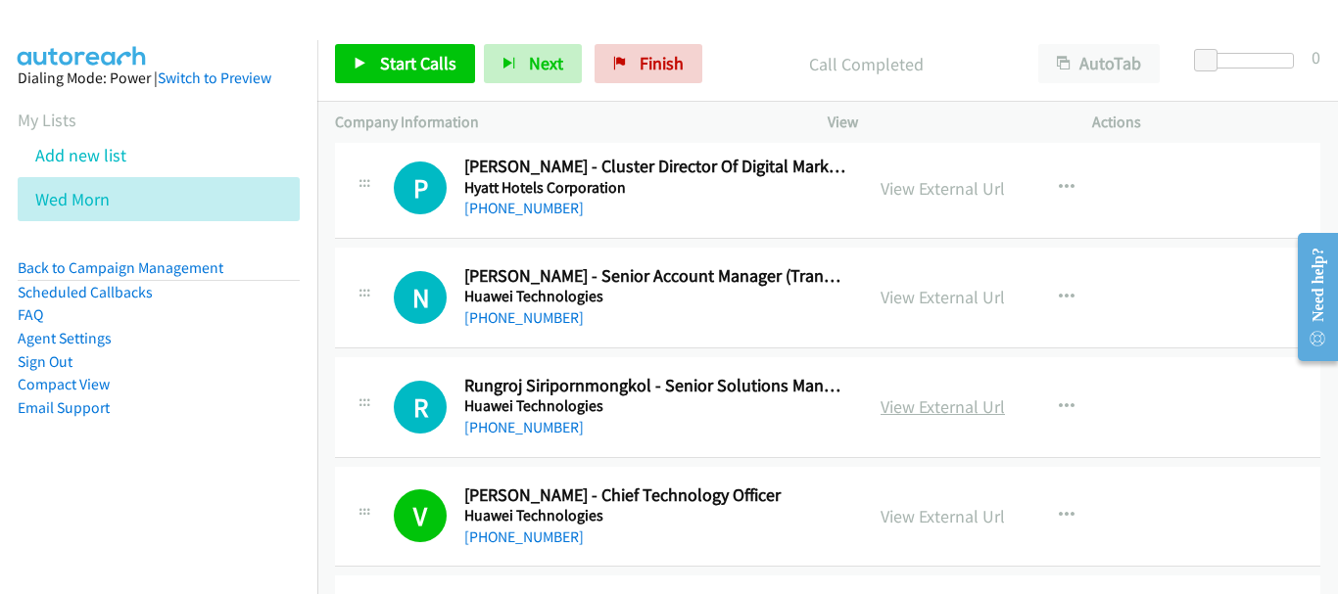
click at [908, 401] on link "View External Url" at bounding box center [942, 407] width 124 height 23
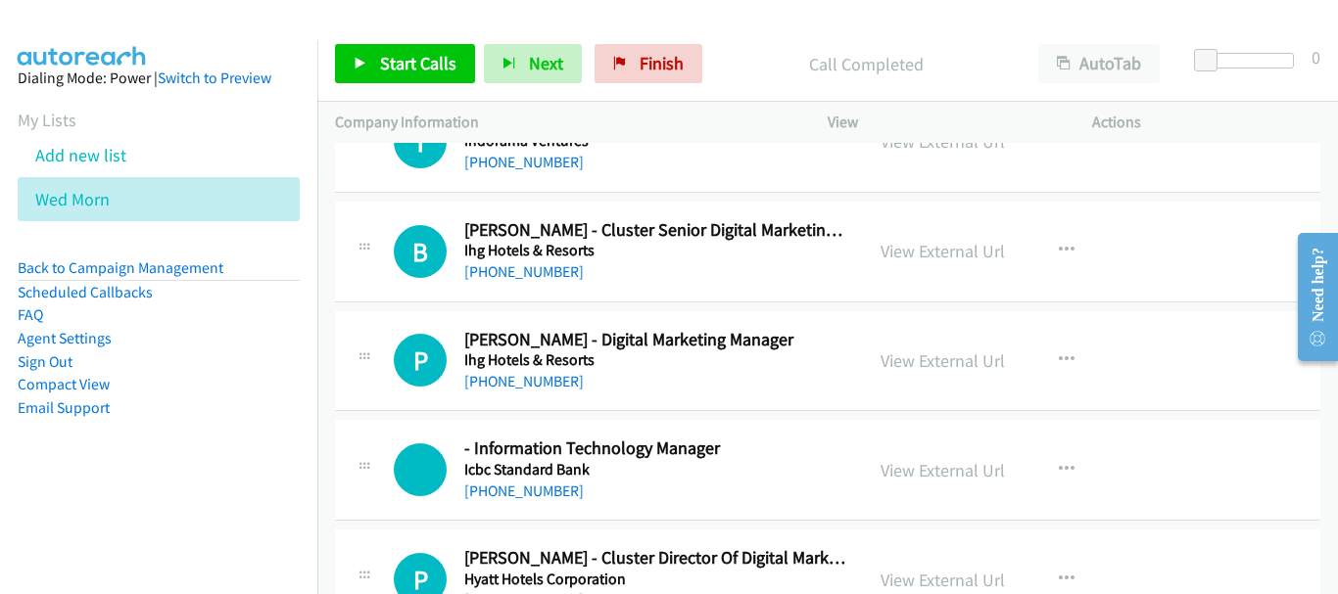
scroll to position [12002, 0]
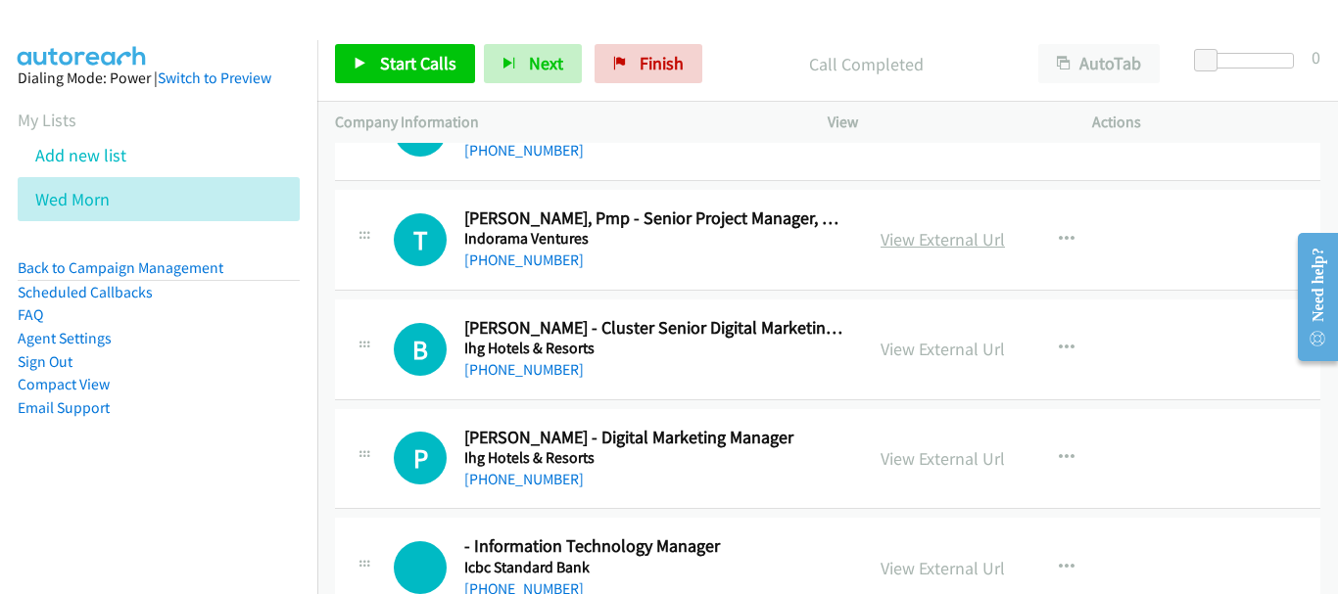
click at [902, 237] on link "View External Url" at bounding box center [942, 239] width 124 height 23
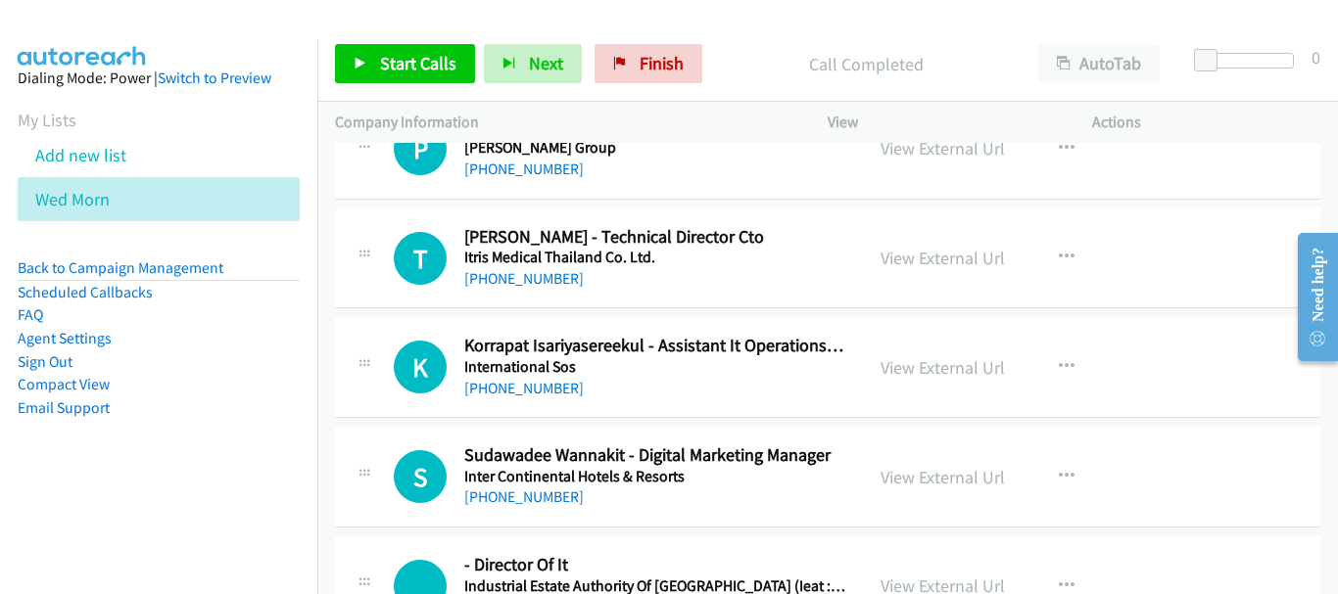
scroll to position [11512, 0]
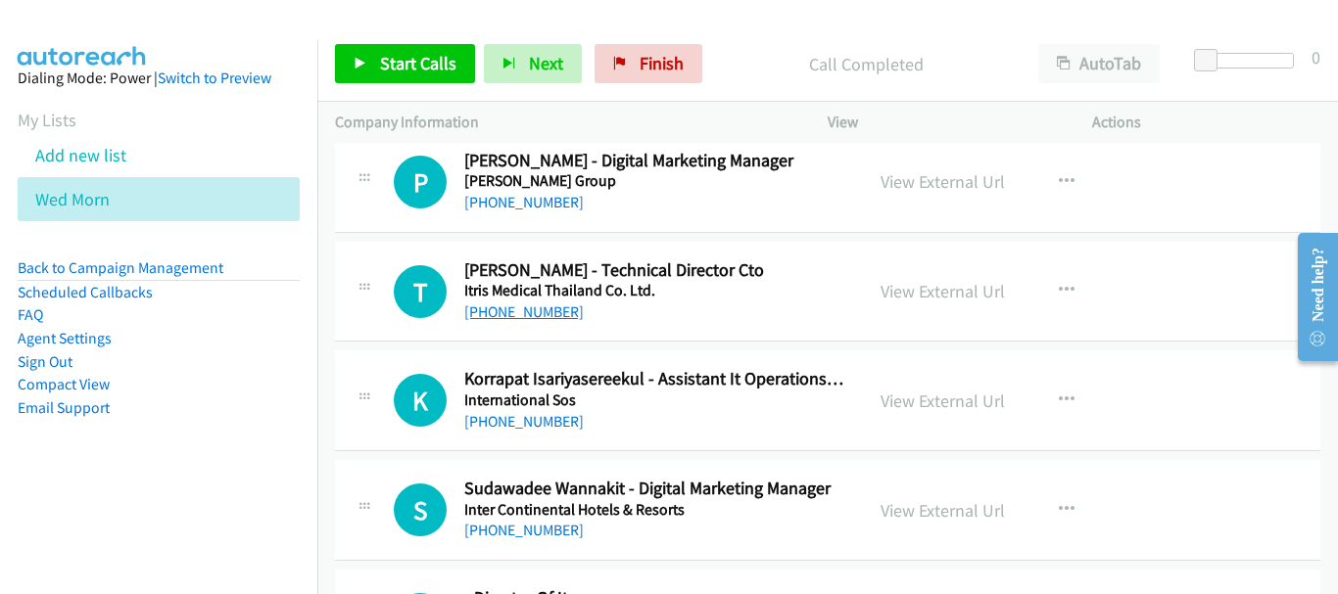
click at [528, 305] on link "[PHONE_NUMBER]" at bounding box center [523, 312] width 119 height 19
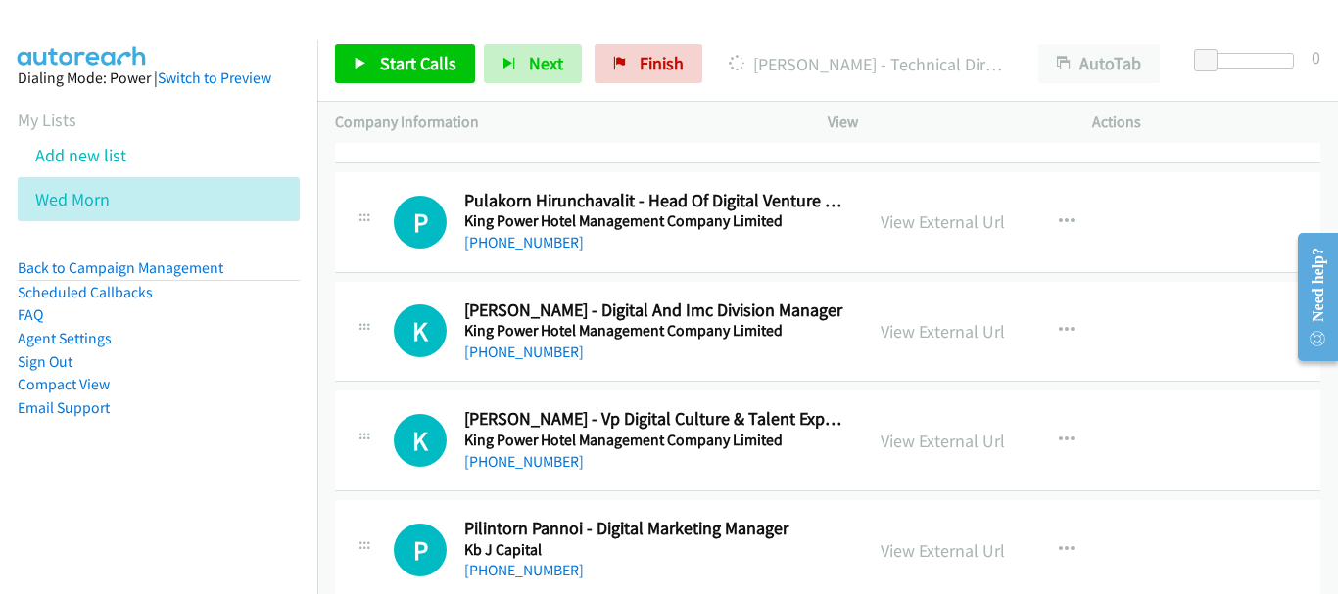
scroll to position [10827, 0]
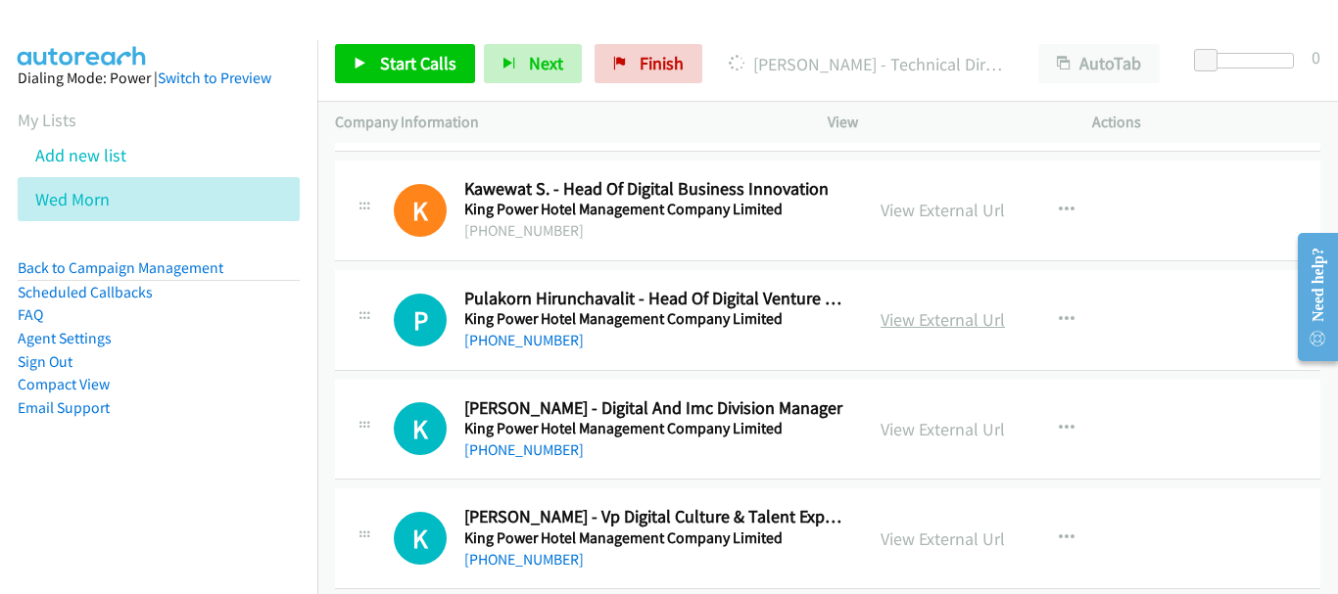
click at [930, 319] on link "View External Url" at bounding box center [942, 319] width 124 height 23
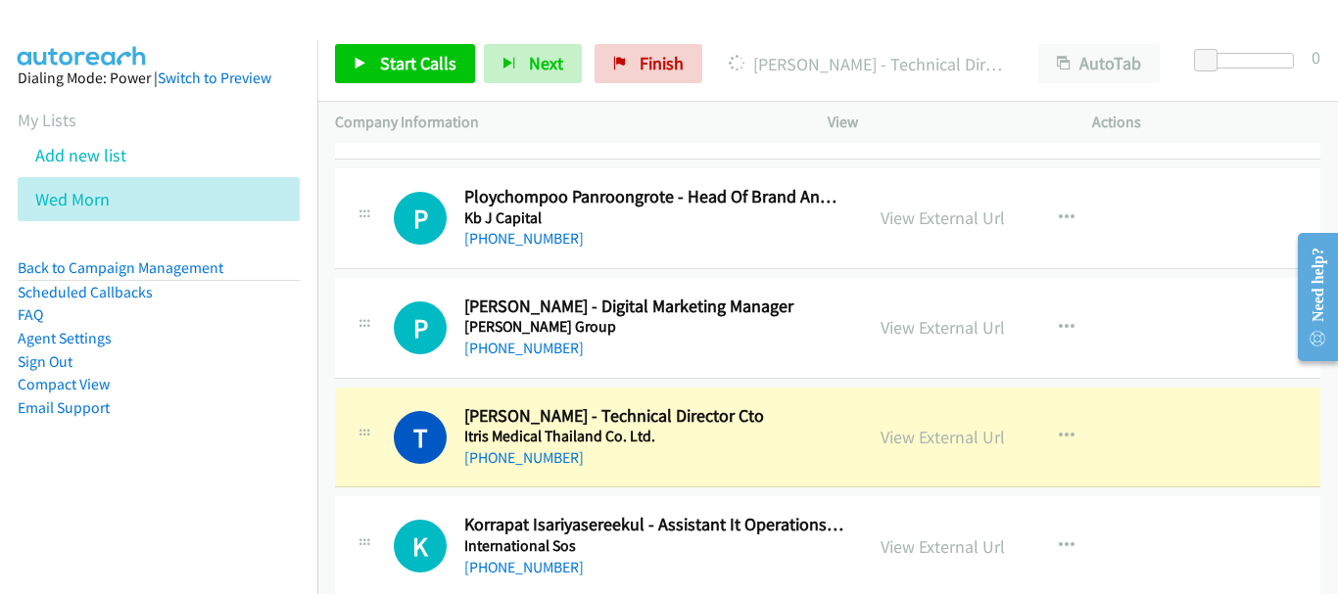
scroll to position [11414, 0]
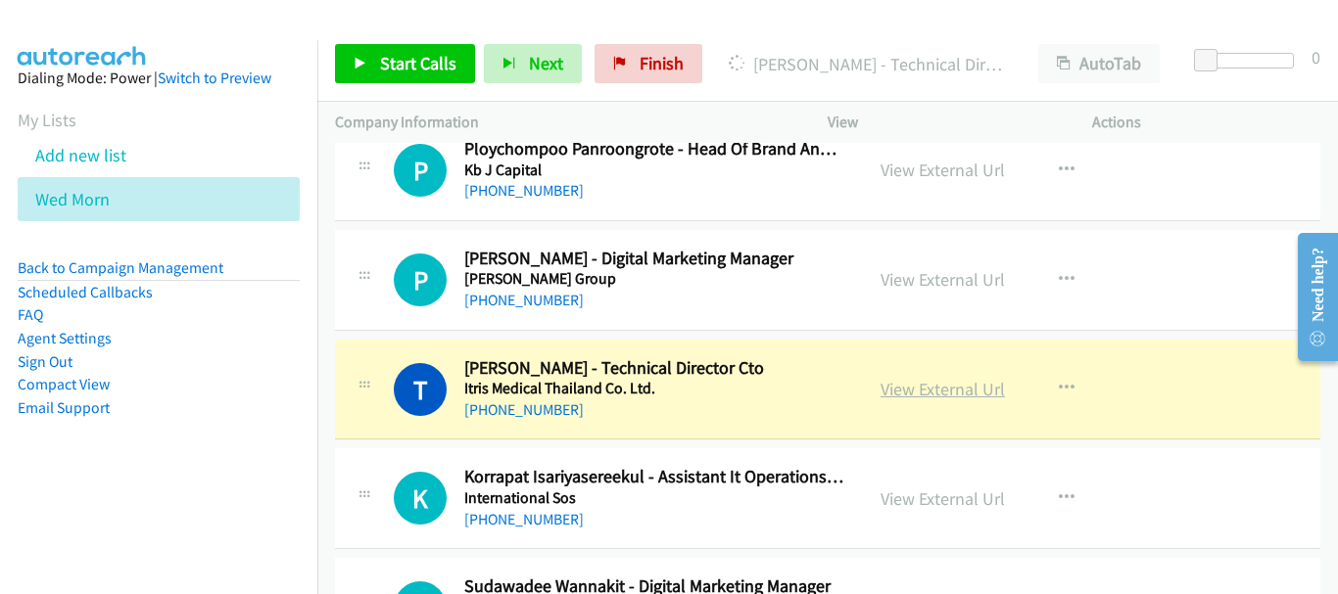
click at [892, 389] on link "View External Url" at bounding box center [942, 389] width 124 height 23
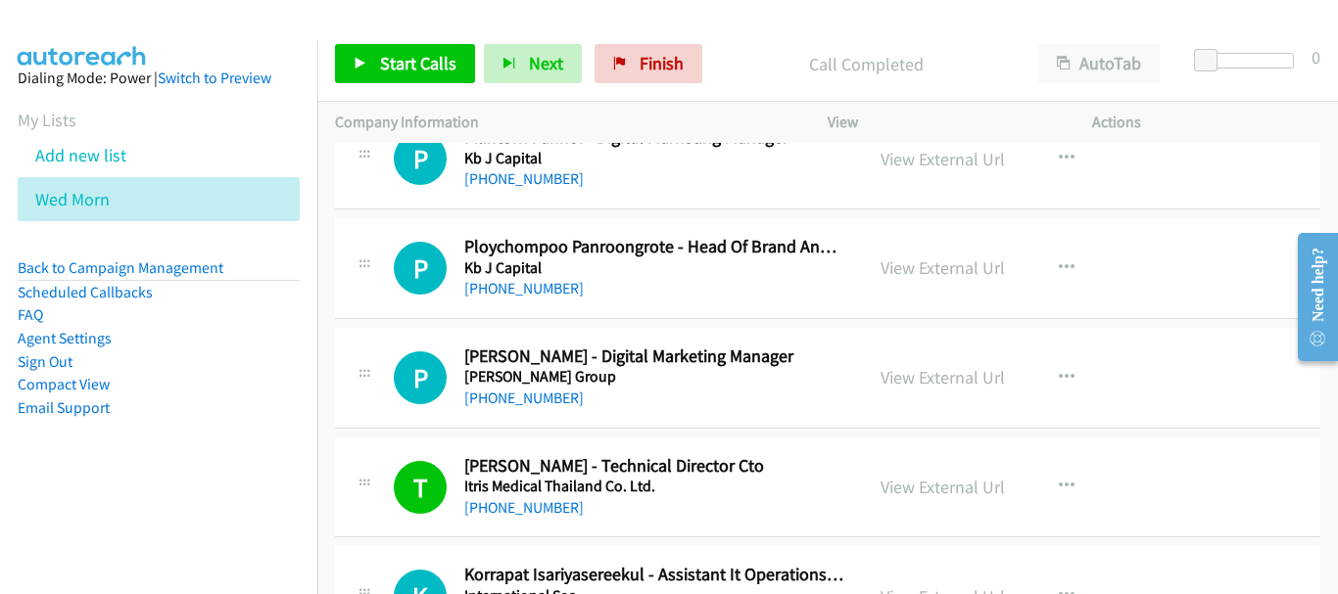
scroll to position [11218, 0]
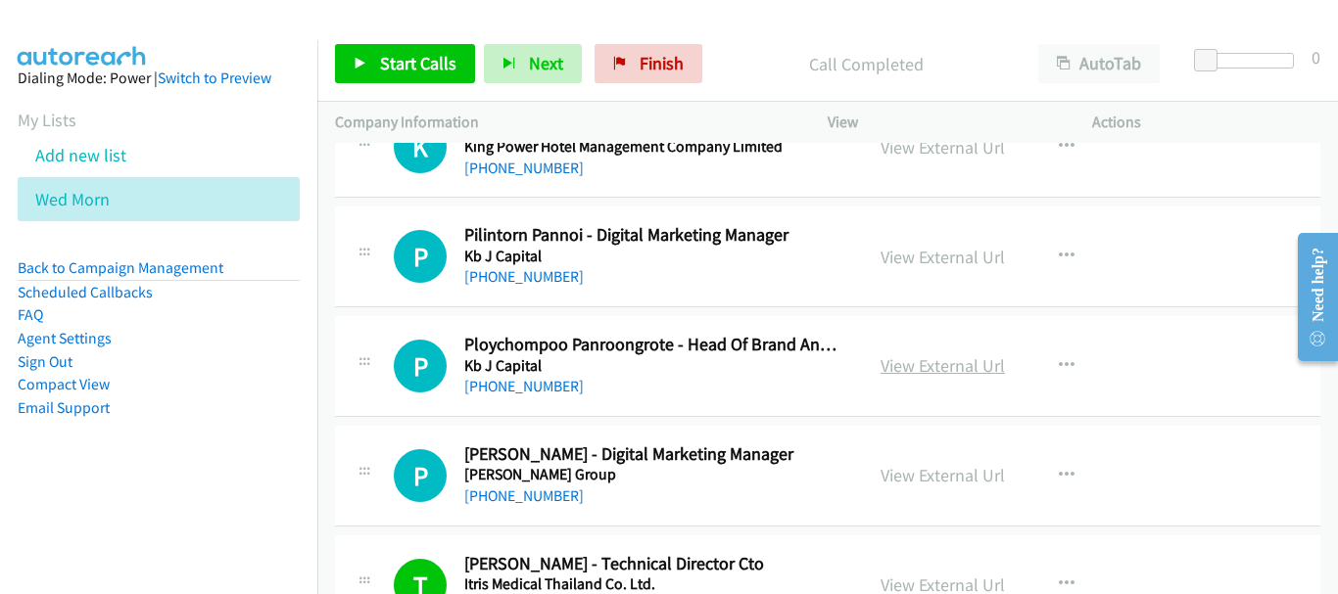
click at [978, 357] on link "View External Url" at bounding box center [942, 365] width 124 height 23
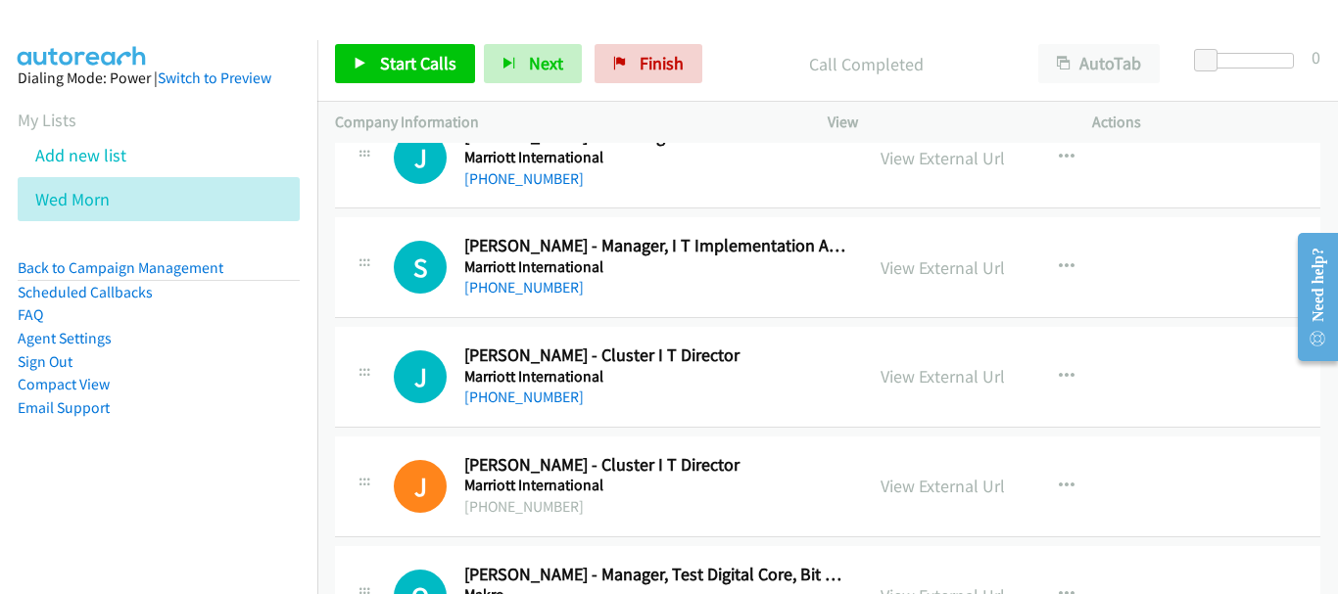
scroll to position [9358, 0]
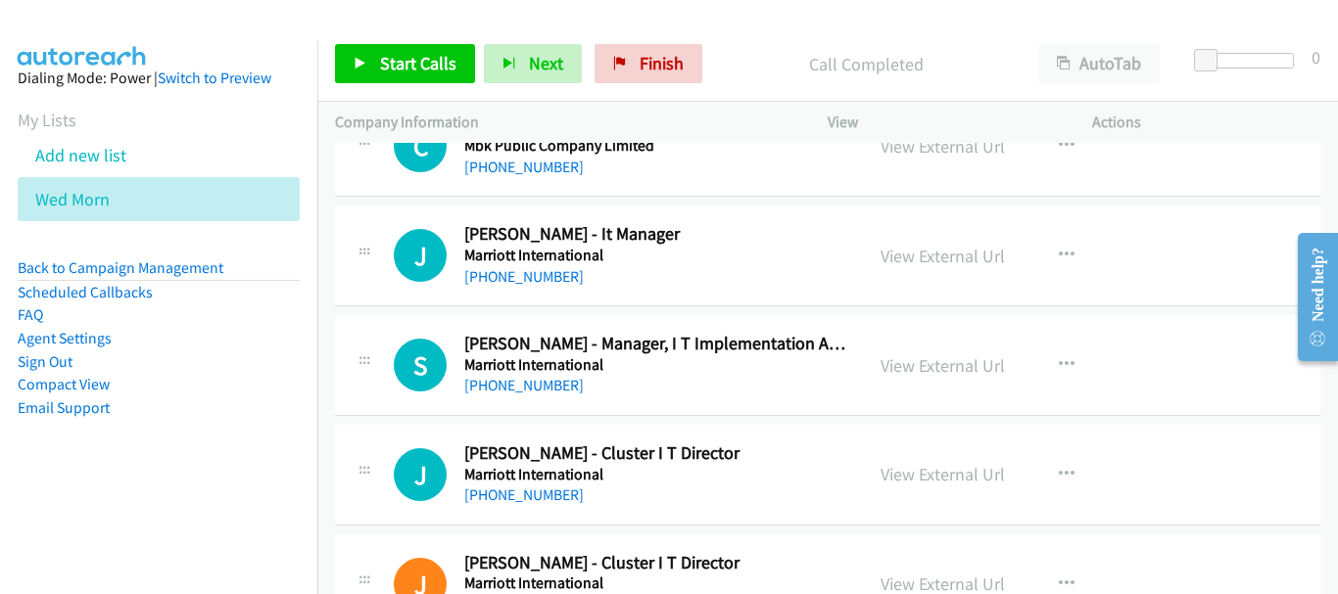
click at [872, 370] on div "View External Url View External Url Schedule/Manage Callback Start Calls Here R…" at bounding box center [1004, 365] width 282 height 65
click at [887, 361] on link "View External Url" at bounding box center [942, 365] width 124 height 23
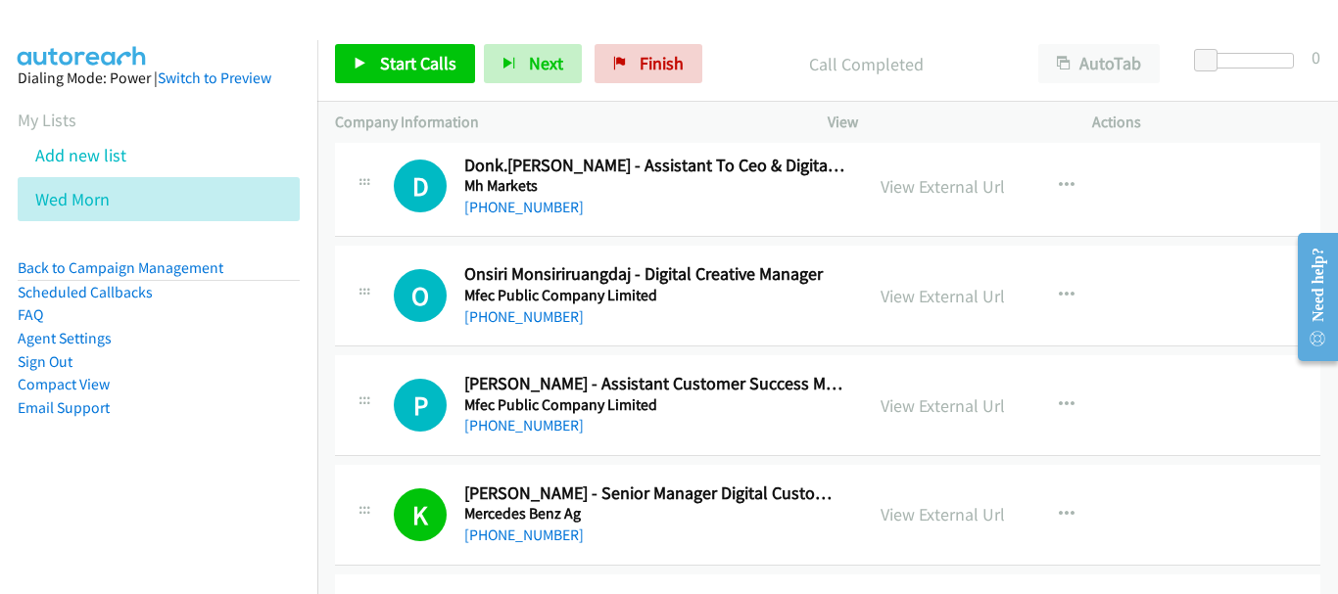
scroll to position [8672, 0]
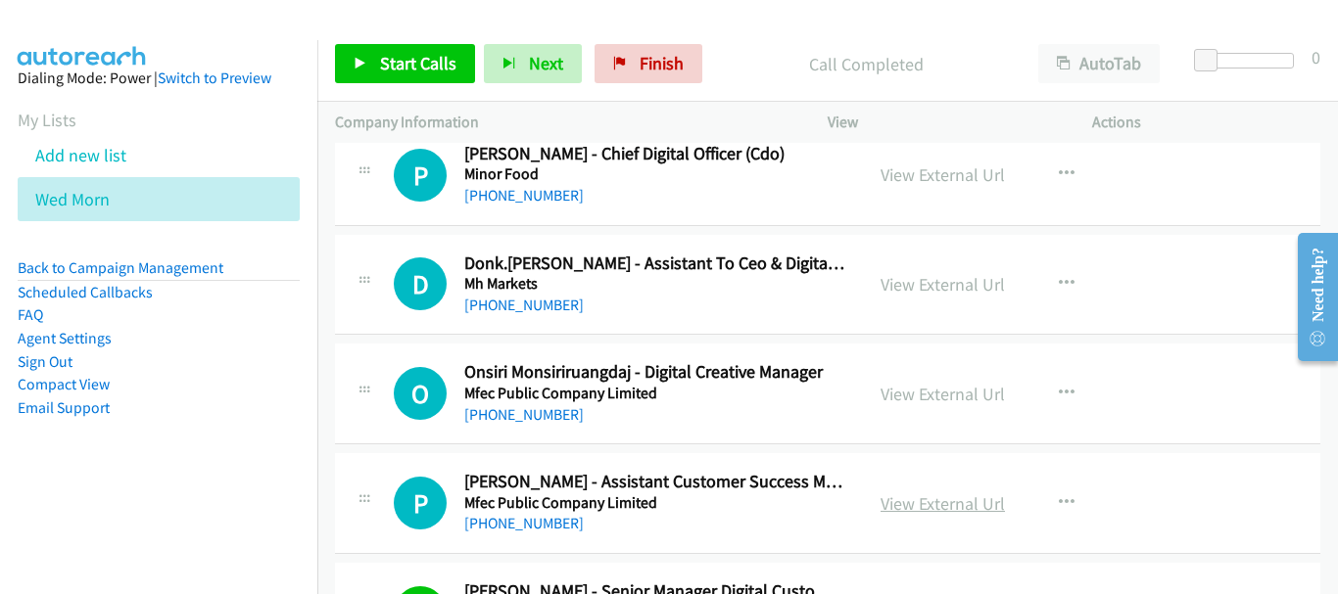
click at [967, 506] on link "View External Url" at bounding box center [942, 504] width 124 height 23
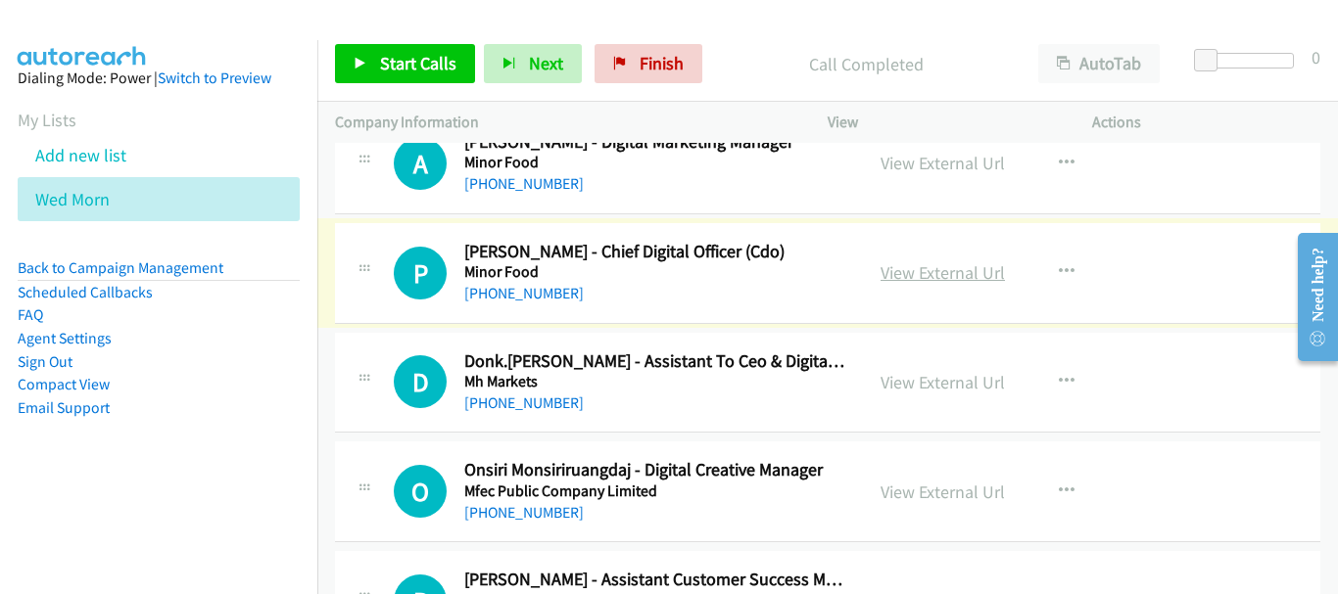
click at [915, 268] on link "View External Url" at bounding box center [942, 272] width 124 height 23
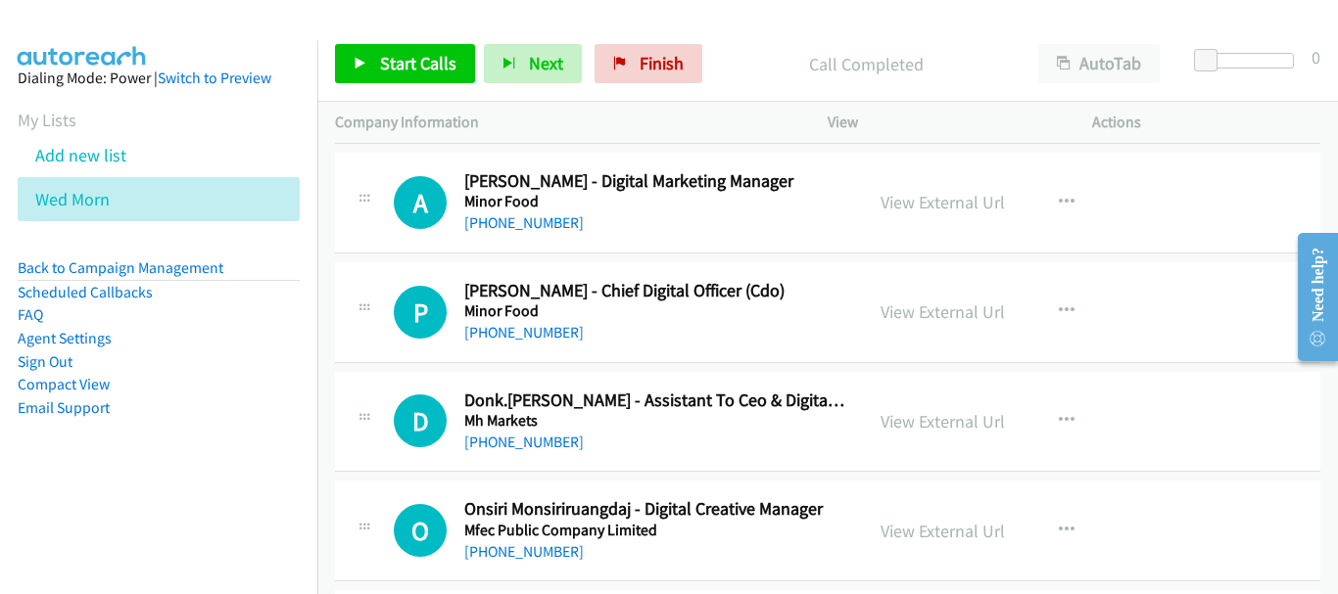
scroll to position [8379, 0]
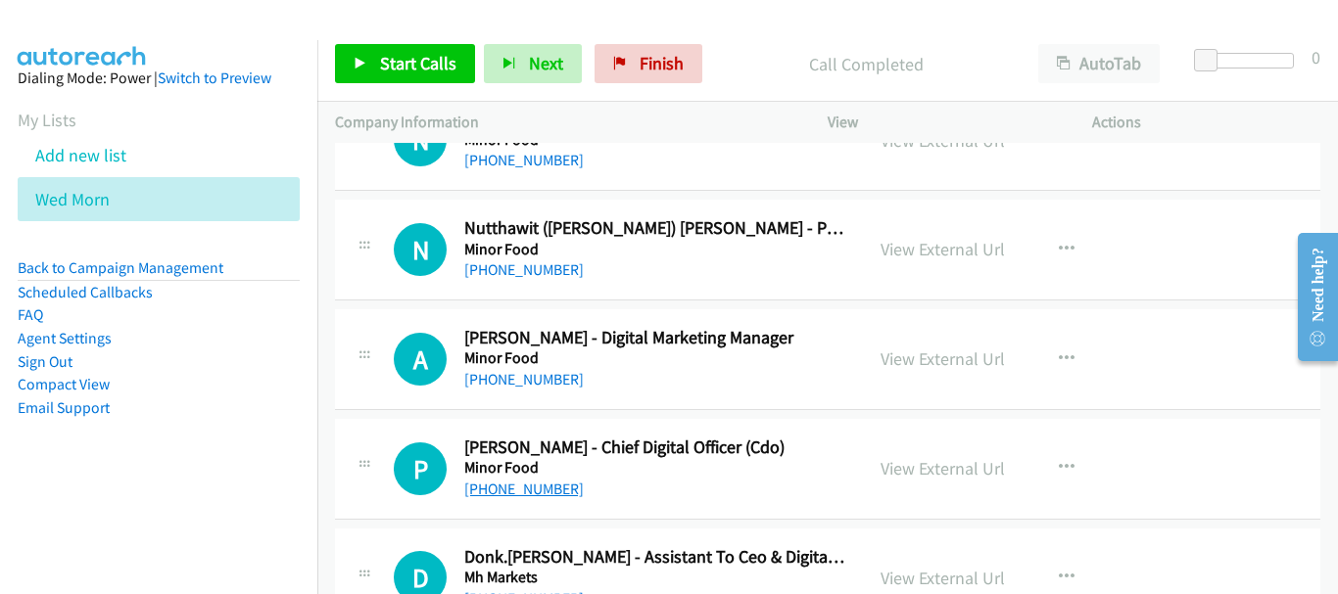
click at [552, 490] on link "[PHONE_NUMBER]" at bounding box center [523, 489] width 119 height 19
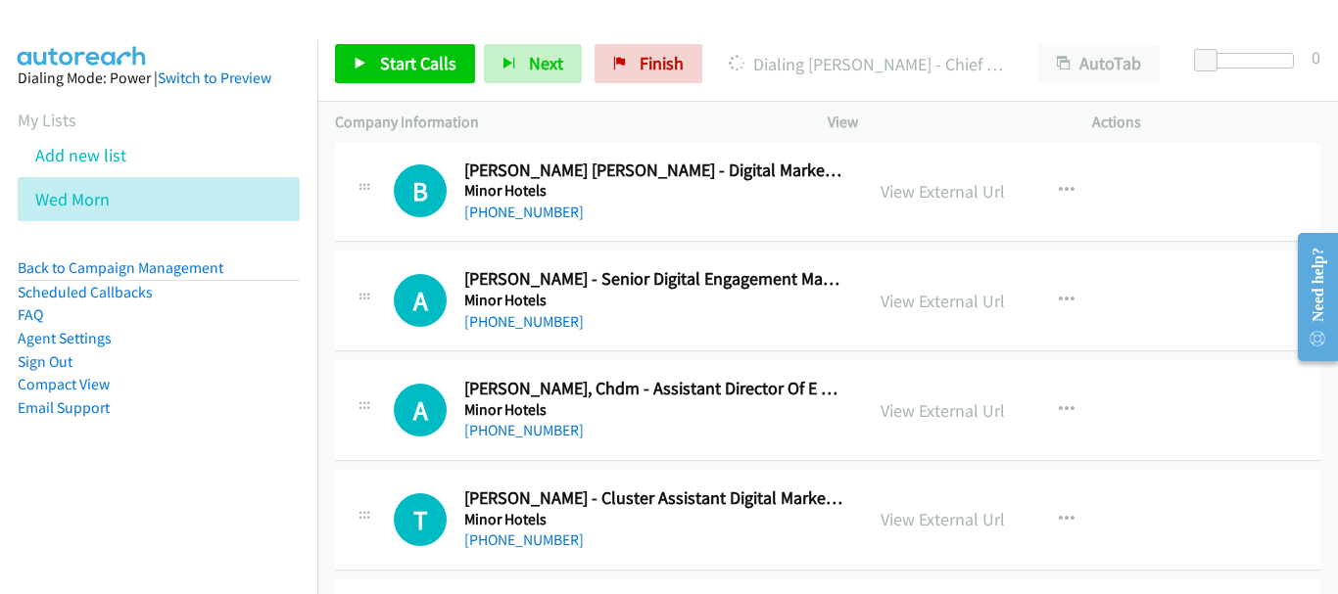
scroll to position [7595, 0]
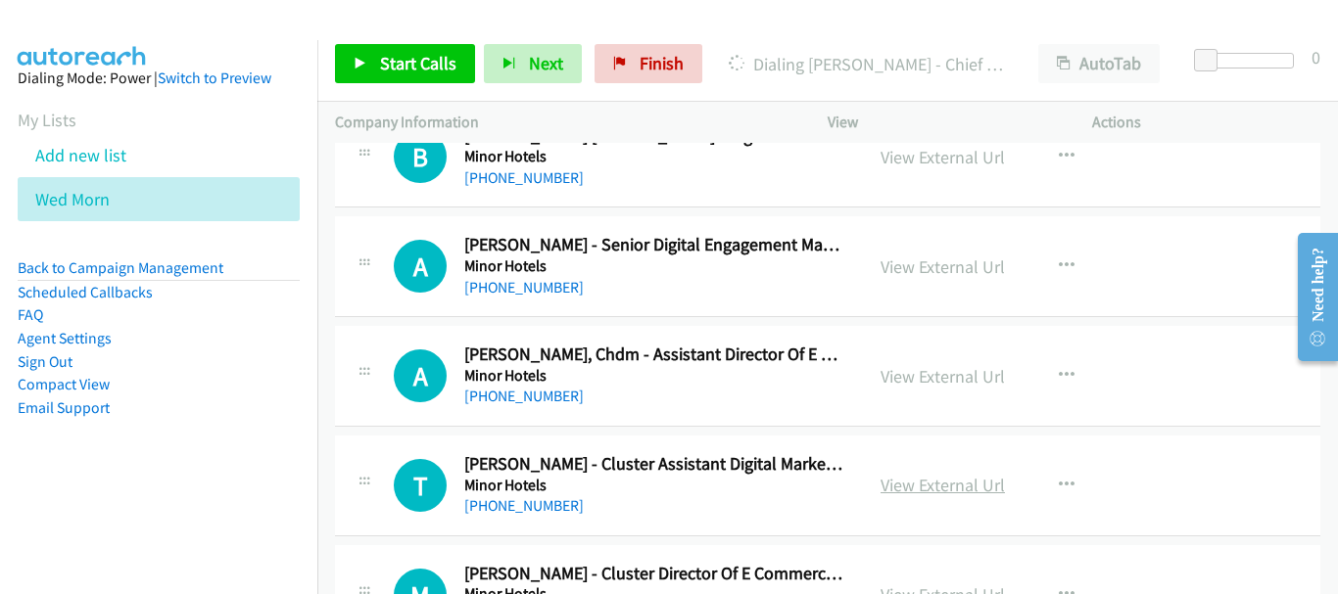
click at [988, 482] on link "View External Url" at bounding box center [942, 485] width 124 height 23
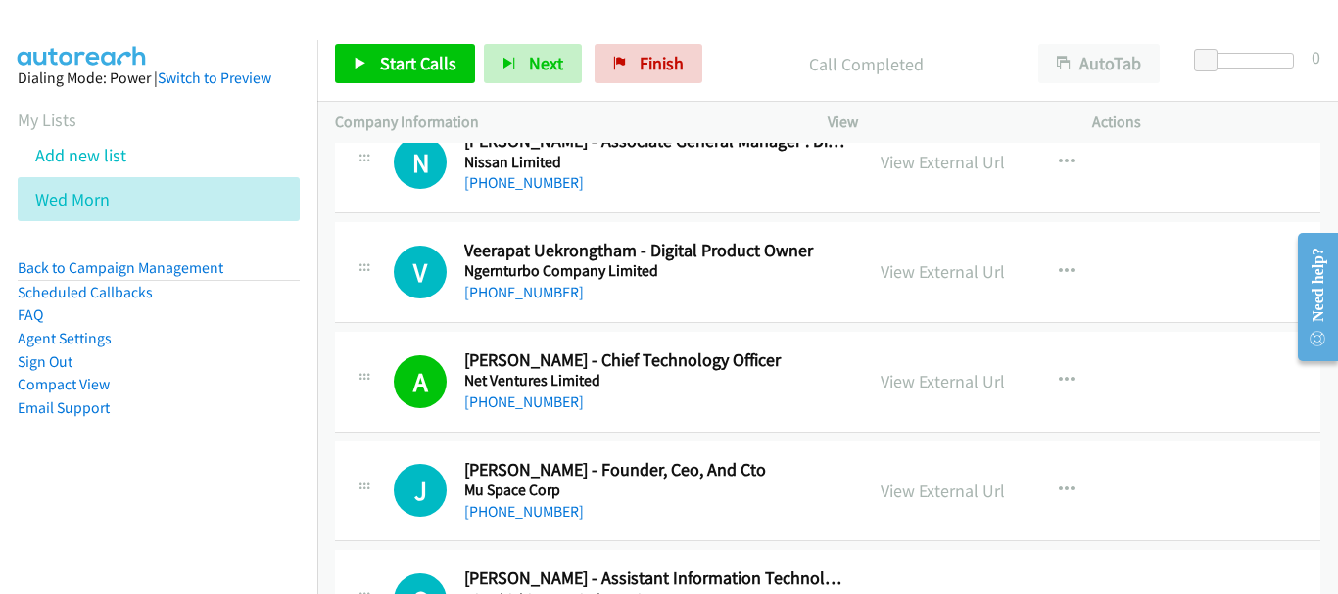
scroll to position [6616, 0]
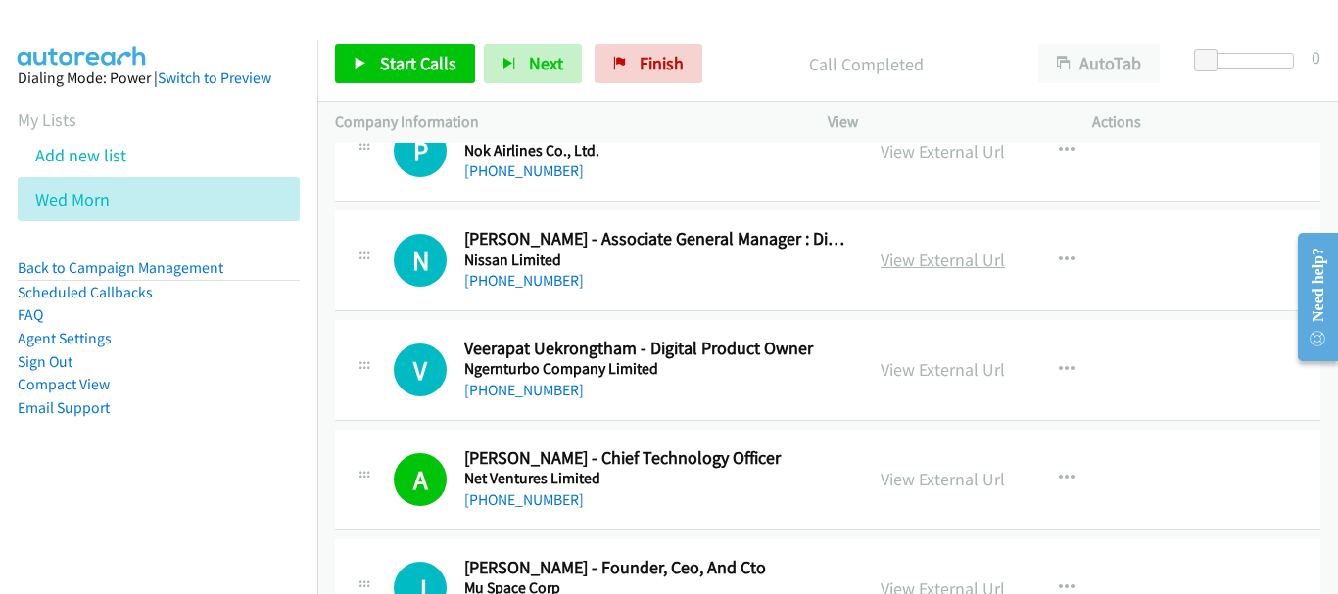
click at [917, 256] on link "View External Url" at bounding box center [942, 260] width 124 height 23
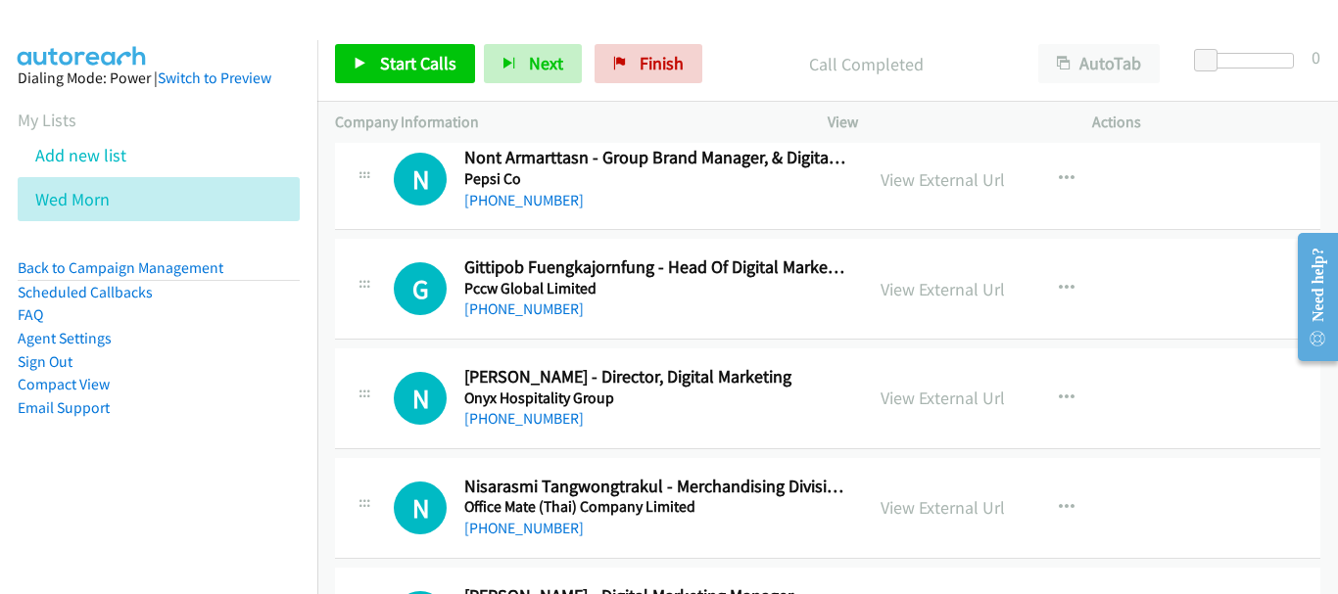
scroll to position [5832, 0]
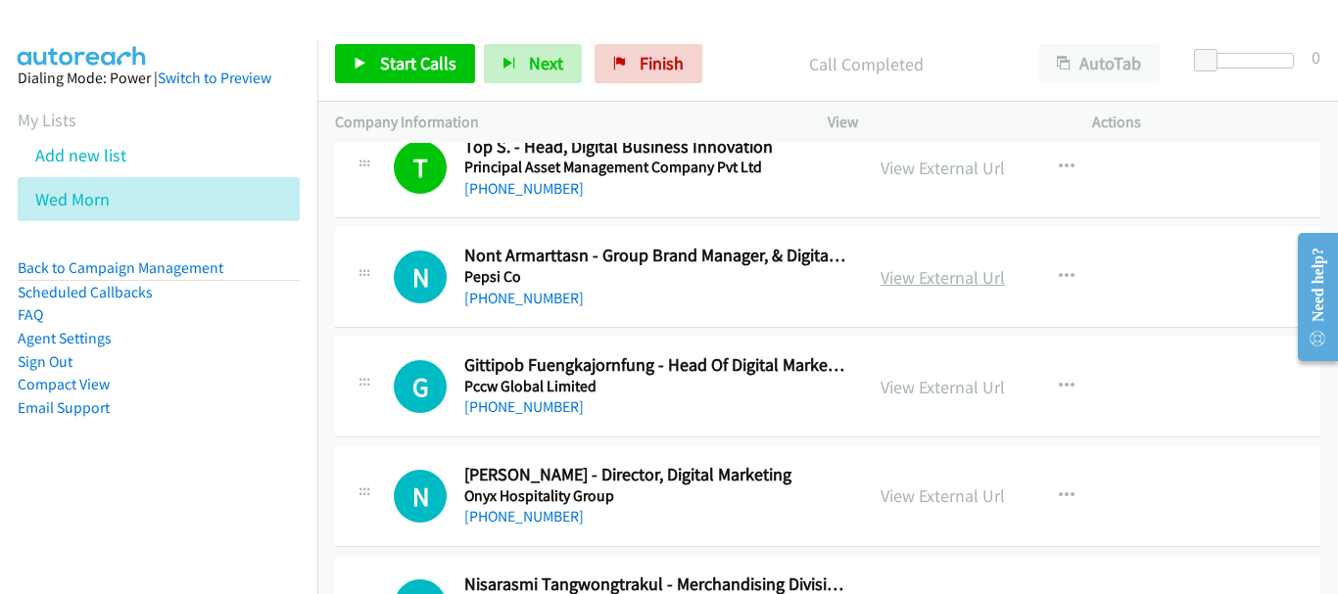
click at [937, 285] on link "View External Url" at bounding box center [942, 277] width 124 height 23
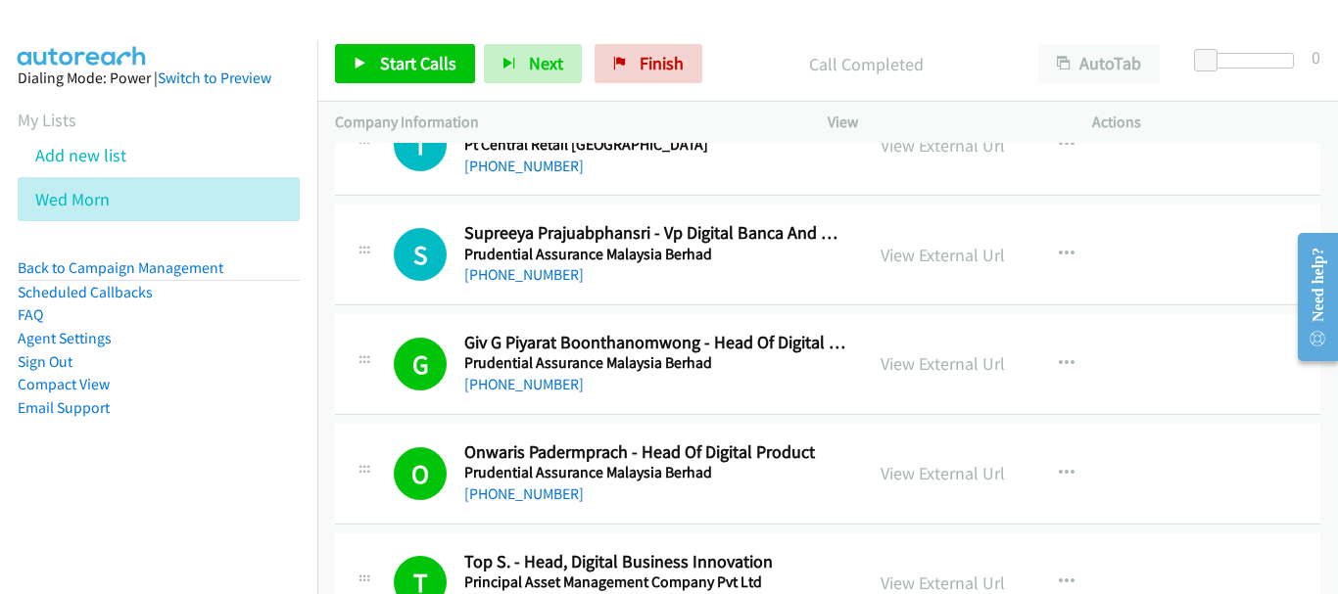
scroll to position [5343, 0]
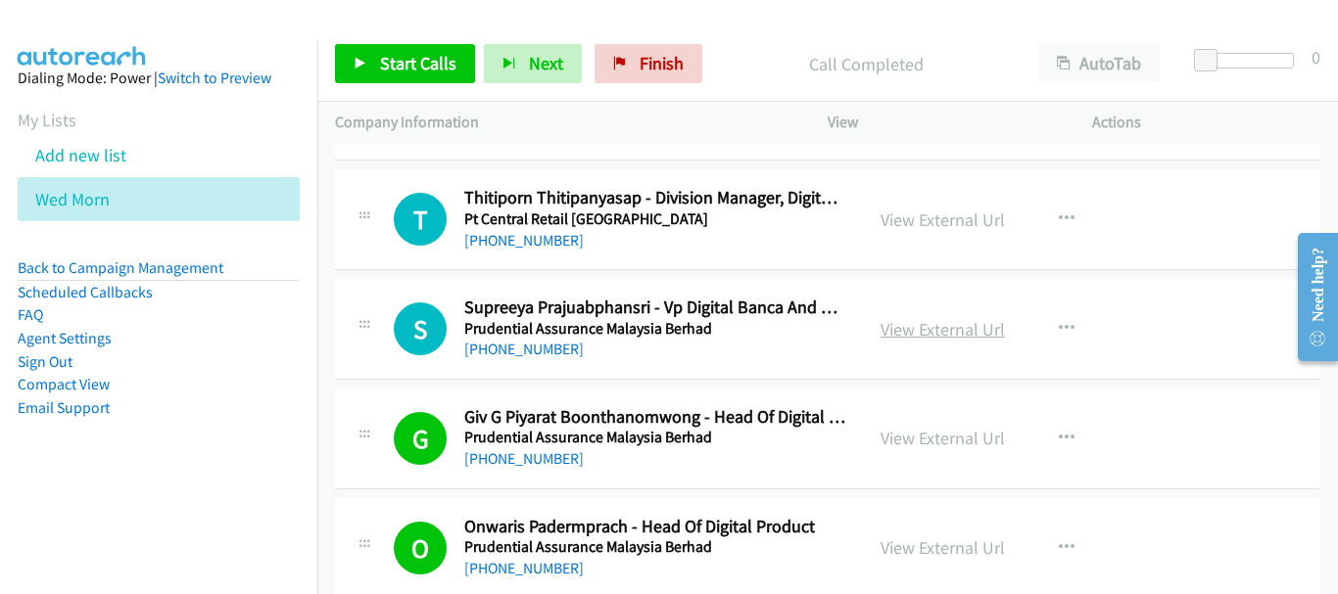
click at [907, 329] on link "View External Url" at bounding box center [942, 329] width 124 height 23
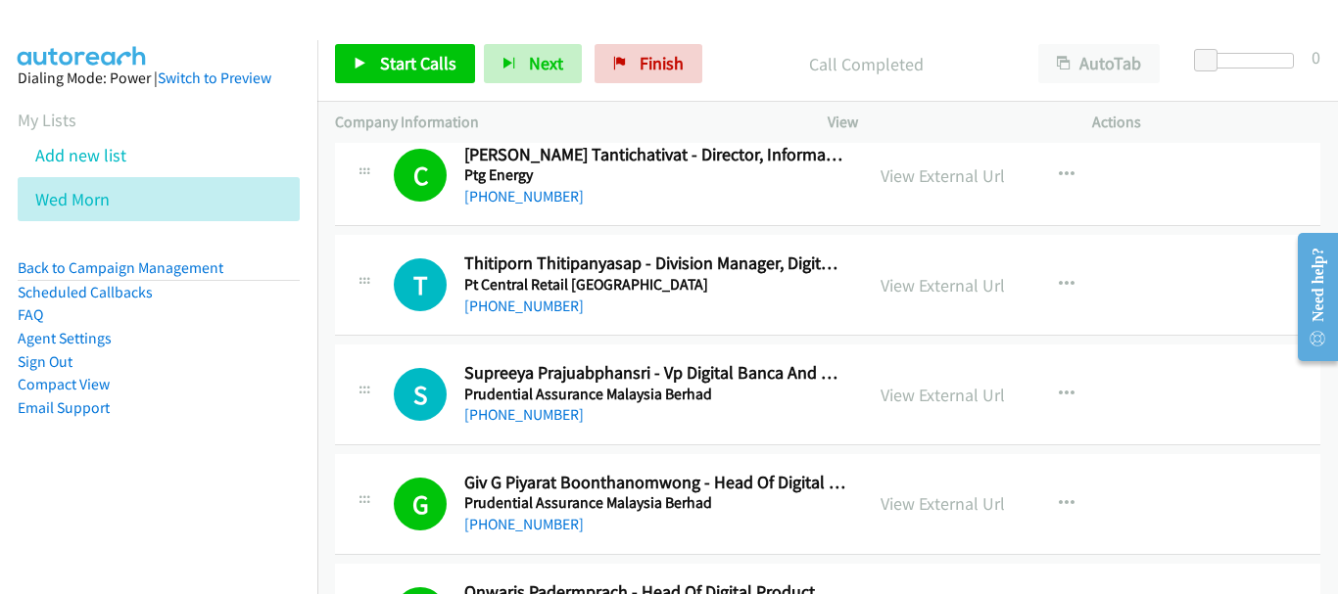
scroll to position [5245, 0]
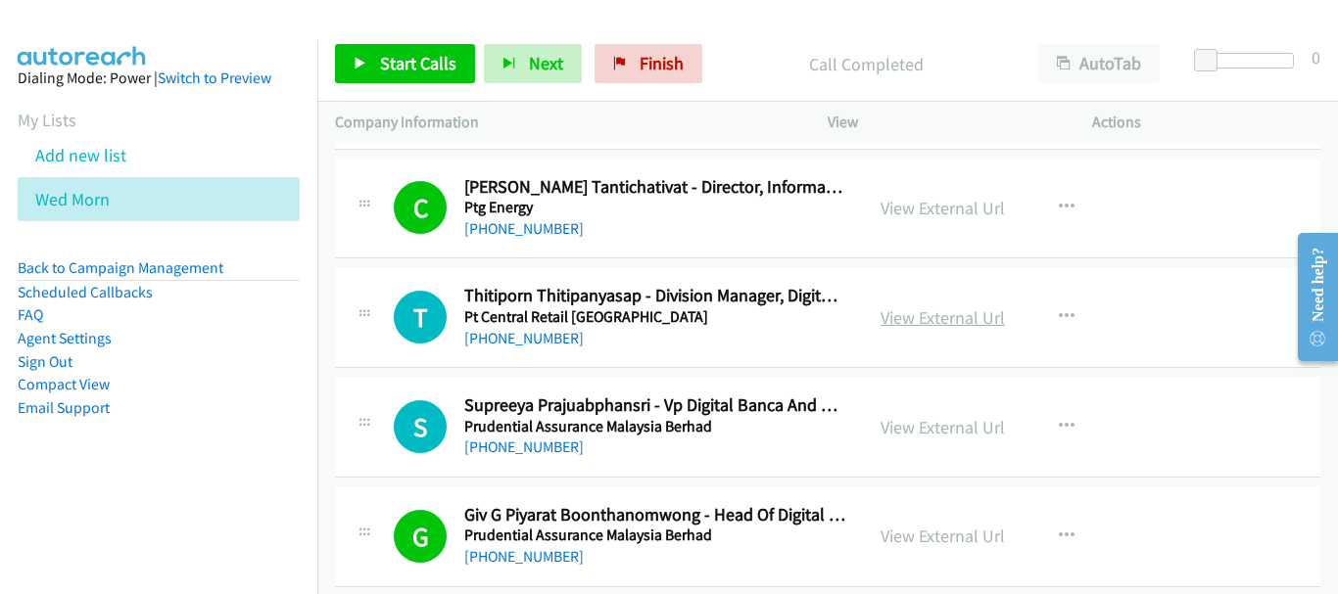
click at [913, 319] on link "View External Url" at bounding box center [942, 318] width 124 height 23
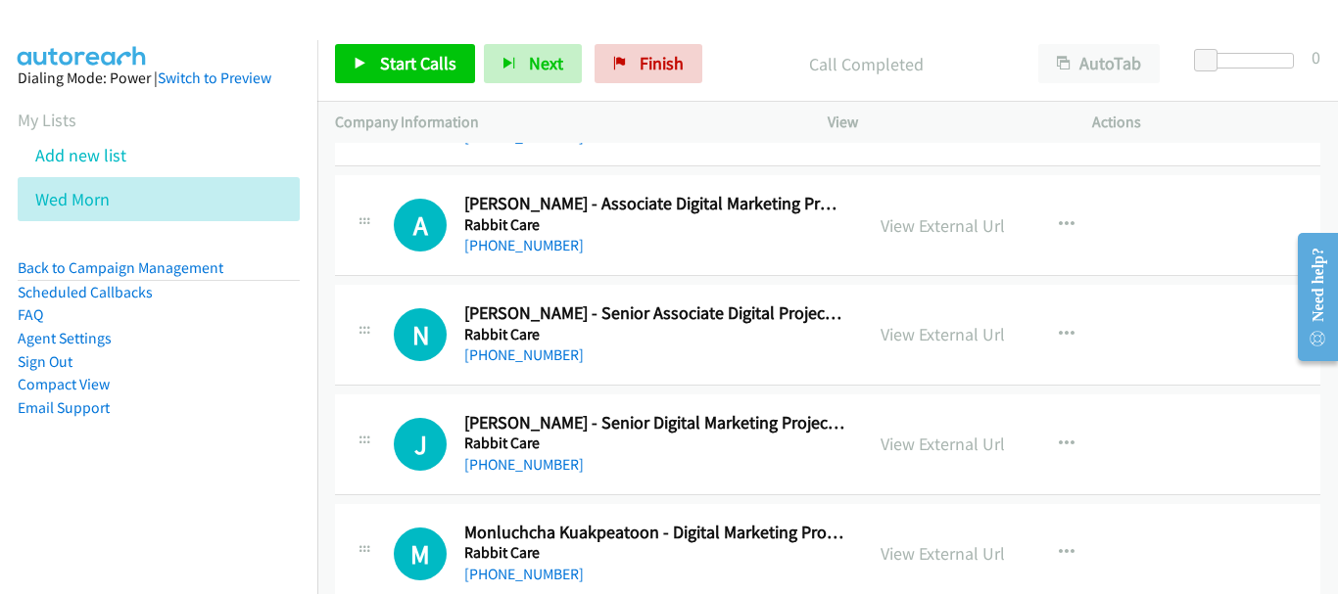
scroll to position [4755, 0]
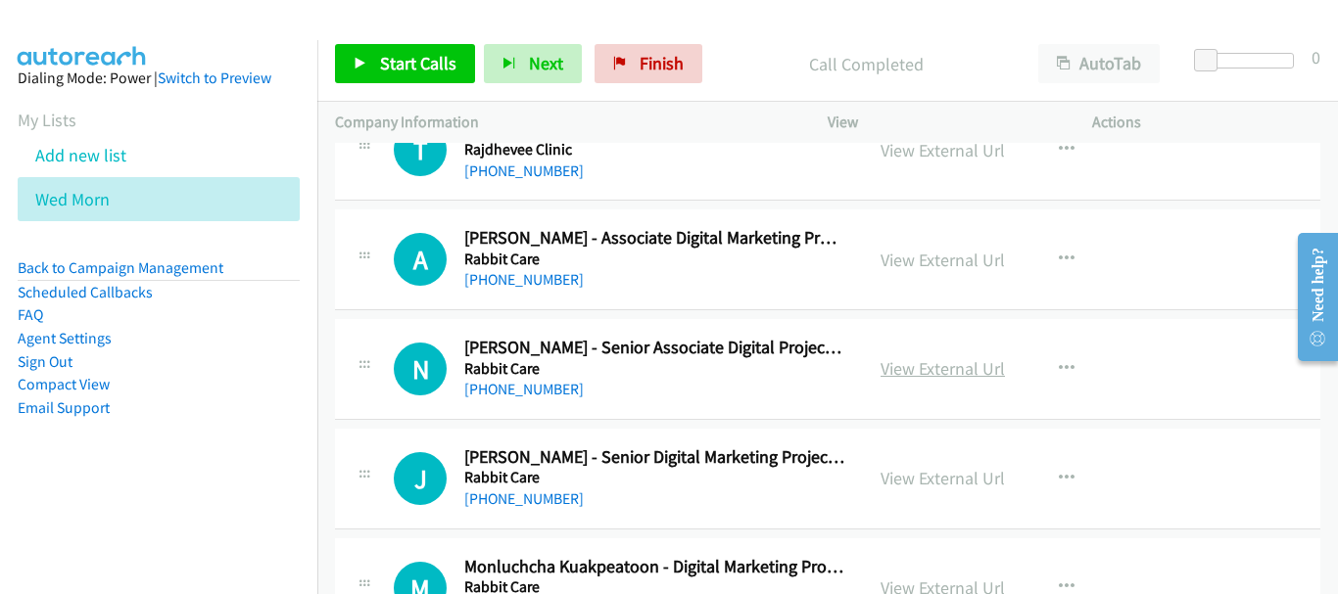
click at [923, 362] on link "View External Url" at bounding box center [942, 368] width 124 height 23
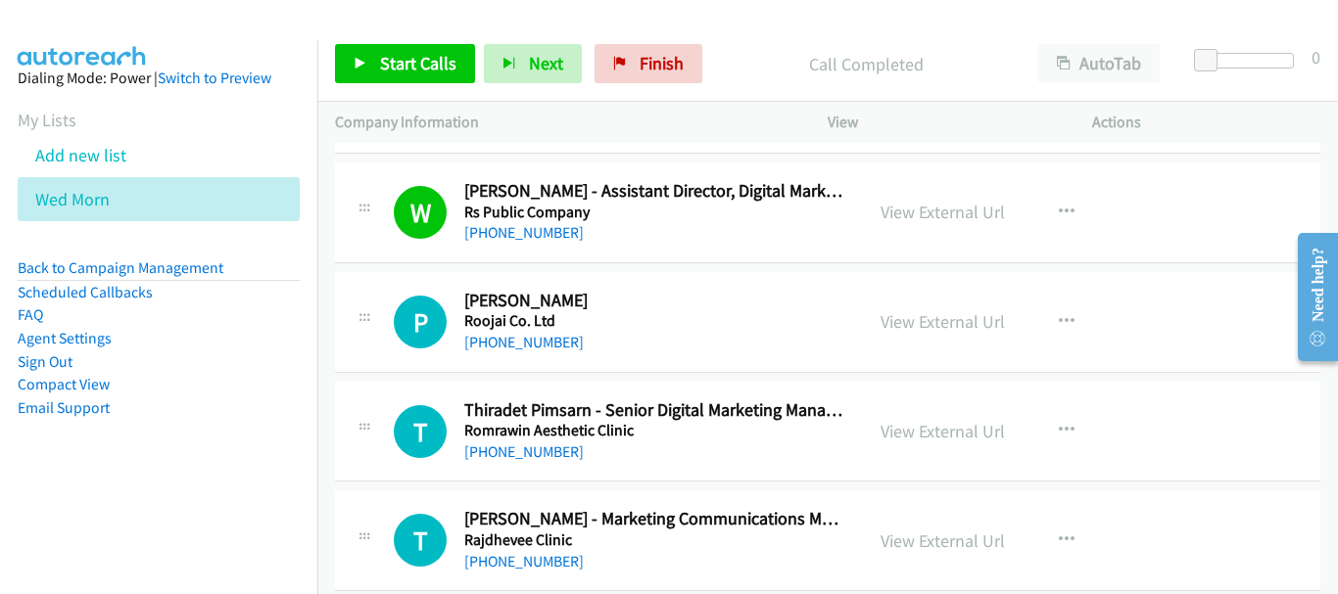
scroll to position [4364, 0]
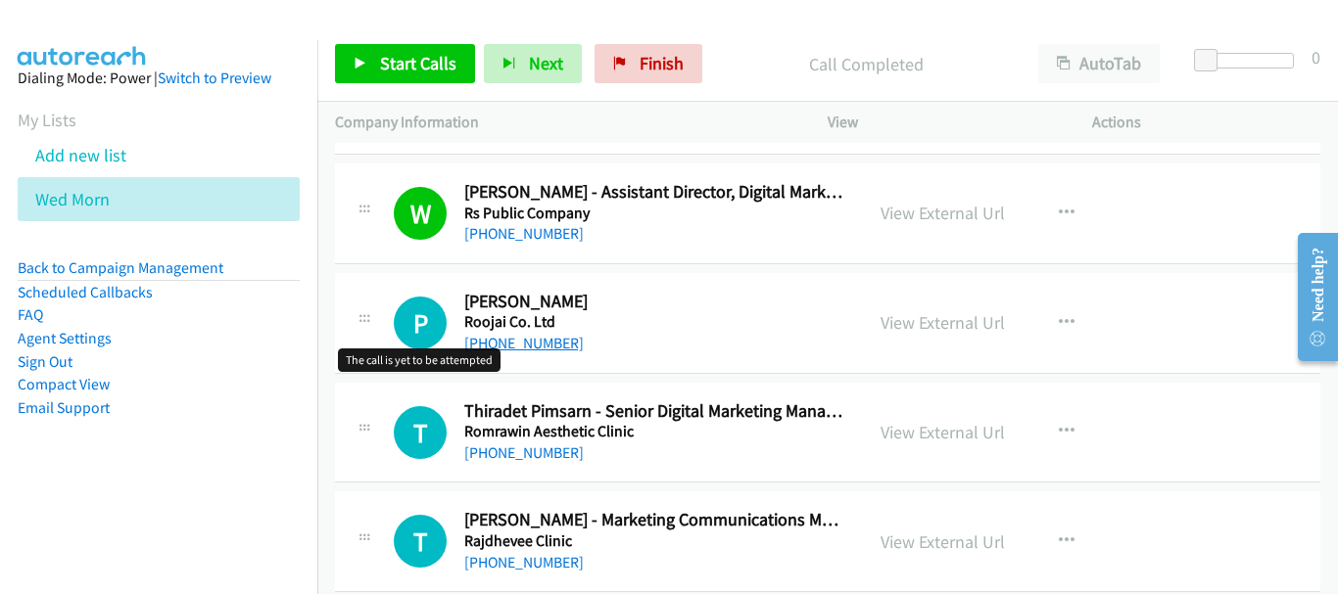
click at [477, 336] on link "[PHONE_NUMBER]" at bounding box center [523, 343] width 119 height 19
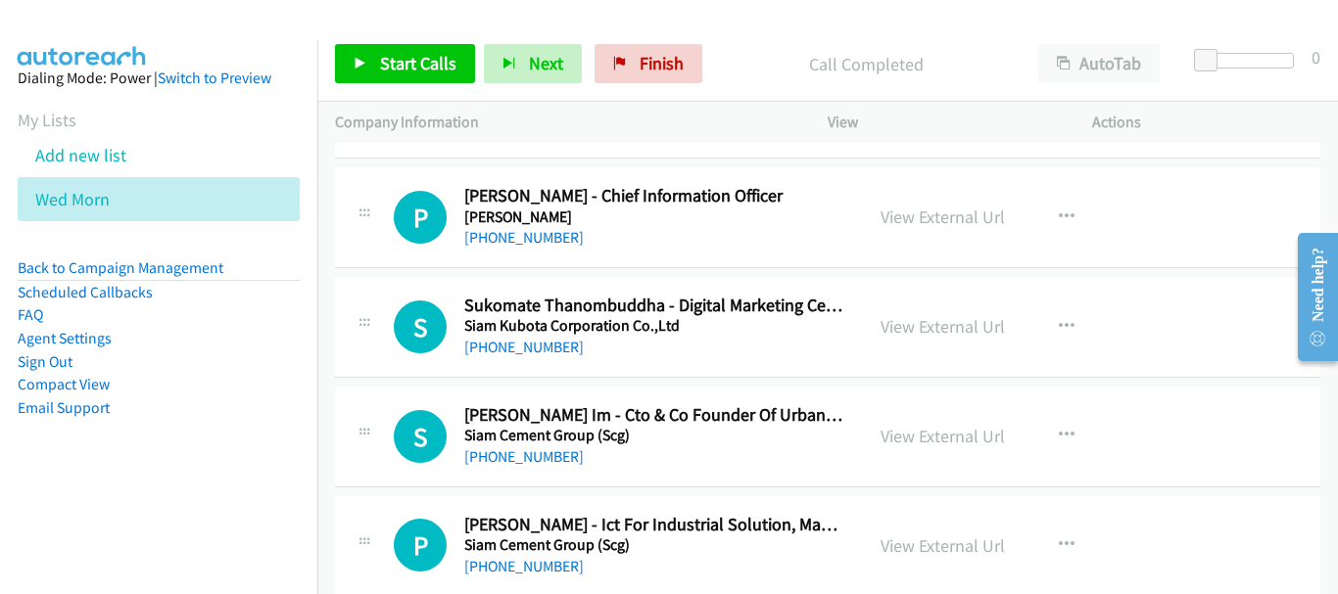
scroll to position [3188, 0]
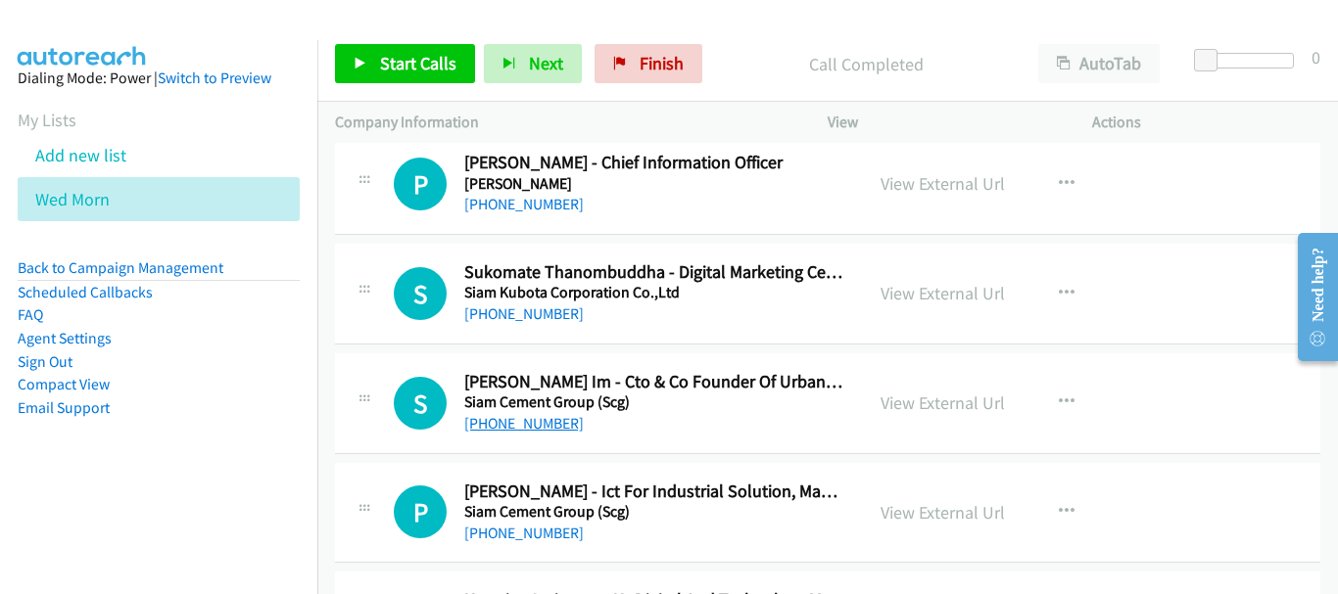
click at [520, 432] on link "[PHONE_NUMBER]" at bounding box center [523, 423] width 119 height 19
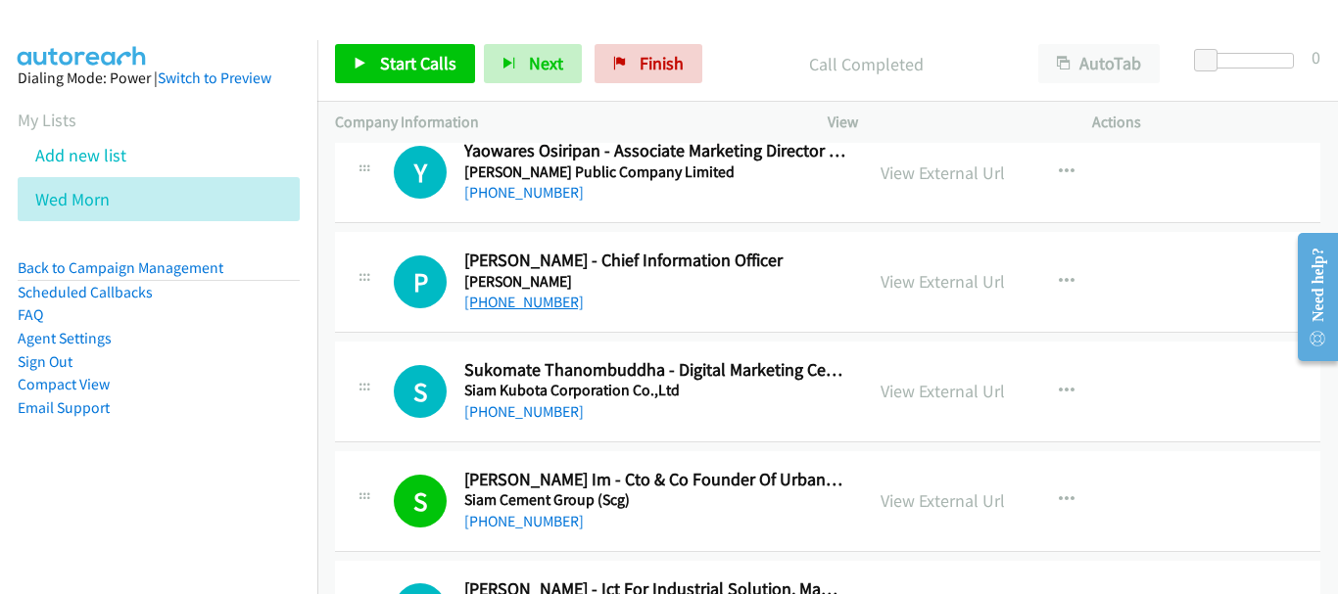
click at [519, 299] on link "[PHONE_NUMBER]" at bounding box center [523, 302] width 119 height 19
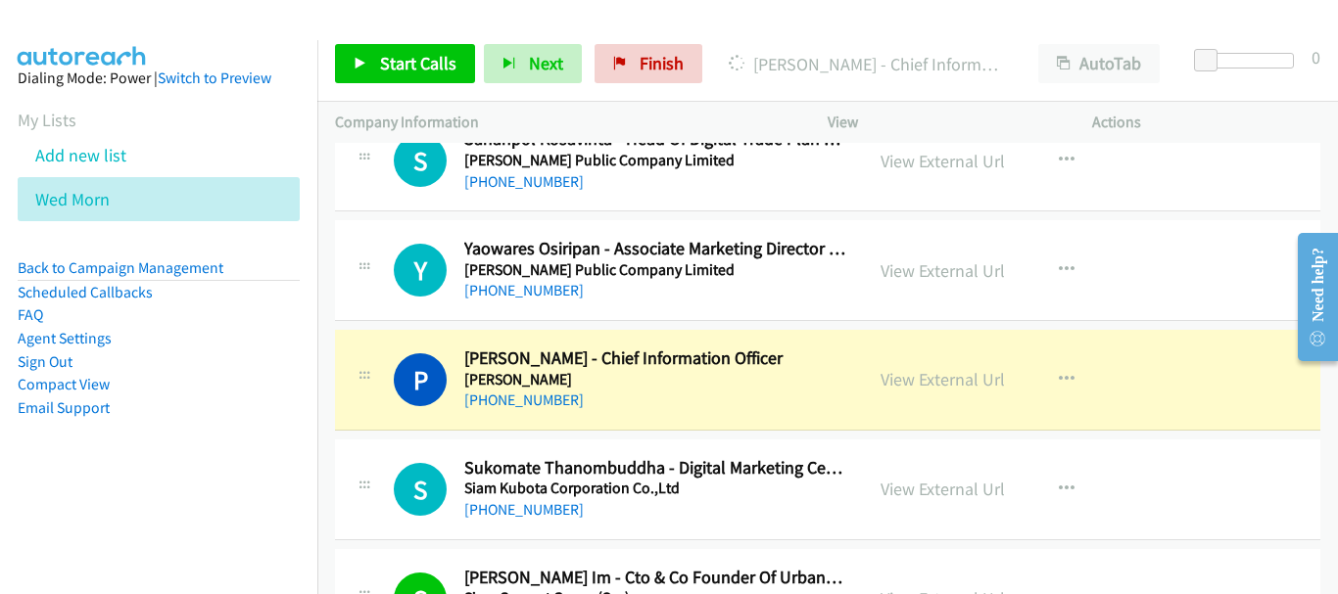
scroll to position [2895, 0]
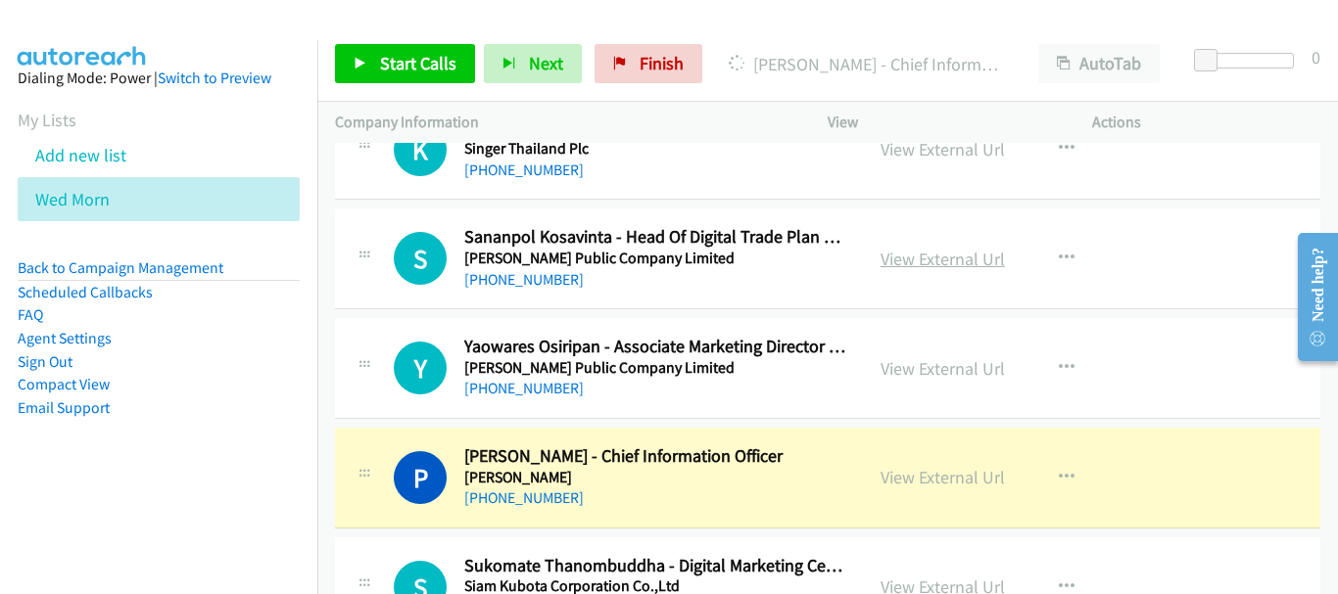
click at [921, 253] on link "View External Url" at bounding box center [942, 259] width 124 height 23
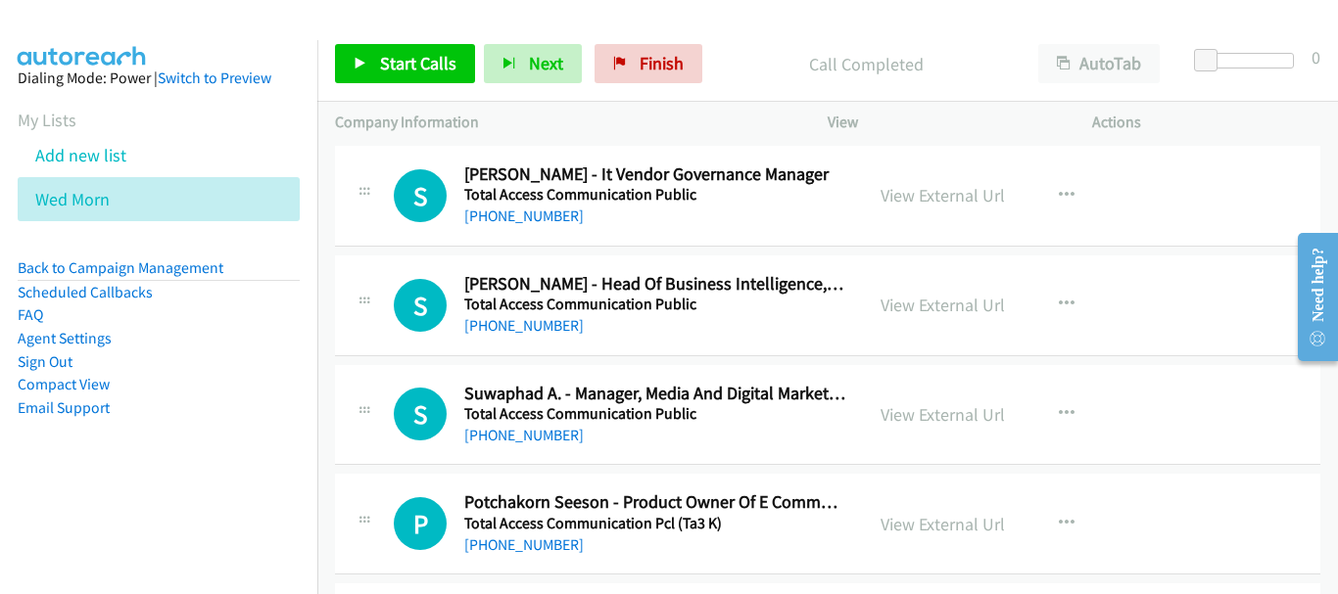
scroll to position [1524, 0]
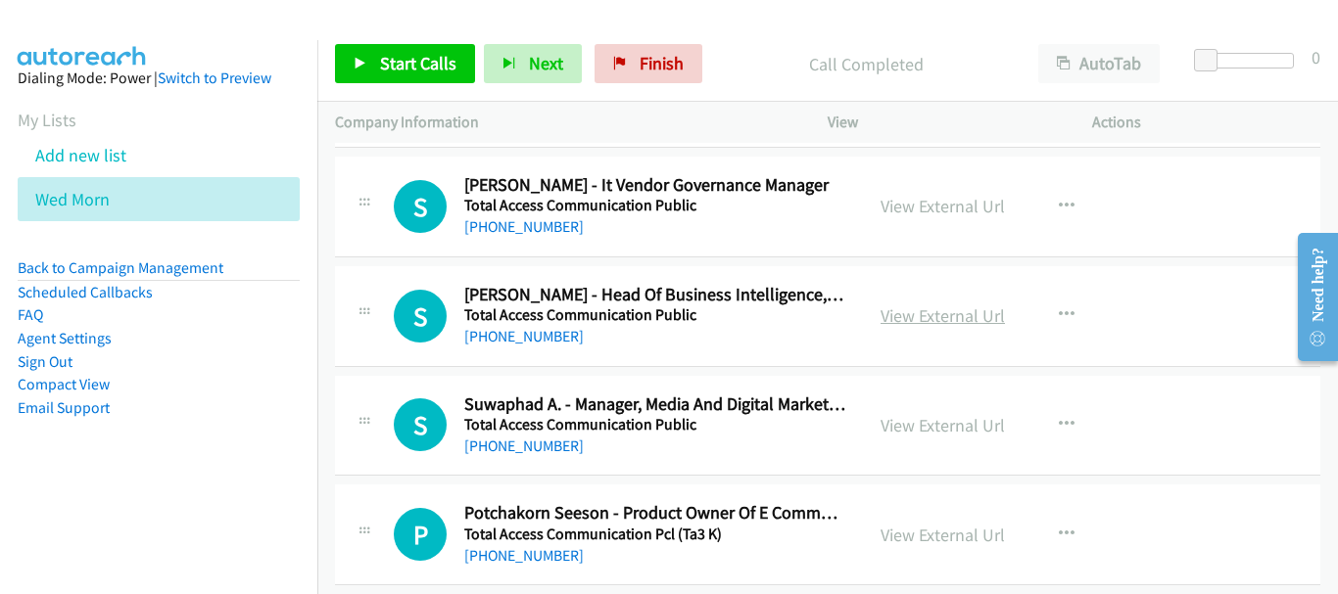
click at [931, 311] on link "View External Url" at bounding box center [942, 316] width 124 height 23
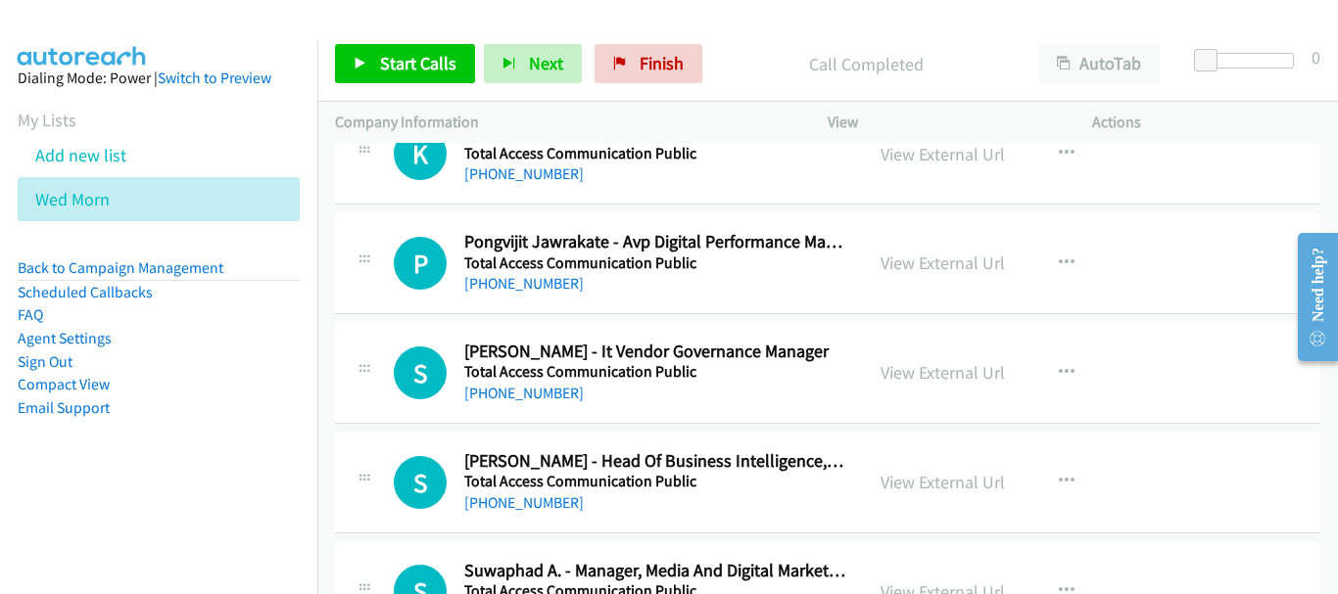
scroll to position [1328, 0]
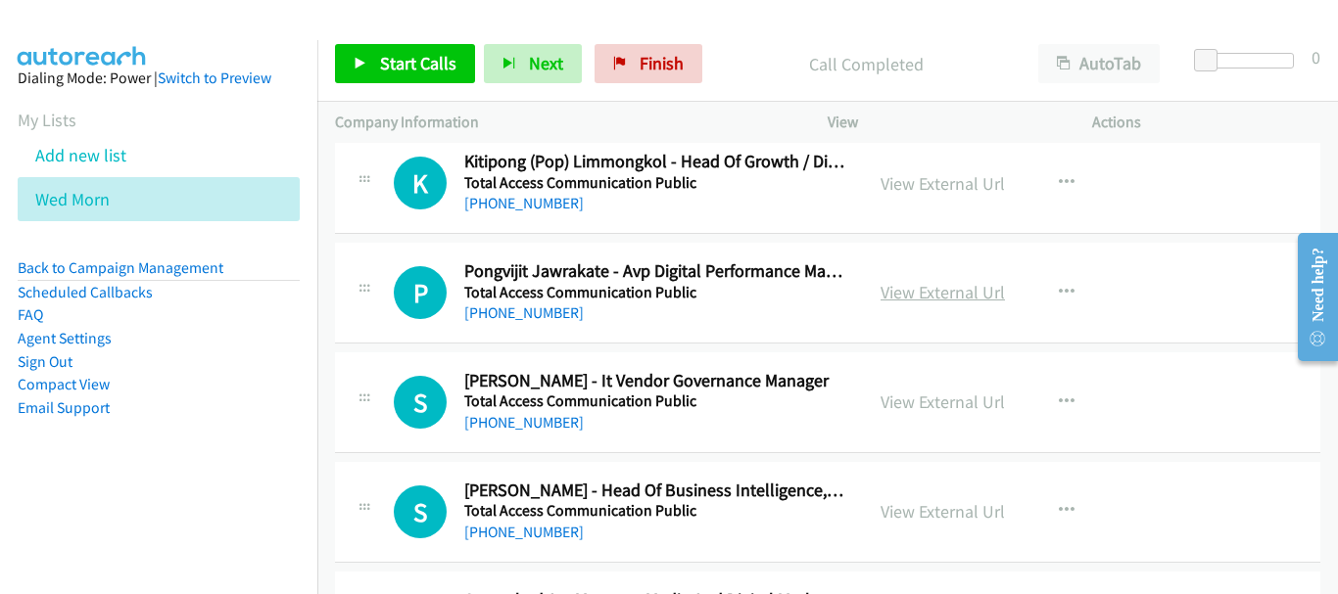
click at [891, 297] on link "View External Url" at bounding box center [942, 292] width 124 height 23
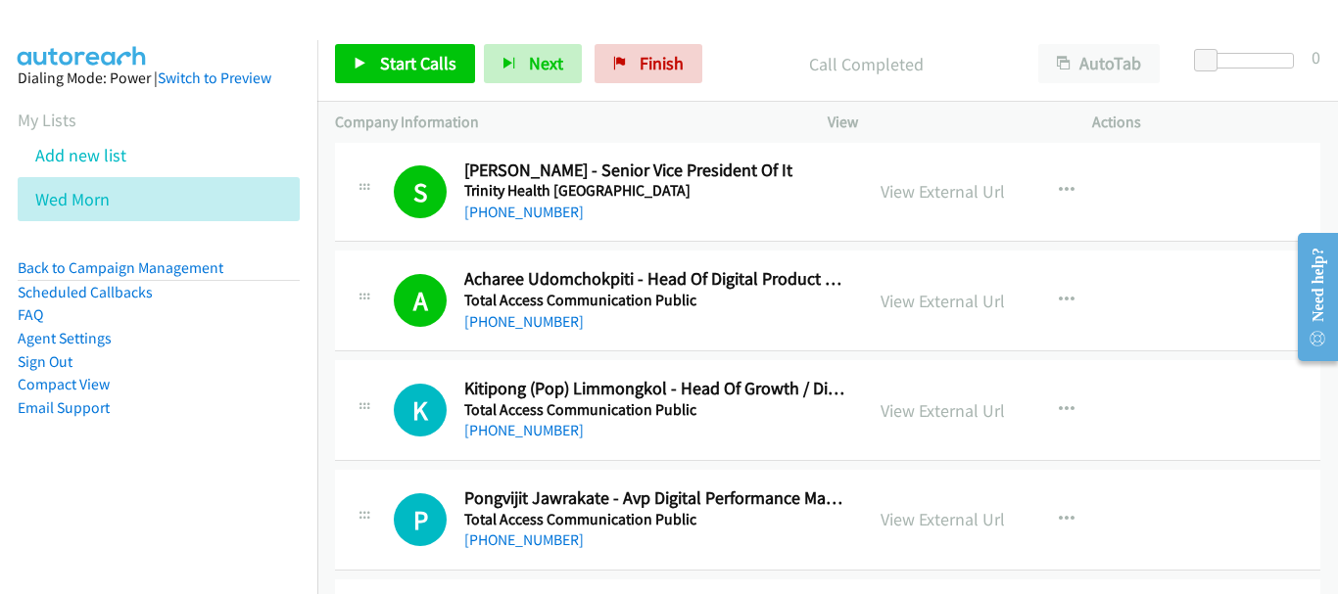
scroll to position [1132, 0]
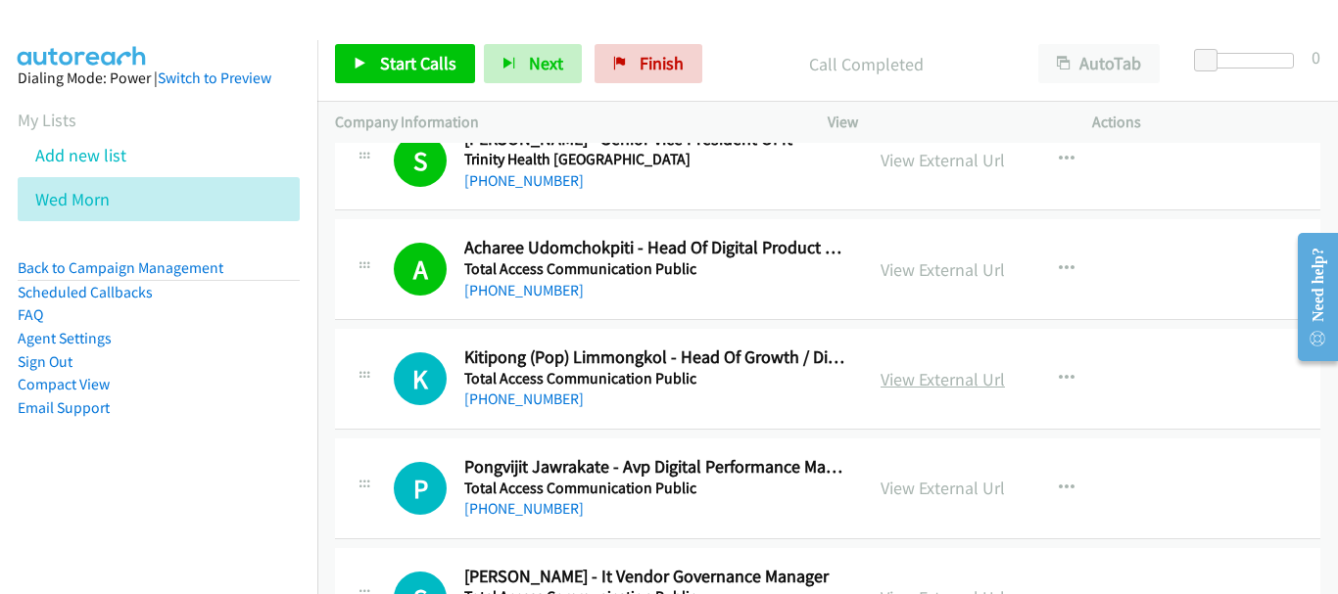
click at [935, 383] on link "View External Url" at bounding box center [942, 379] width 124 height 23
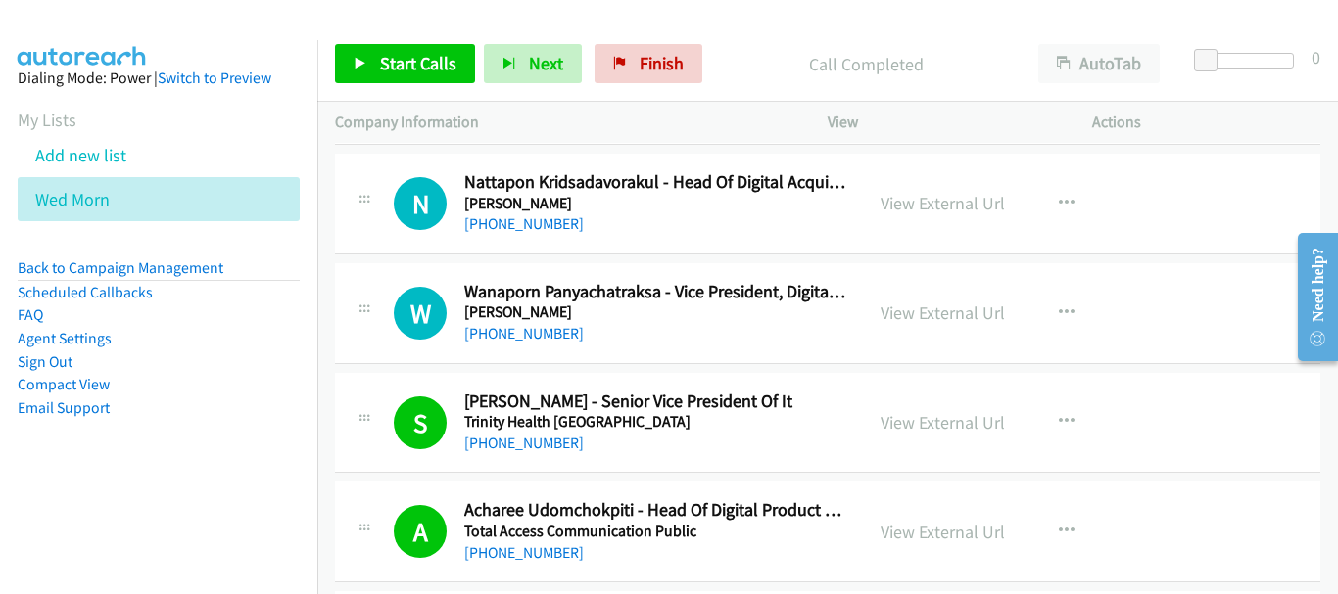
scroll to position [838, 0]
